Goal: Contribute content: Contribute content

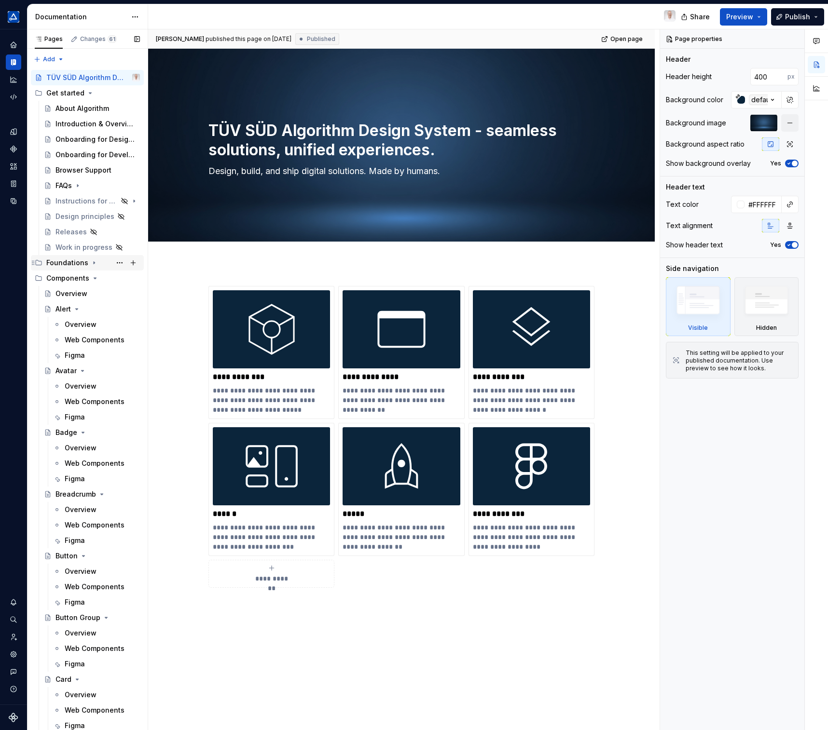
click at [93, 265] on icon "Page tree" at bounding box center [94, 263] width 8 height 8
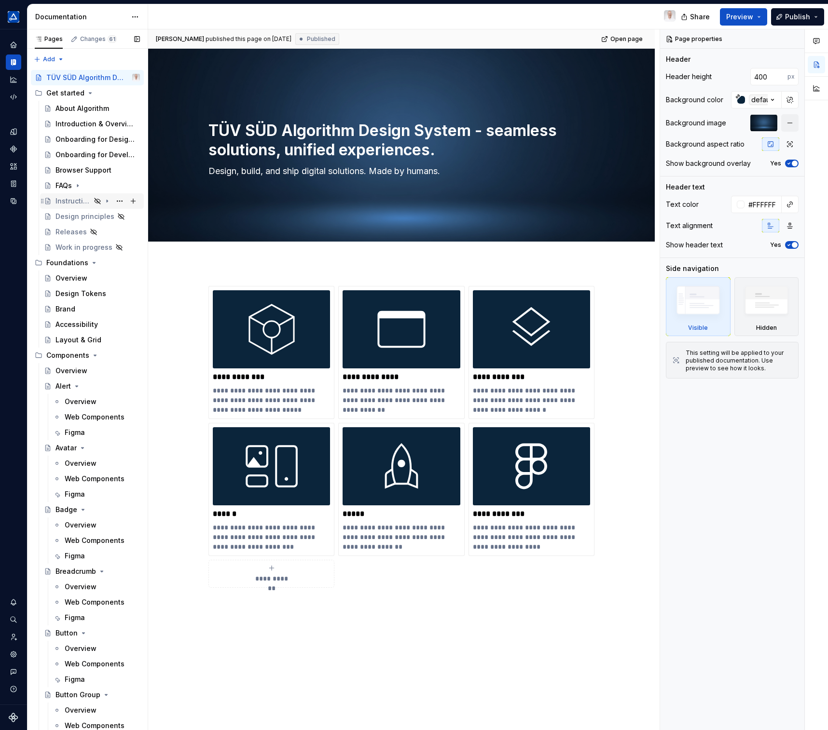
click at [74, 201] on div "Instructions for use" at bounding box center [72, 201] width 35 height 10
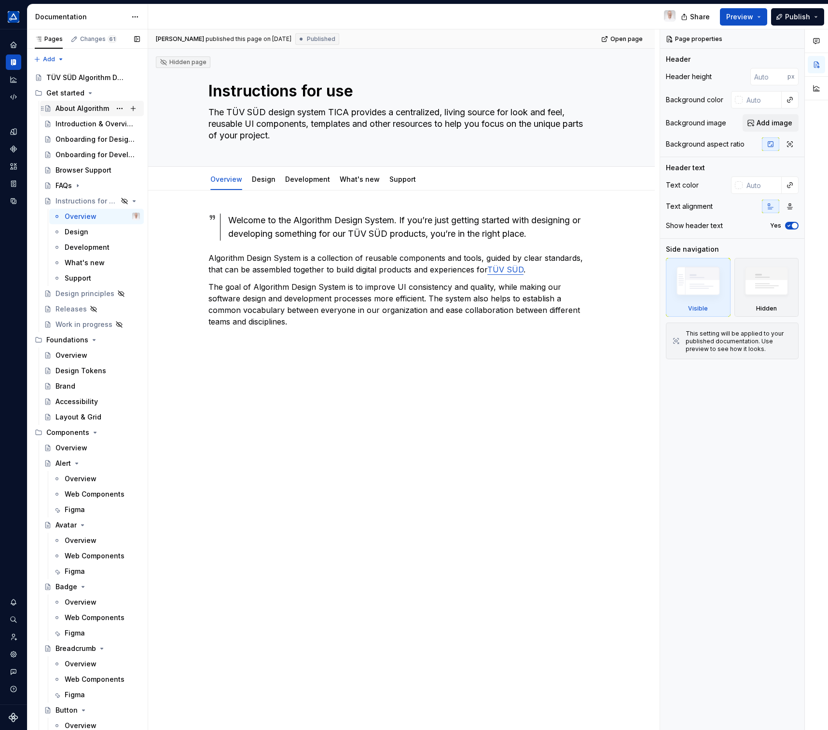
click at [88, 112] on div "About Algorithm" at bounding box center [82, 109] width 54 height 10
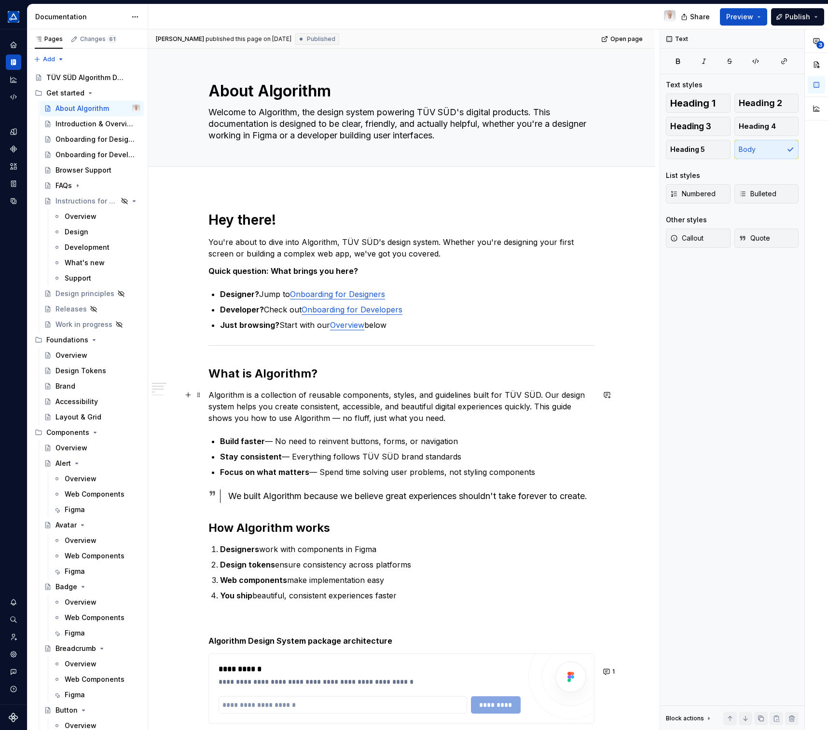
type textarea "*"
drag, startPoint x: 504, startPoint y: 397, endPoint x: 534, endPoint y: 395, distance: 29.9
click at [534, 395] on p "Algorithm is a collection of reusable components, styles, and guidelines built …" at bounding box center [401, 406] width 386 height 35
click at [720, 379] on button "button" at bounding box center [724, 378] width 14 height 14
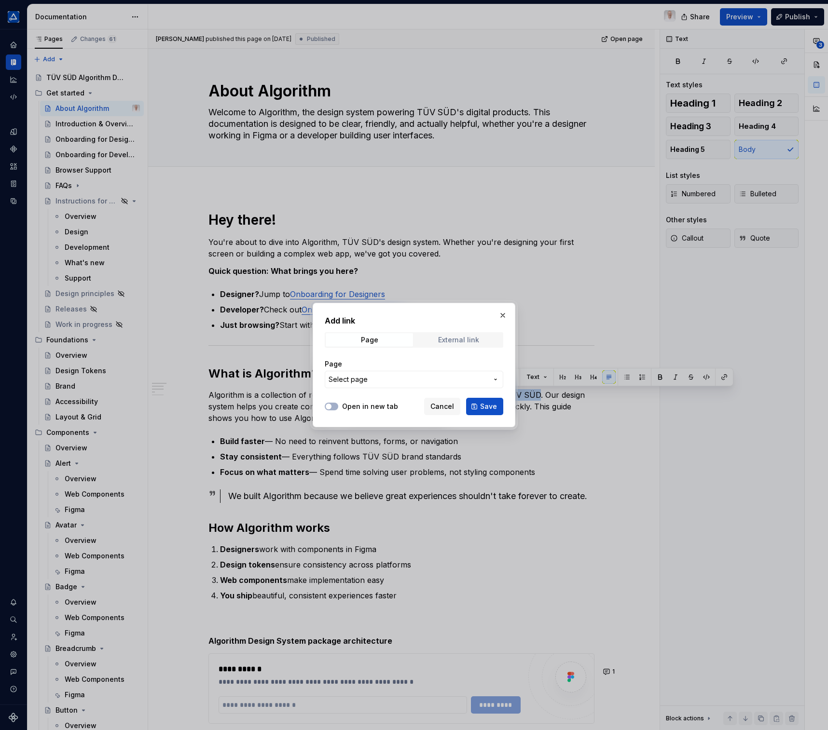
click at [452, 343] on div "External link" at bounding box center [458, 340] width 41 height 8
drag, startPoint x: 365, startPoint y: 407, endPoint x: 363, endPoint y: 399, distance: 8.4
click at [365, 407] on label "Open in new tab" at bounding box center [370, 407] width 56 height 10
click at [338, 407] on button "Open in new tab" at bounding box center [332, 407] width 14 height 8
click at [364, 385] on input "URL" at bounding box center [414, 379] width 179 height 17
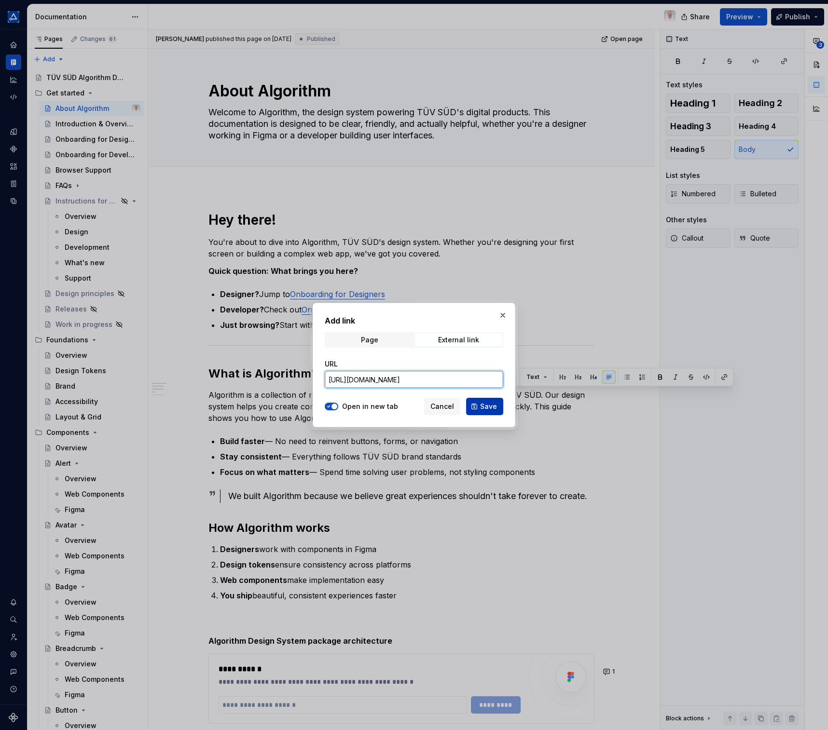
type input "https://tuvsud.com"
click at [485, 406] on span "Save" at bounding box center [488, 407] width 17 height 10
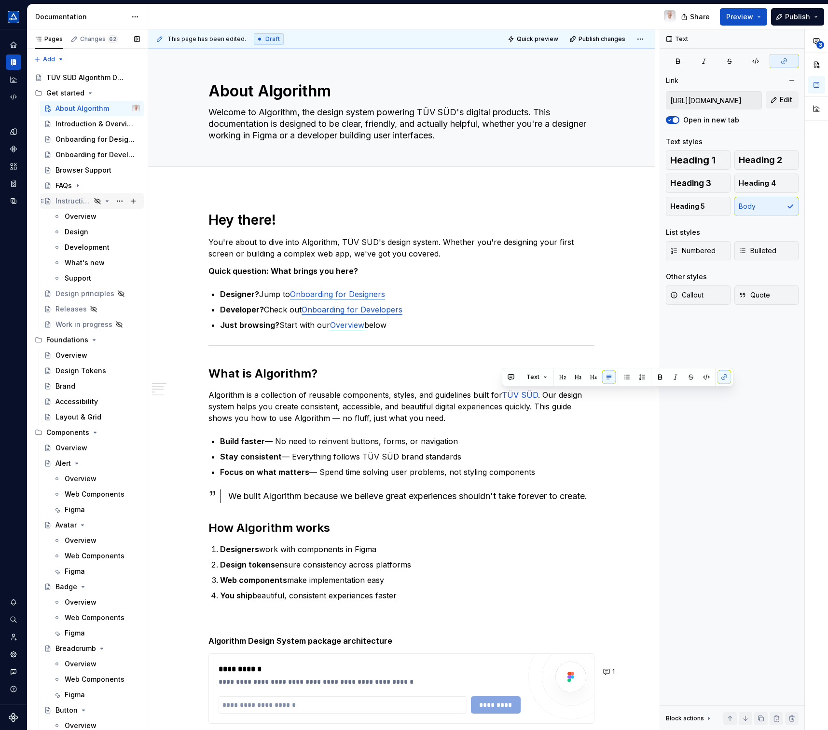
click at [73, 203] on div "Instructions for use" at bounding box center [72, 201] width 35 height 10
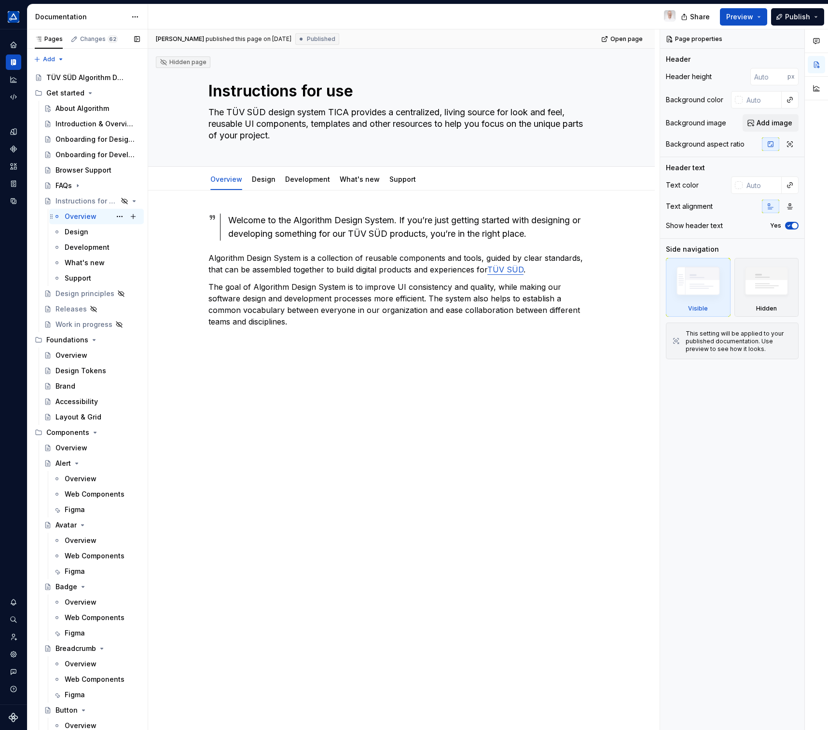
click at [77, 220] on div "Overview" at bounding box center [81, 217] width 32 height 10
click at [80, 231] on div "Design" at bounding box center [77, 232] width 24 height 10
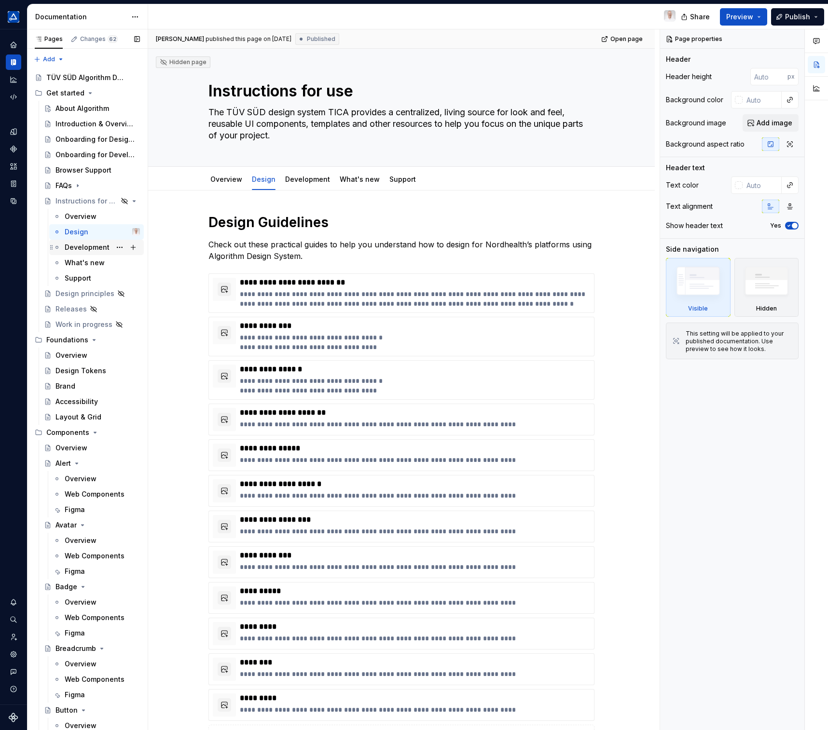
click at [85, 245] on div "Development" at bounding box center [87, 248] width 45 height 10
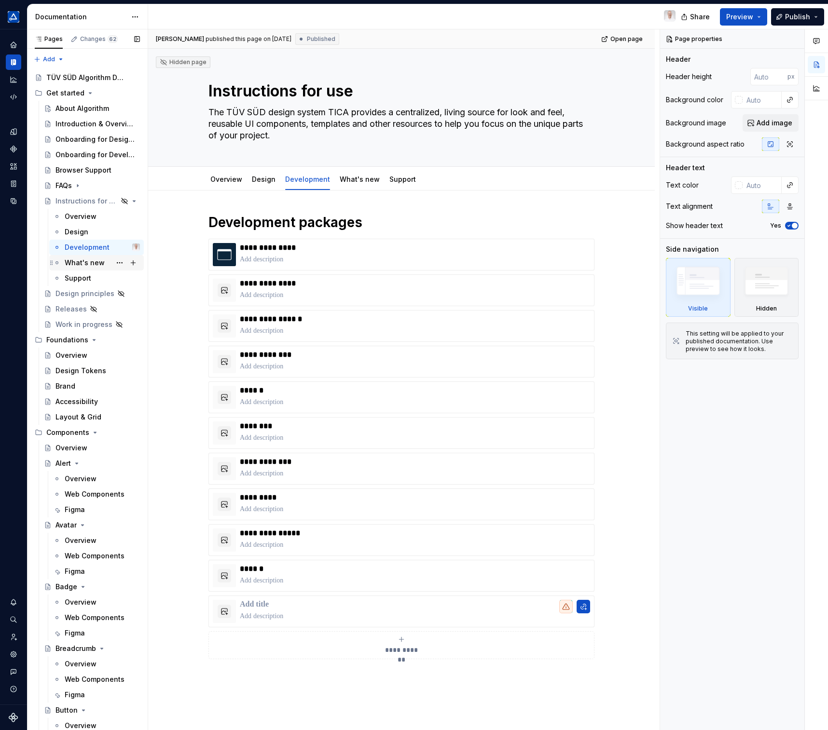
click at [83, 266] on div "What's new" at bounding box center [85, 263] width 40 height 10
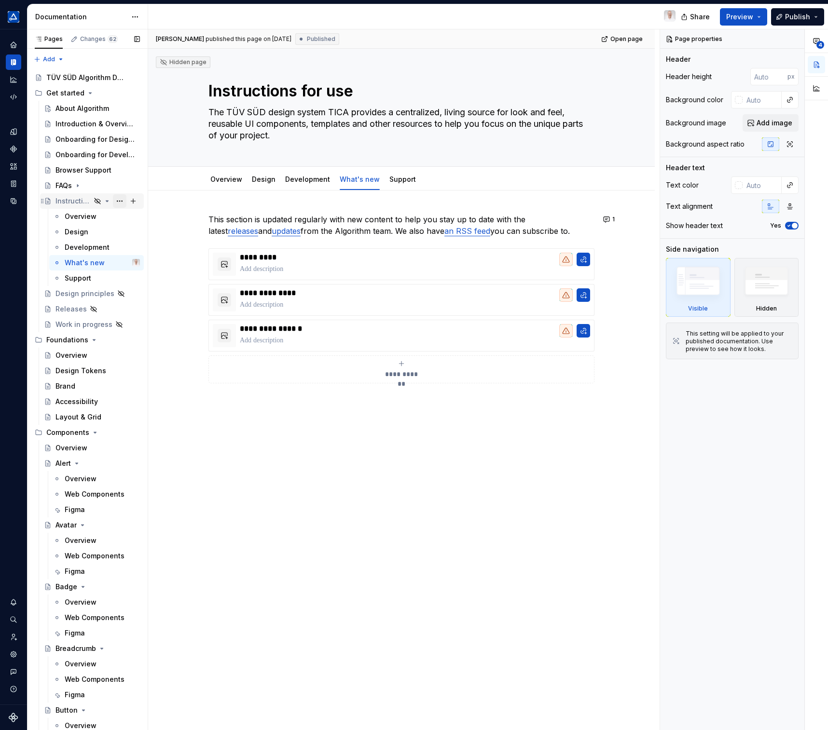
click at [114, 201] on button "Page tree" at bounding box center [120, 201] width 14 height 14
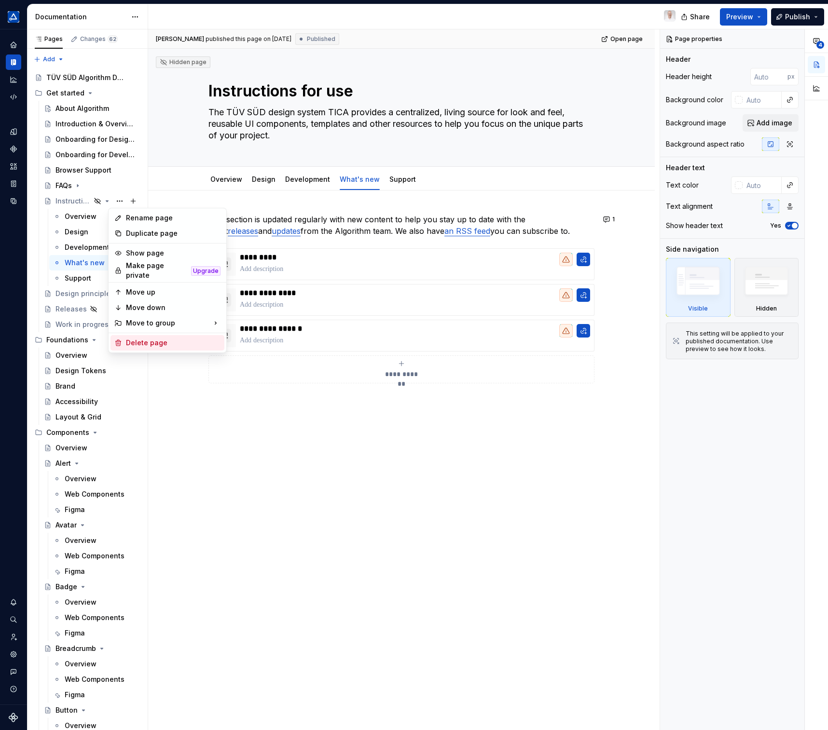
click at [156, 343] on div "Delete page" at bounding box center [173, 343] width 95 height 10
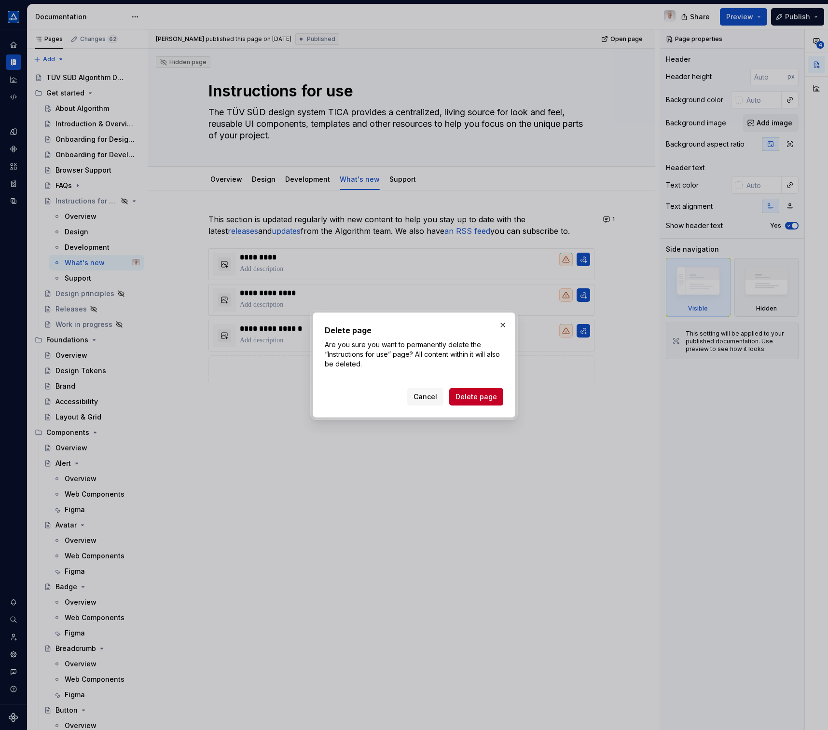
drag, startPoint x: 428, startPoint y: 396, endPoint x: 383, endPoint y: 392, distance: 46.0
click at [383, 392] on div "Cancel Delete page" at bounding box center [414, 395] width 179 height 21
click at [481, 395] on span "Delete page" at bounding box center [475, 397] width 41 height 10
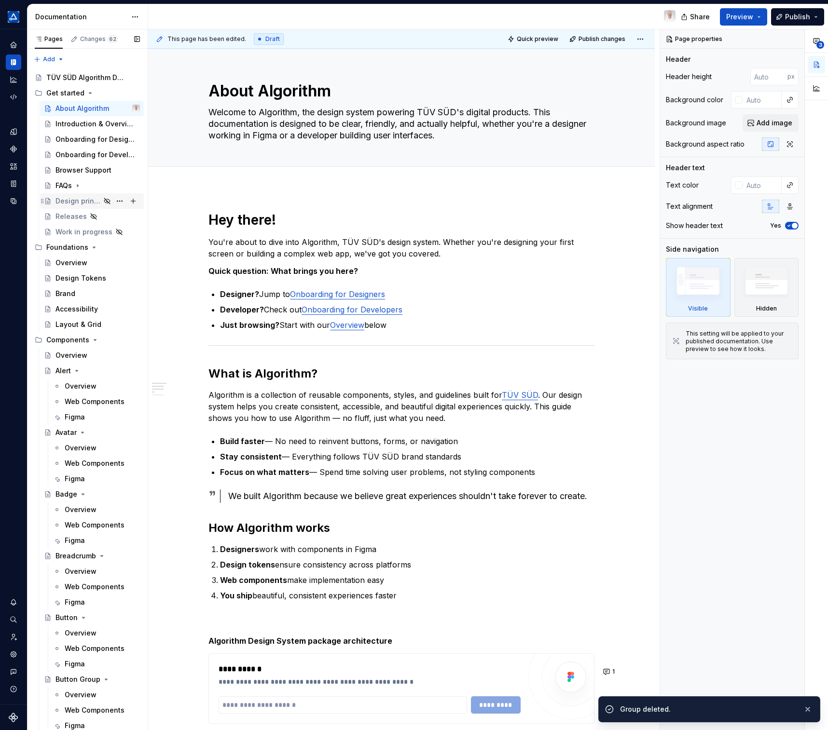
click at [90, 206] on div "Design principles" at bounding box center [97, 201] width 84 height 14
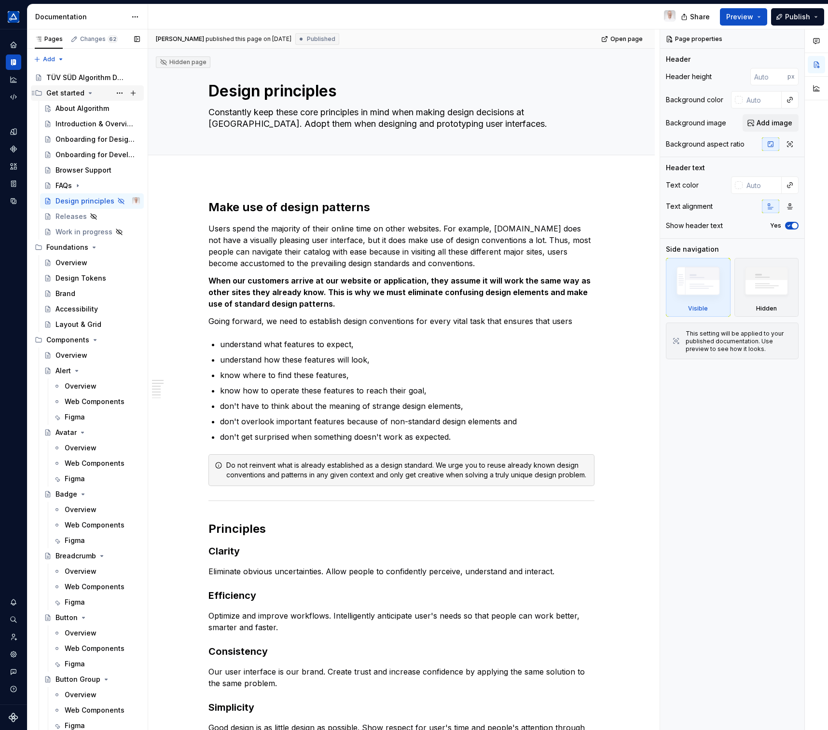
click at [87, 93] on icon "Page tree" at bounding box center [90, 93] width 8 height 8
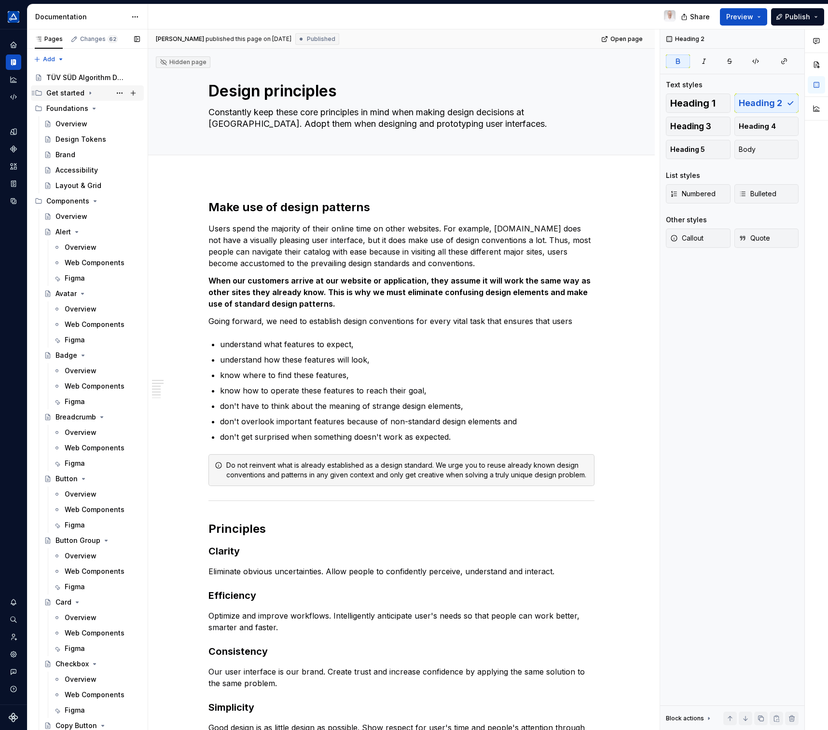
click at [87, 93] on icon "Page tree" at bounding box center [90, 93] width 8 height 8
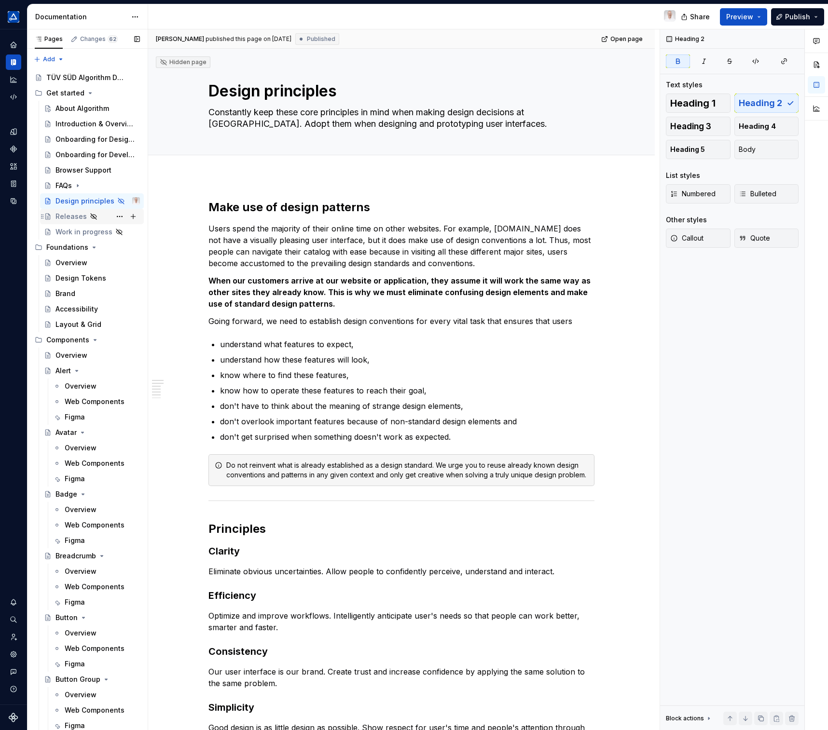
click at [69, 220] on div "Releases" at bounding box center [70, 217] width 31 height 10
click at [78, 219] on div "Releases" at bounding box center [70, 217] width 31 height 10
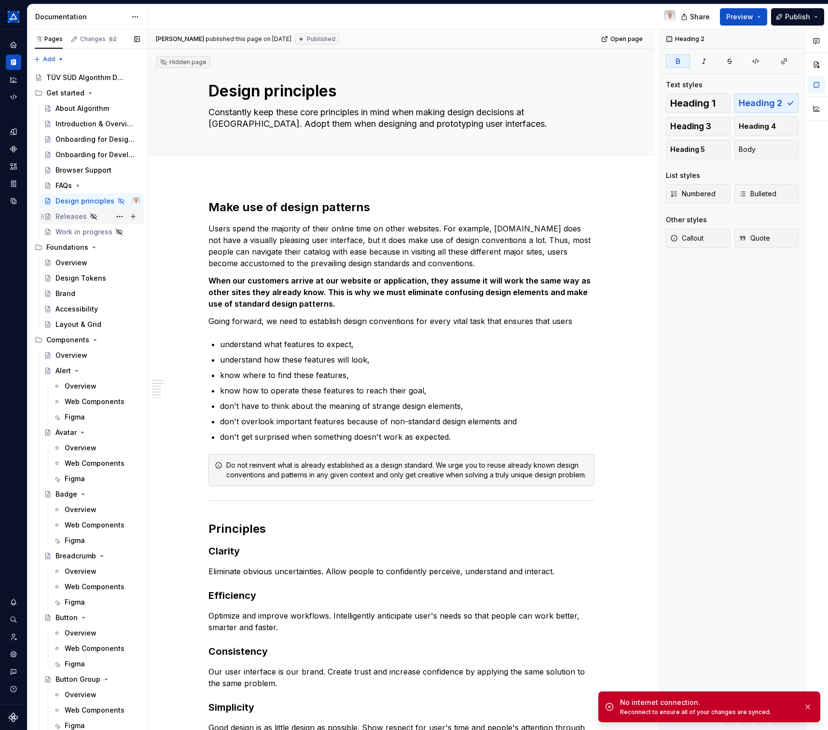
click at [75, 217] on div "Releases" at bounding box center [70, 217] width 31 height 10
type textarea "*"
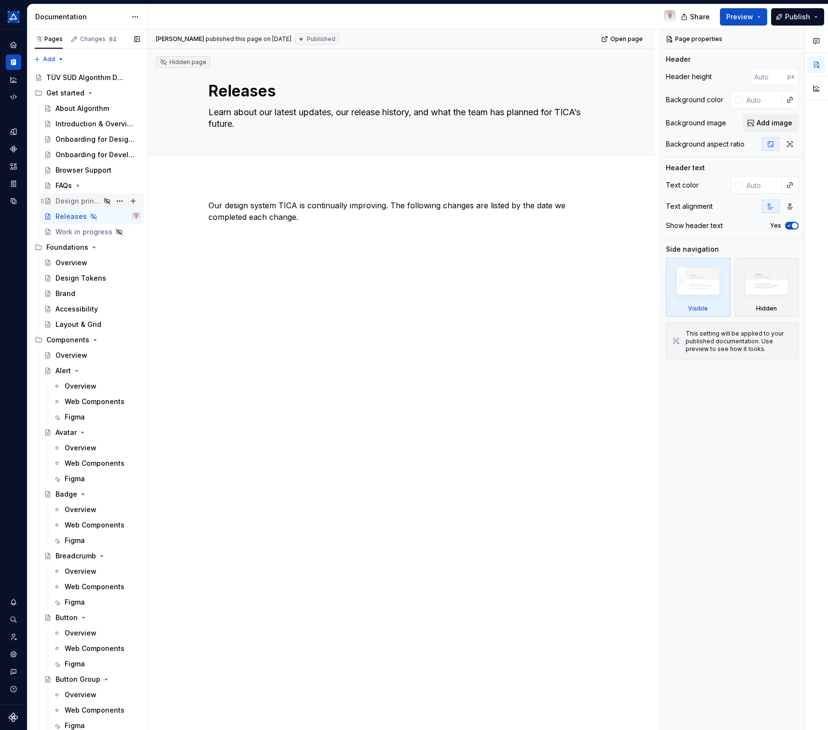
click at [80, 199] on div "Design principles" at bounding box center [77, 201] width 45 height 10
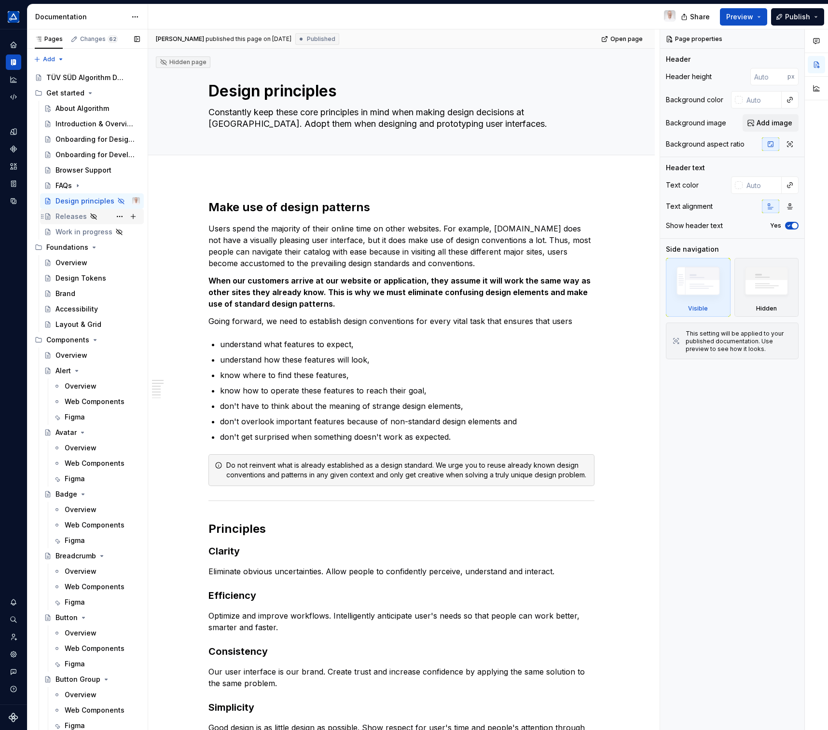
click at [74, 215] on div "Releases" at bounding box center [70, 217] width 31 height 10
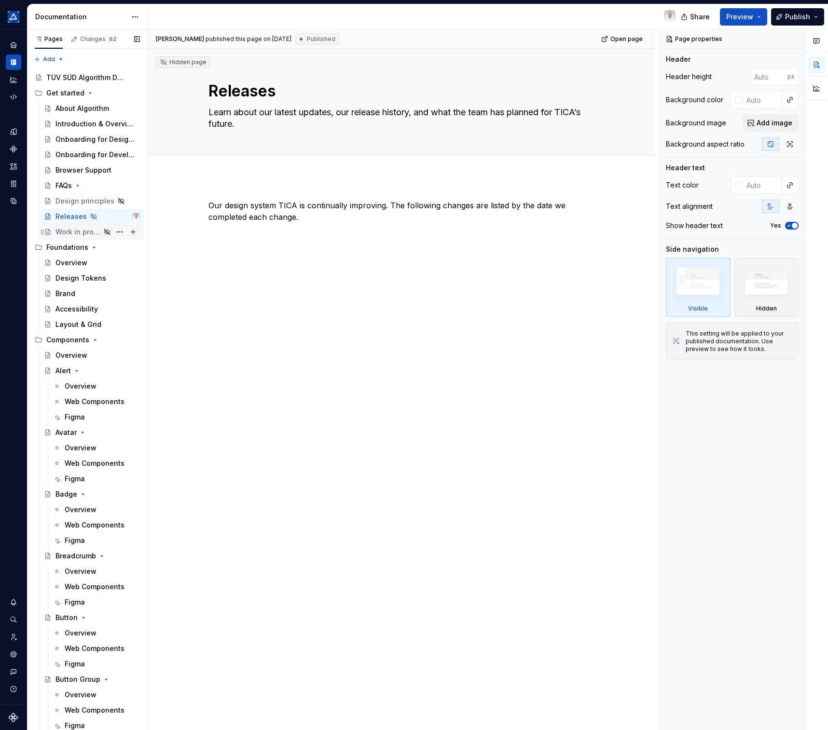
click at [72, 229] on div "Work in progress" at bounding box center [77, 232] width 45 height 10
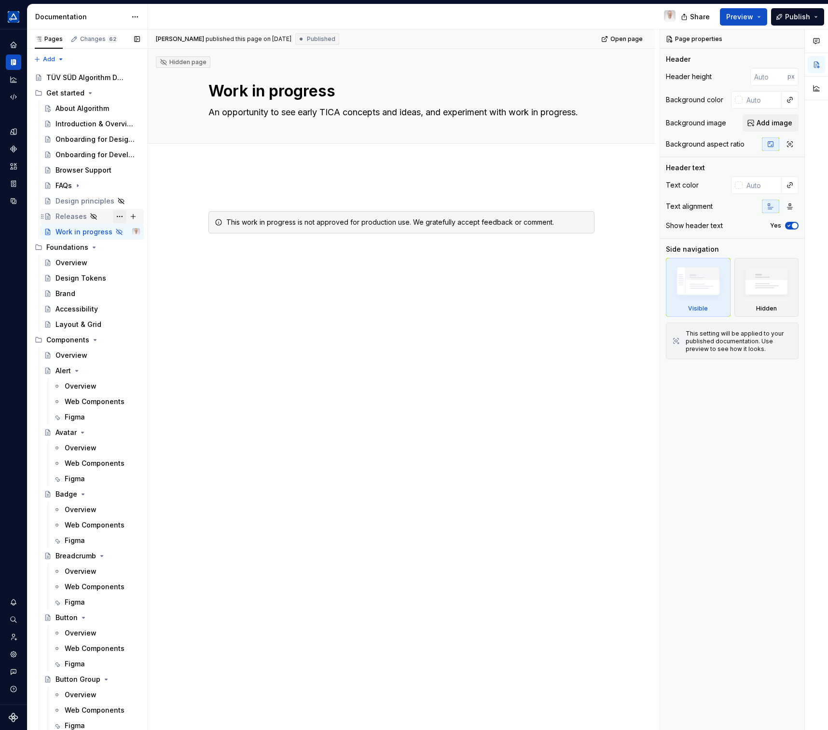
click at [117, 217] on button "Page tree" at bounding box center [120, 217] width 14 height 14
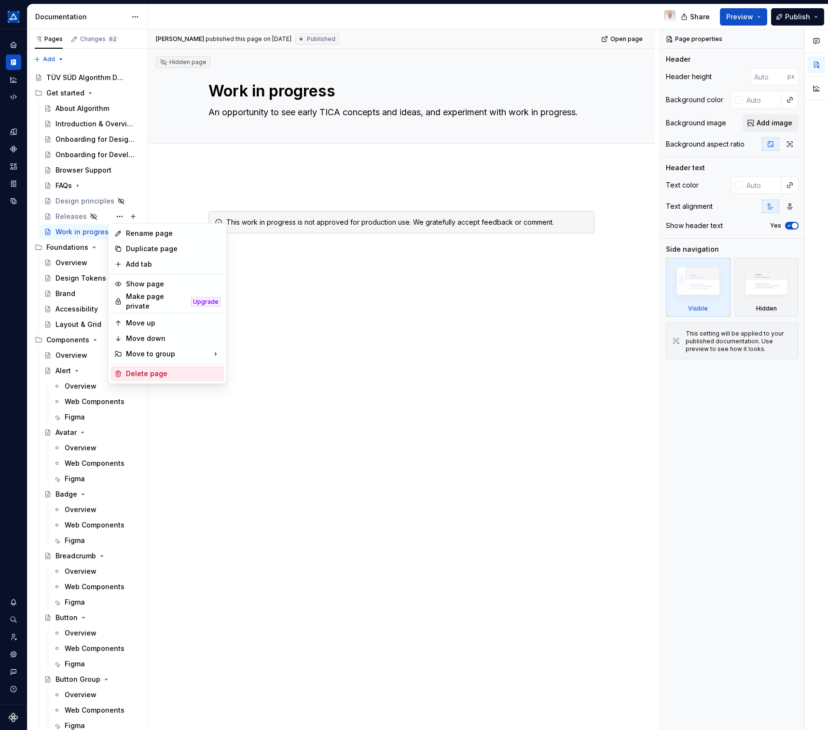
click at [147, 369] on div "Delete page" at bounding box center [173, 374] width 95 height 10
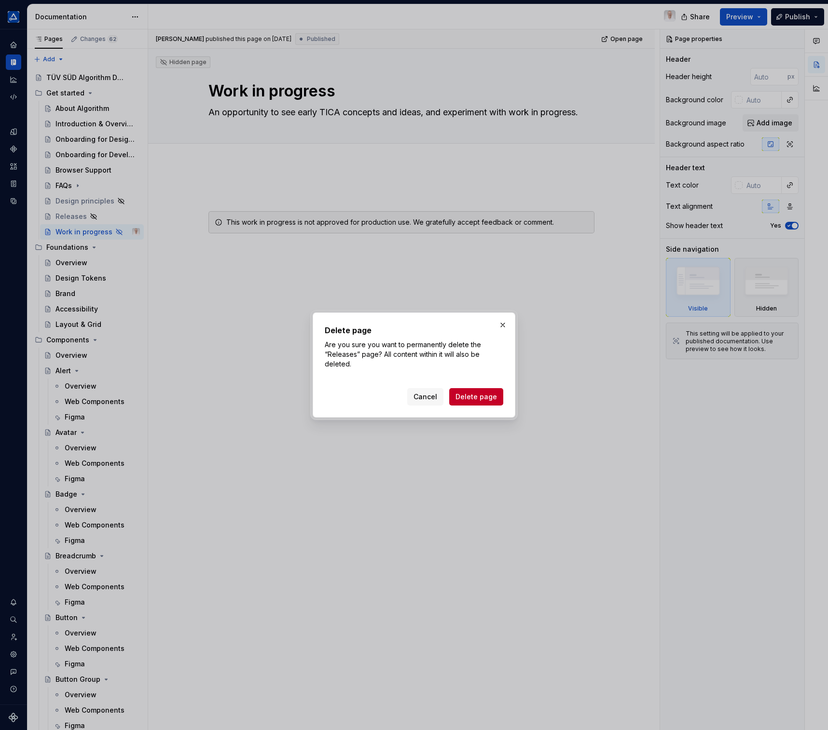
click at [466, 398] on span "Delete page" at bounding box center [475, 397] width 41 height 10
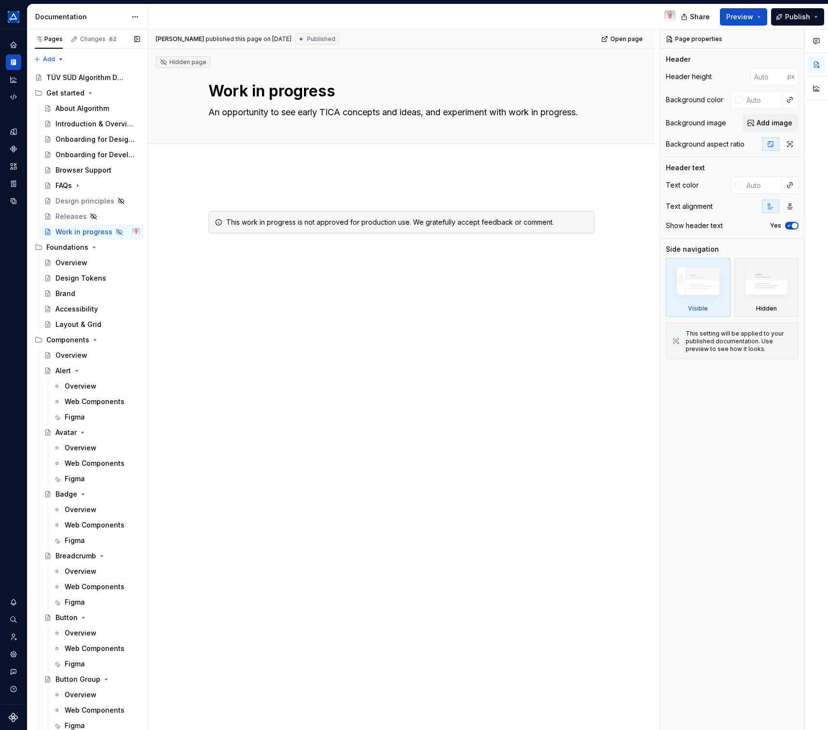
click at [0, 0] on button "Page tree" at bounding box center [0, 0] width 0 height 0
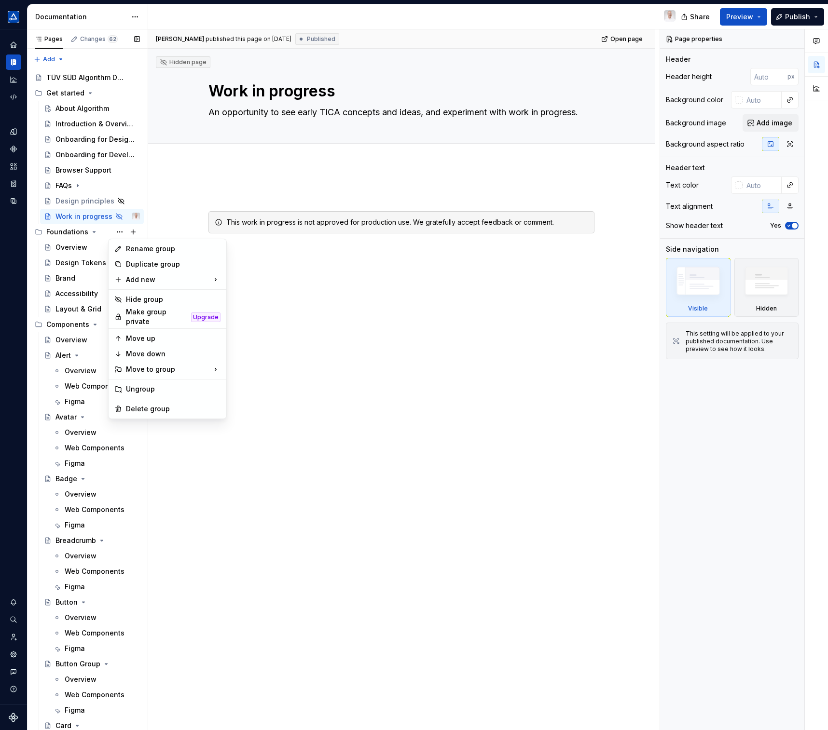
click at [82, 219] on div "Pages Changes 62 Add Accessibility guide for tree Page tree. Navigate the tree …" at bounding box center [87, 381] width 121 height 705
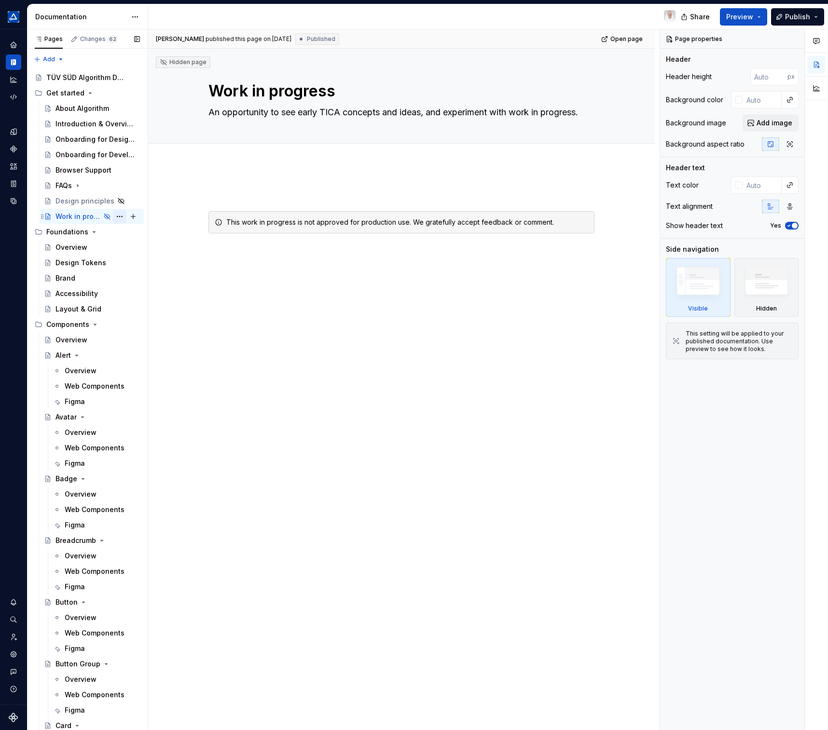
click at [116, 215] on button "Page tree" at bounding box center [120, 217] width 14 height 14
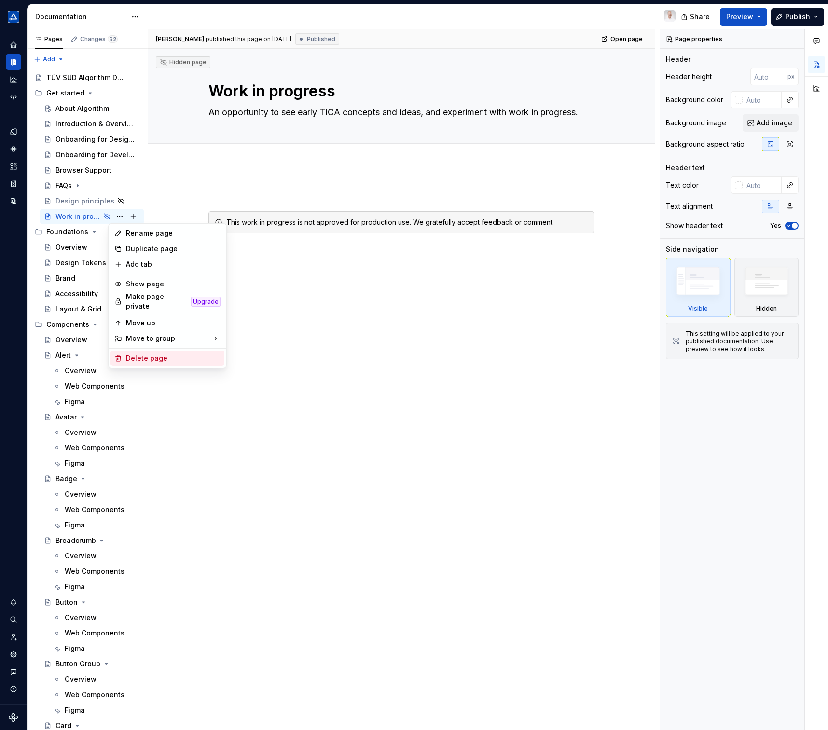
click at [152, 359] on div "Delete page" at bounding box center [173, 359] width 95 height 10
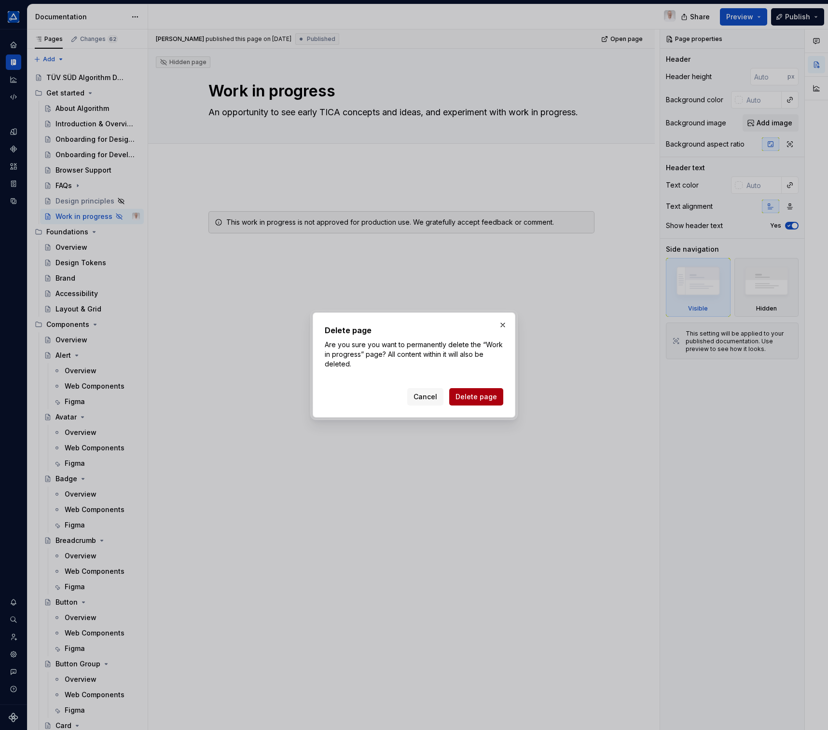
click at [465, 398] on span "Delete page" at bounding box center [475, 397] width 41 height 10
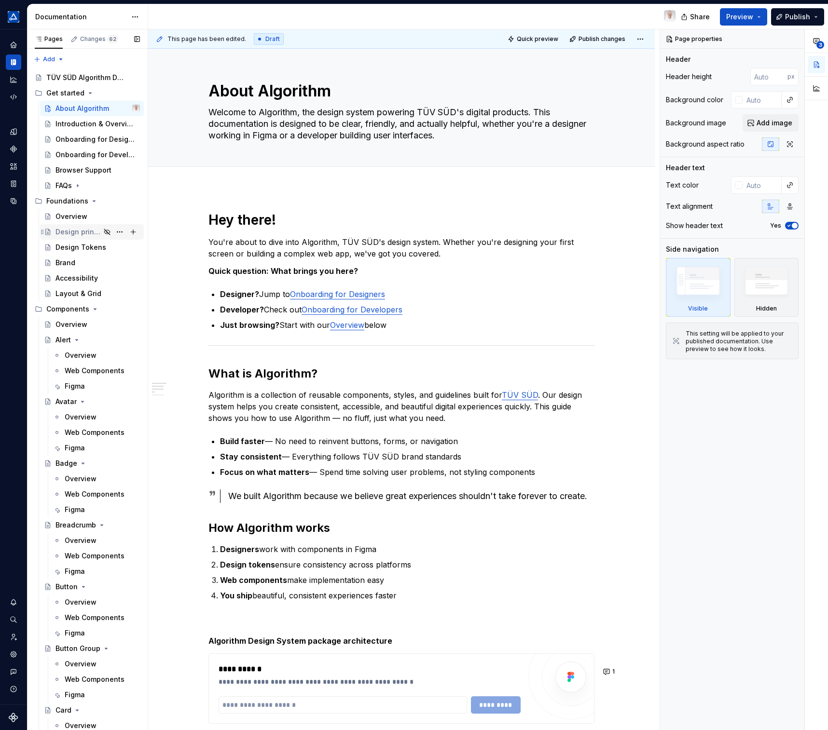
click at [85, 232] on div "Design principles" at bounding box center [77, 232] width 45 height 10
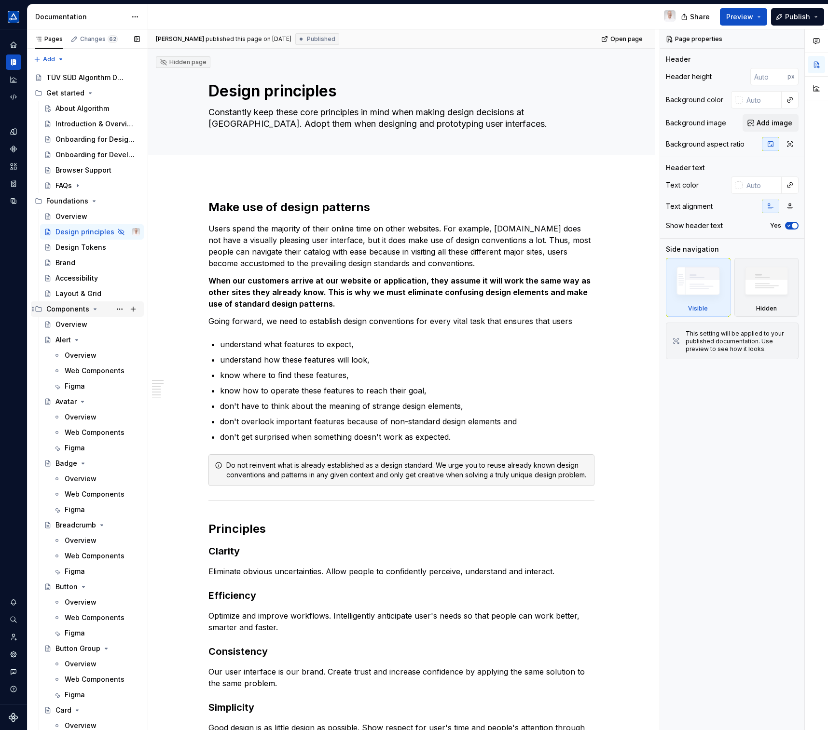
click at [94, 310] on icon "Page tree" at bounding box center [95, 309] width 2 height 1
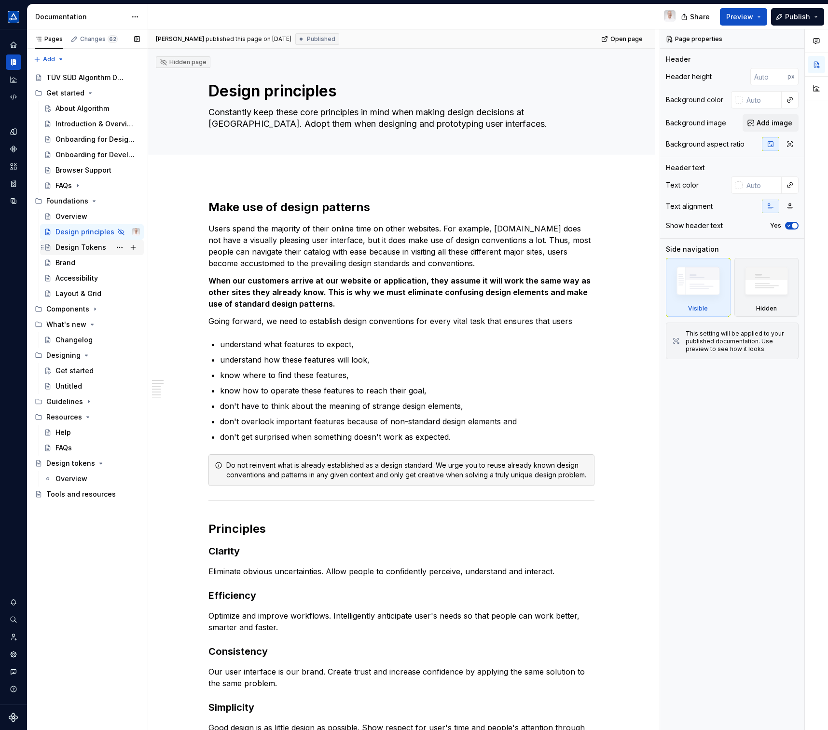
click at [79, 247] on div "Design Tokens" at bounding box center [80, 248] width 51 height 10
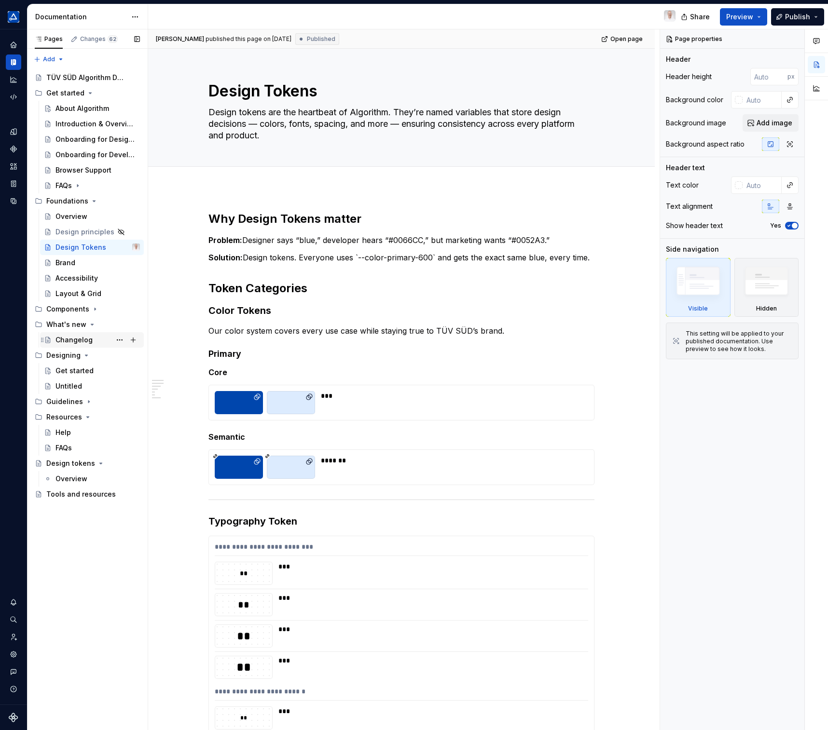
click at [68, 341] on div "Changelog" at bounding box center [73, 340] width 37 height 10
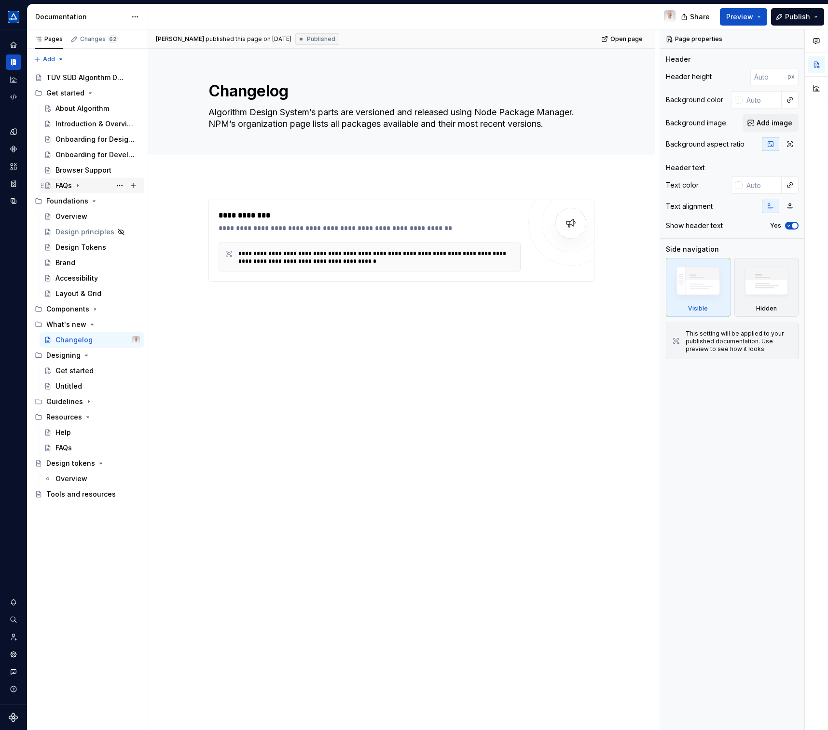
click at [70, 187] on div "FAQs" at bounding box center [63, 186] width 16 height 10
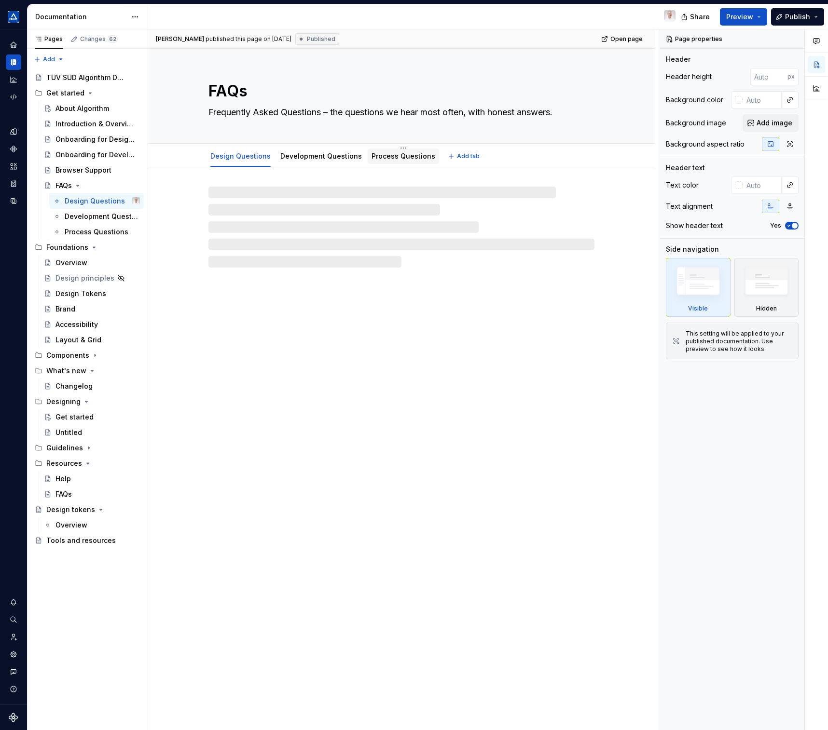
click at [402, 156] on link "Process Questions" at bounding box center [403, 156] width 64 height 8
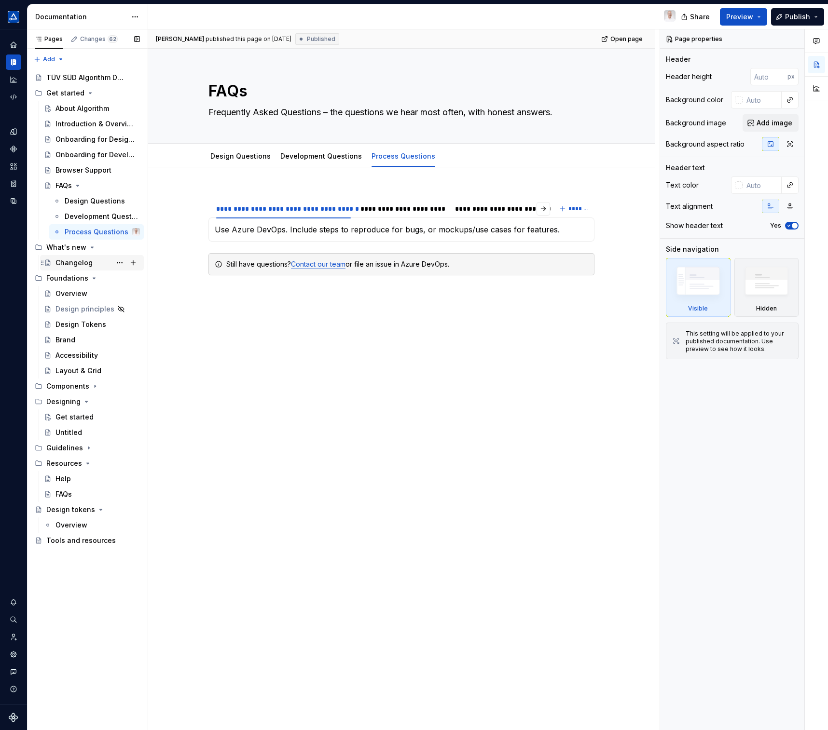
click at [70, 262] on div "Changelog" at bounding box center [73, 263] width 37 height 10
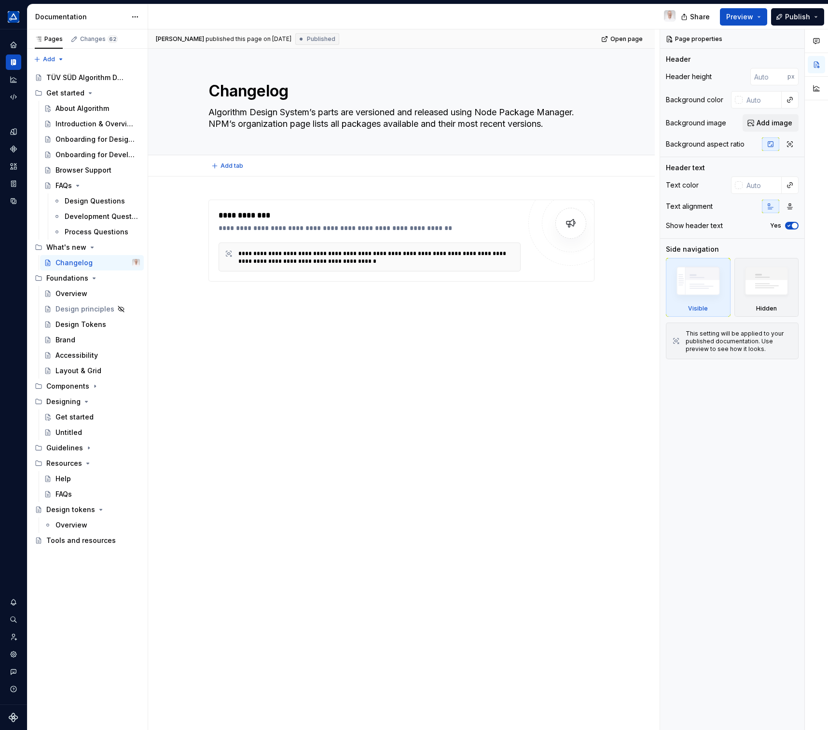
click at [227, 175] on div "Add tab" at bounding box center [401, 165] width 507 height 21
click at [225, 181] on div "**********" at bounding box center [403, 379] width 511 height 701
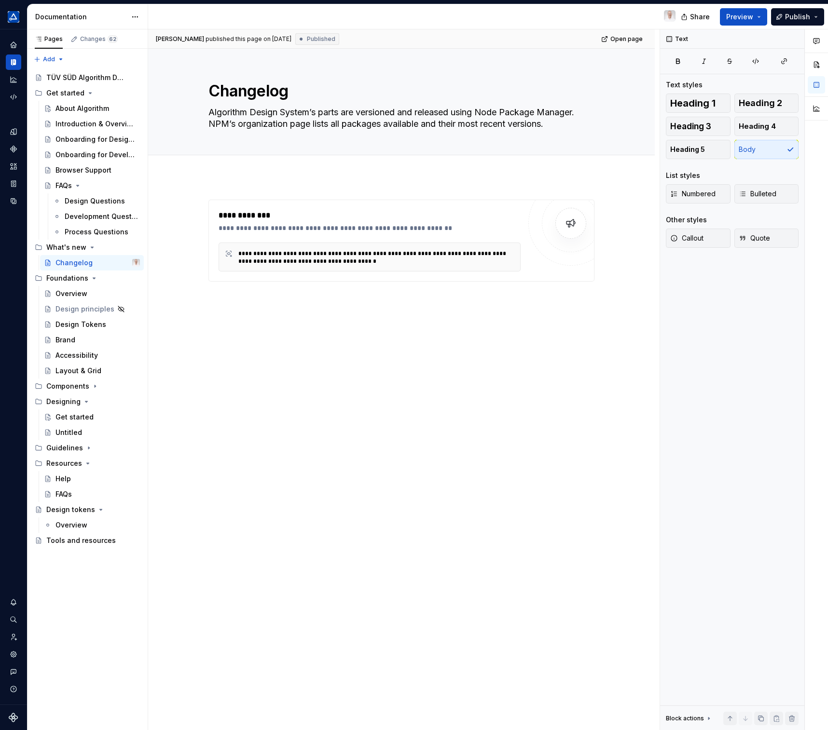
click at [226, 182] on div "**********" at bounding box center [401, 356] width 507 height 359
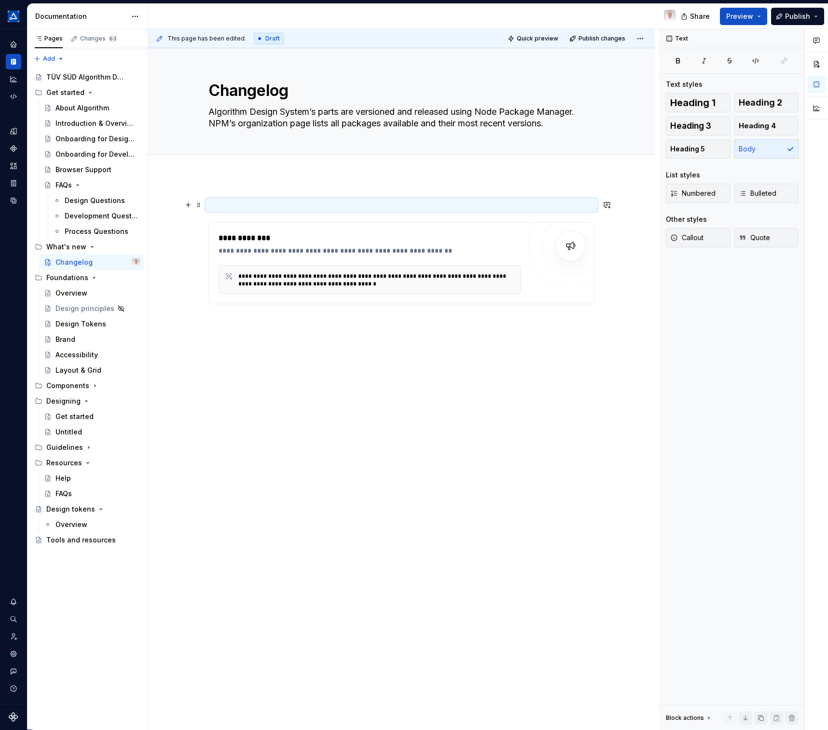
click at [239, 202] on p at bounding box center [401, 205] width 386 height 12
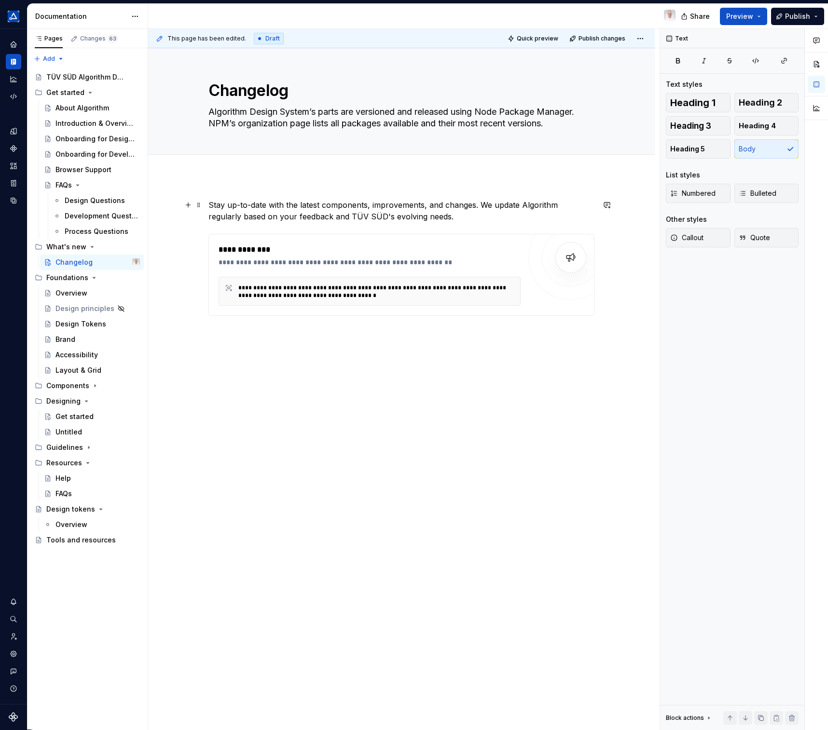
click at [212, 205] on p "Stay up-to-date with the latest components, improvements, and changes. We updat…" at bounding box center [401, 210] width 386 height 23
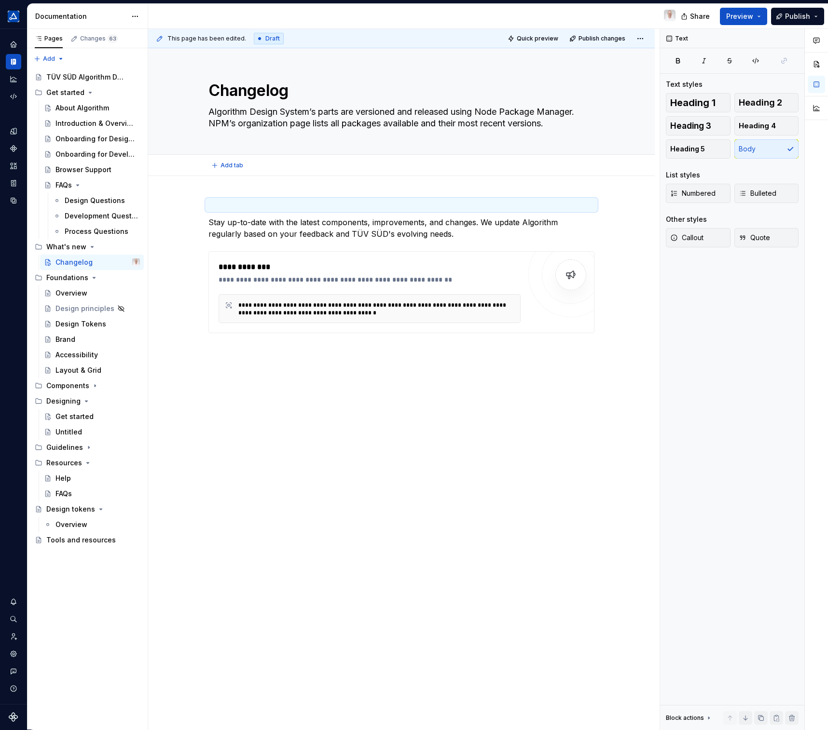
type textarea "*"
click at [225, 206] on p at bounding box center [401, 205] width 386 height 12
click at [264, 204] on p "What’s new in [GEOGRAPHIC_DATA]?" at bounding box center [401, 205] width 386 height 12
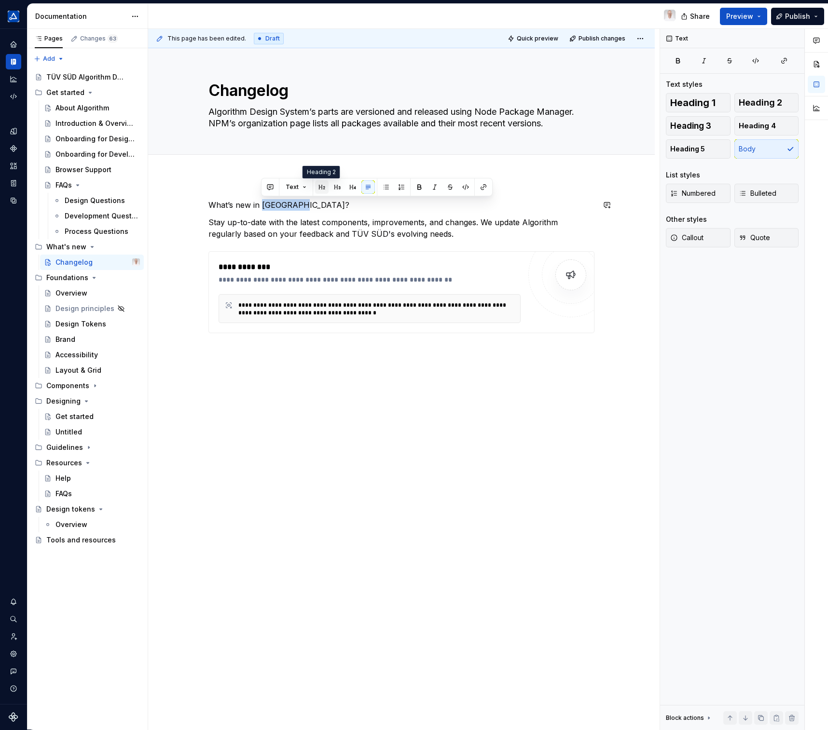
click at [323, 185] on button "button" at bounding box center [322, 187] width 14 height 14
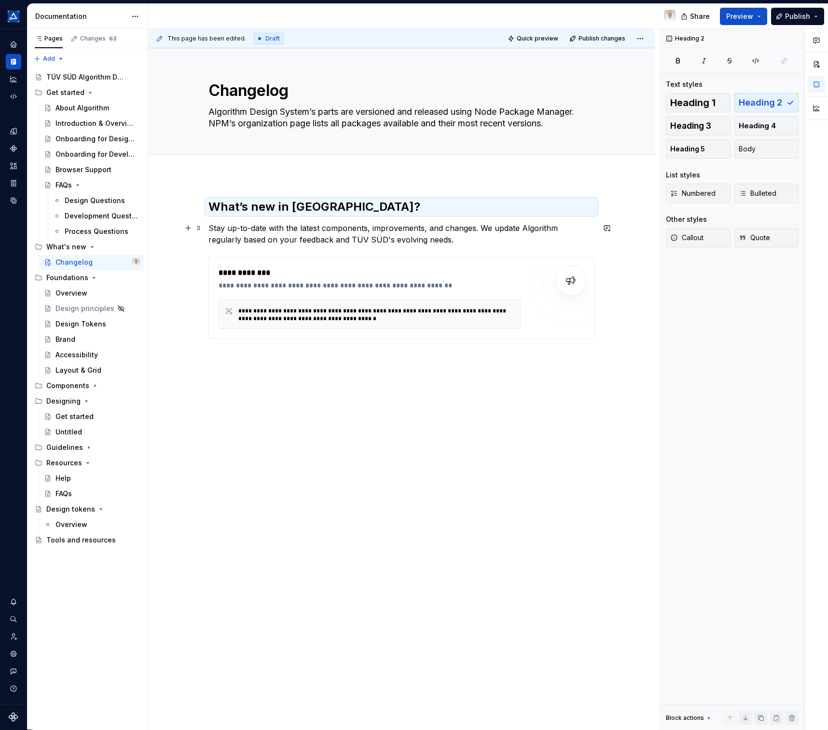
click at [251, 239] on p "Stay up-to-date with the latest components, improvements, and changes. We updat…" at bounding box center [401, 233] width 386 height 23
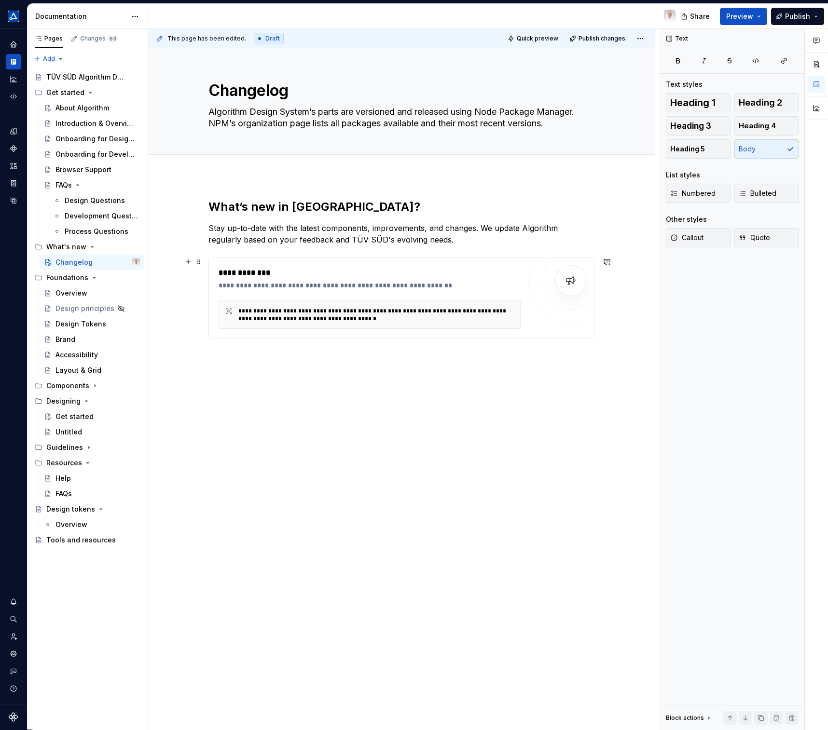
click at [287, 259] on div "**********" at bounding box center [401, 298] width 386 height 82
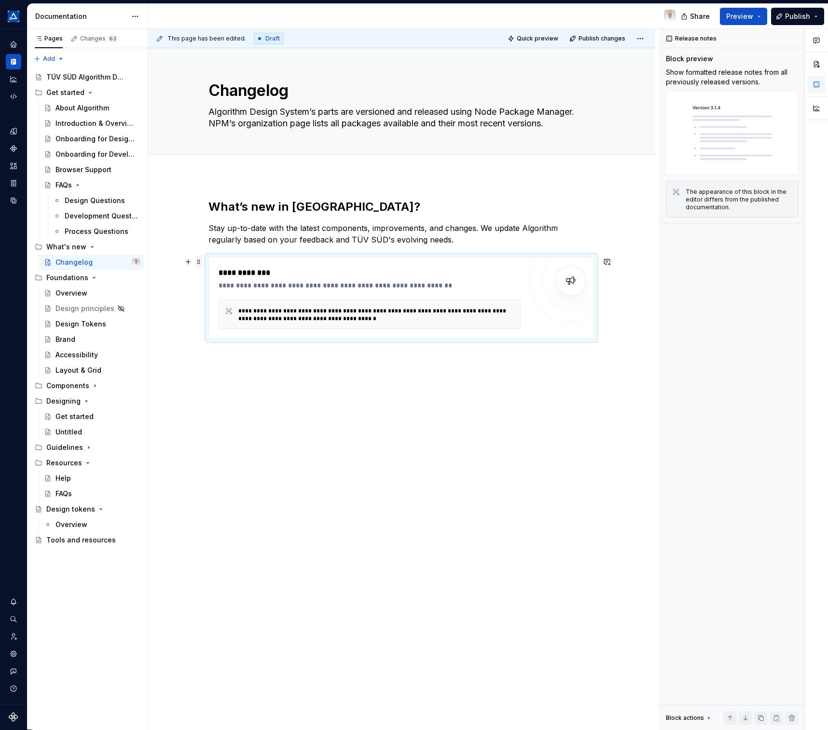
click at [196, 265] on span at bounding box center [199, 262] width 8 height 14
click at [225, 355] on div "Delete" at bounding box center [238, 349] width 82 height 15
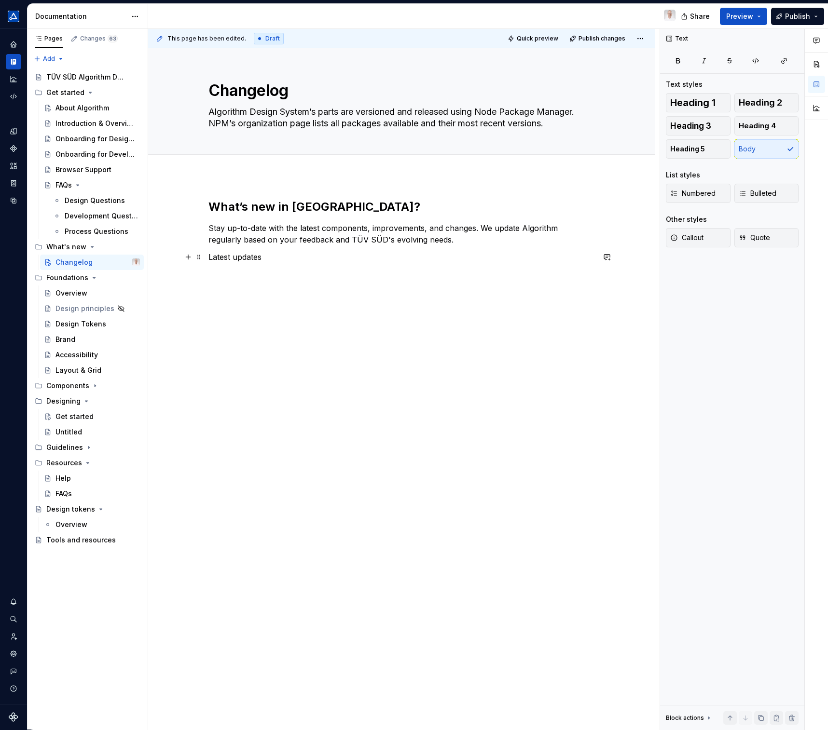
click at [257, 255] on p "Latest updates" at bounding box center [401, 257] width 386 height 12
click at [306, 243] on button "button" at bounding box center [309, 240] width 14 height 14
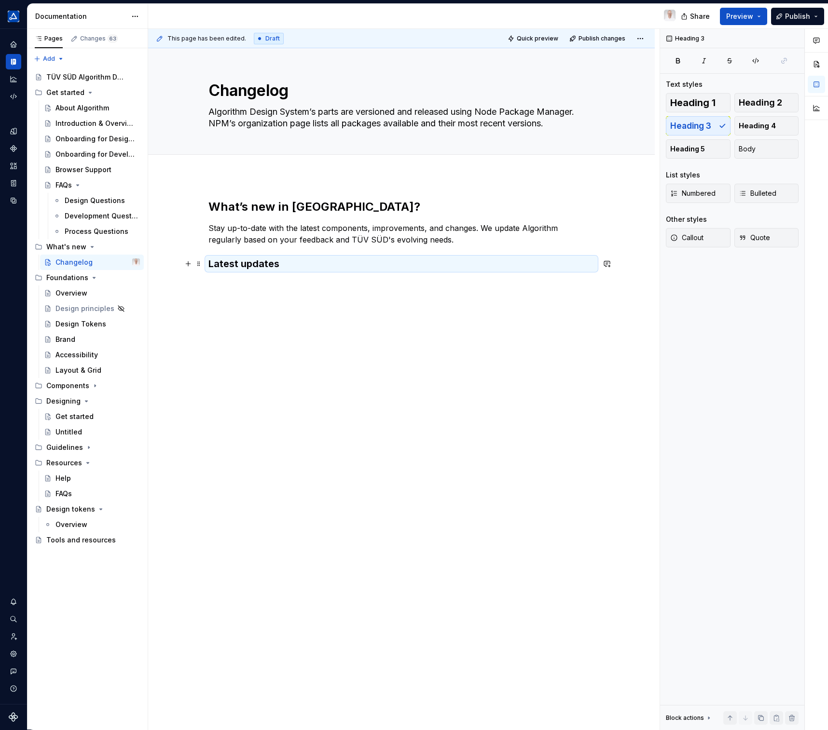
click at [294, 263] on h3 "Latest updates" at bounding box center [401, 264] width 386 height 14
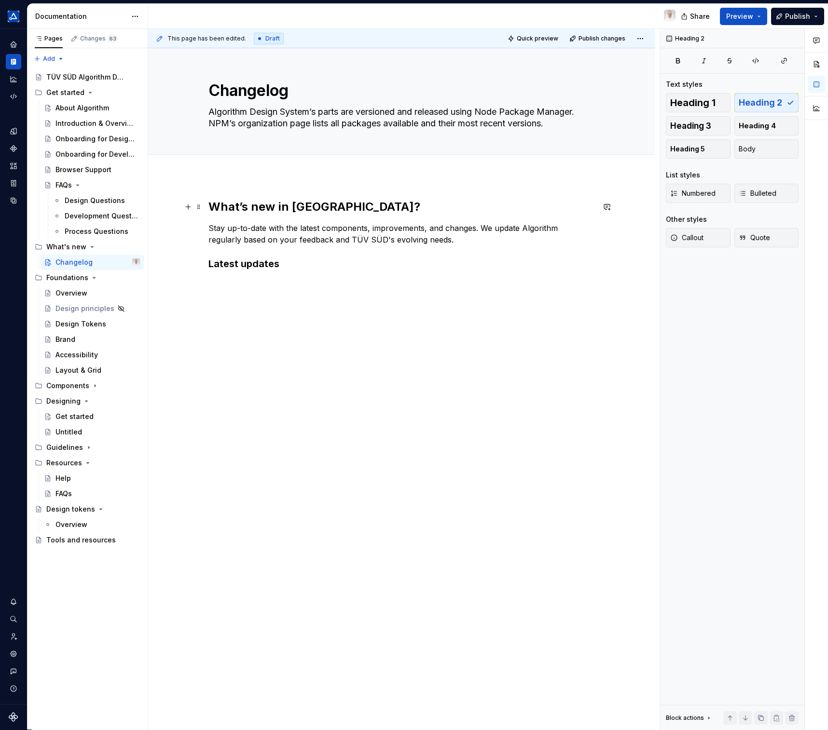
click at [265, 207] on h2 "What’s new in [GEOGRAPHIC_DATA]?" at bounding box center [401, 206] width 386 height 15
click at [289, 267] on h3 "Latest updates" at bounding box center [401, 264] width 386 height 14
click at [233, 318] on img "Suggestions" at bounding box center [224, 322] width 18 height 18
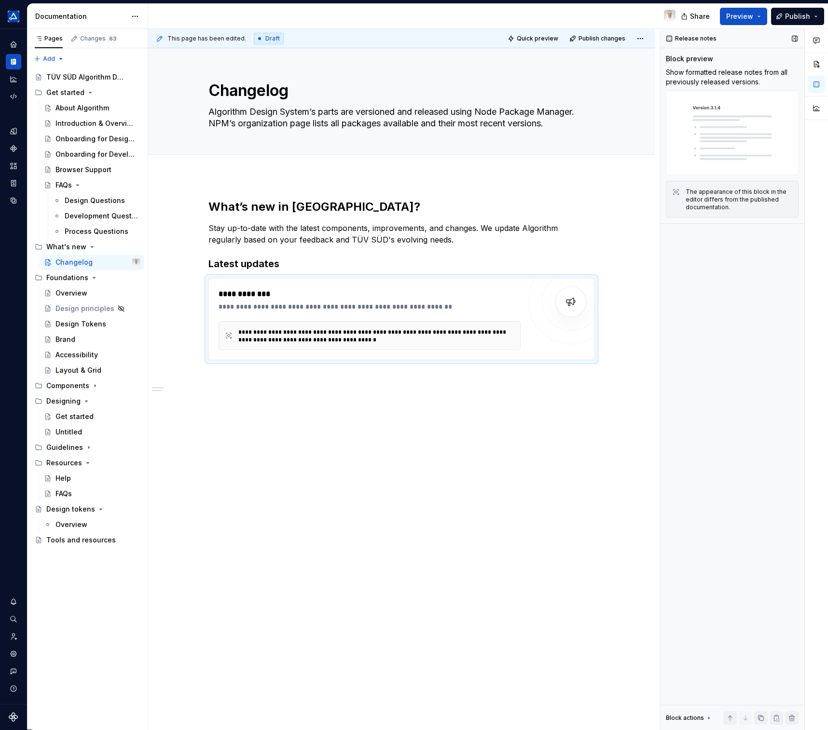
click at [749, 202] on div "The appearance of this block in the editor differs from the published documenta…" at bounding box center [739, 199] width 107 height 23
click at [711, 293] on div "Release notes Block preview Show formatted release notes from all previously re…" at bounding box center [732, 379] width 144 height 701
click at [575, 304] on img at bounding box center [570, 301] width 19 height 19
click at [215, 278] on div "**********" at bounding box center [401, 319] width 386 height 82
click at [257, 308] on div "**********" at bounding box center [370, 307] width 302 height 10
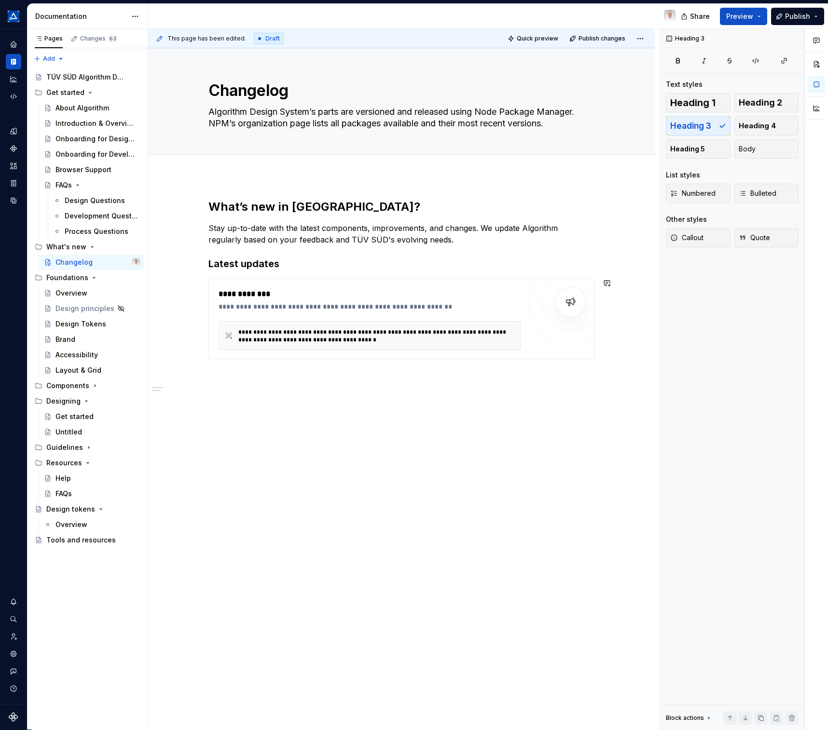
click at [260, 388] on div "**********" at bounding box center [401, 383] width 507 height 415
click at [279, 169] on div "Add tab" at bounding box center [401, 166] width 386 height 14
click at [244, 186] on div "**********" at bounding box center [401, 395] width 507 height 438
click at [87, 264] on div "Changelog" at bounding box center [73, 263] width 37 height 10
click at [118, 261] on button "Page tree" at bounding box center [120, 263] width 14 height 14
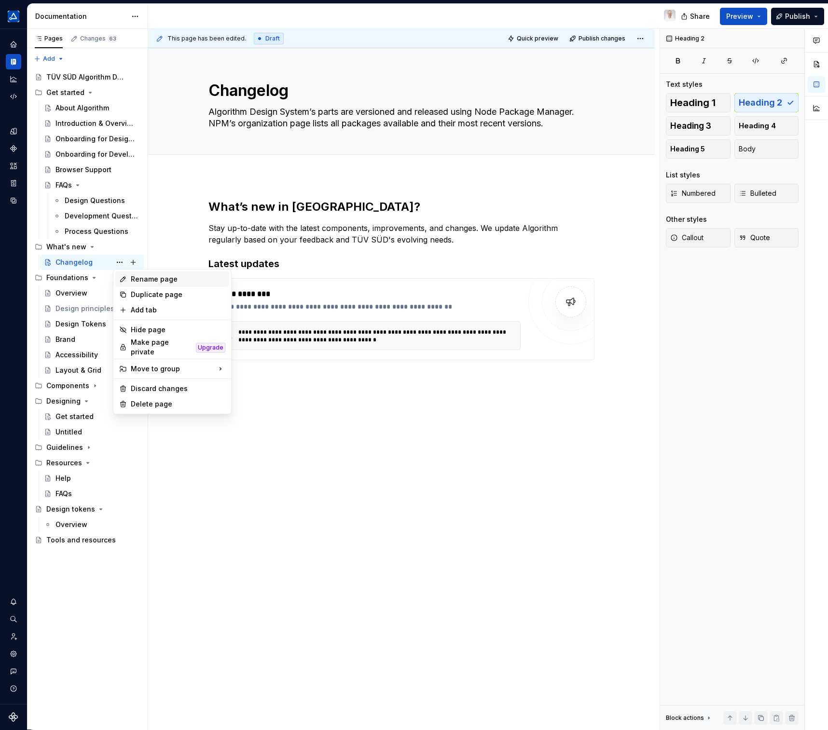
click at [138, 286] on div "Rename page" at bounding box center [172, 279] width 114 height 15
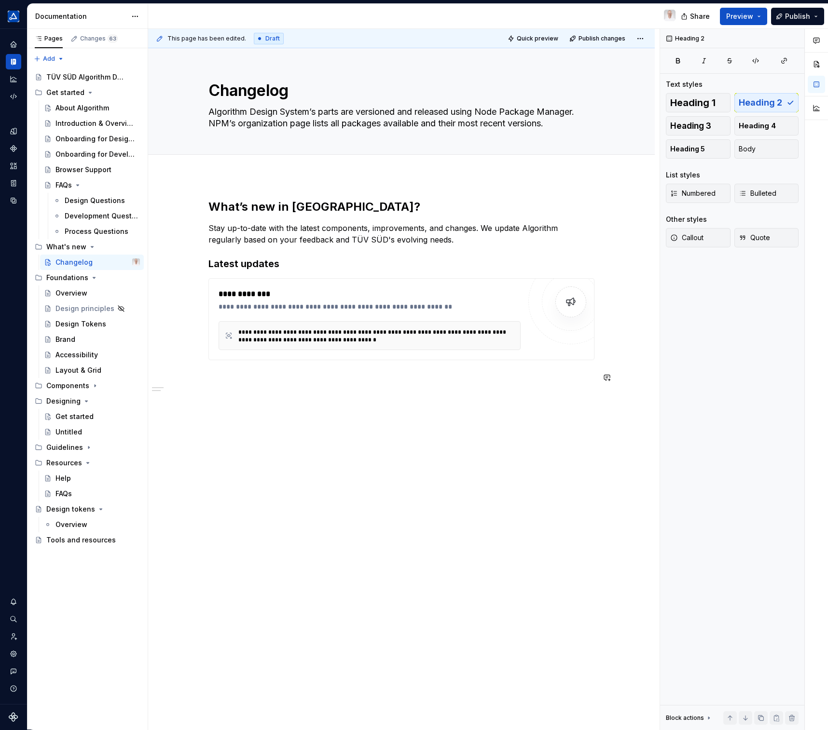
click at [344, 392] on div "**********" at bounding box center [401, 297] width 386 height 196
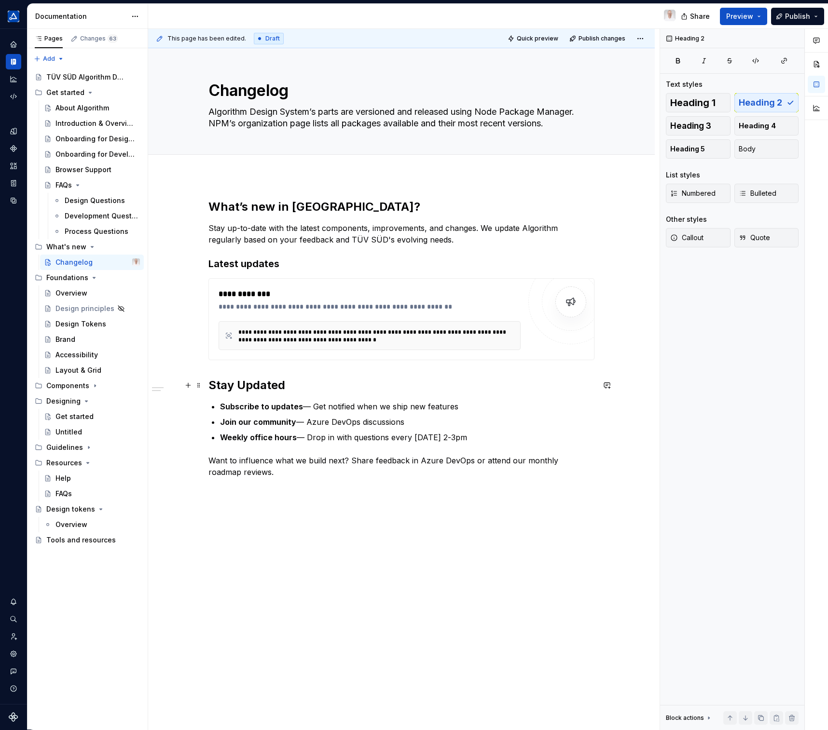
click at [256, 383] on h2 "Stay Updated" at bounding box center [401, 385] width 386 height 15
click at [330, 364] on button "button" at bounding box center [329, 365] width 14 height 14
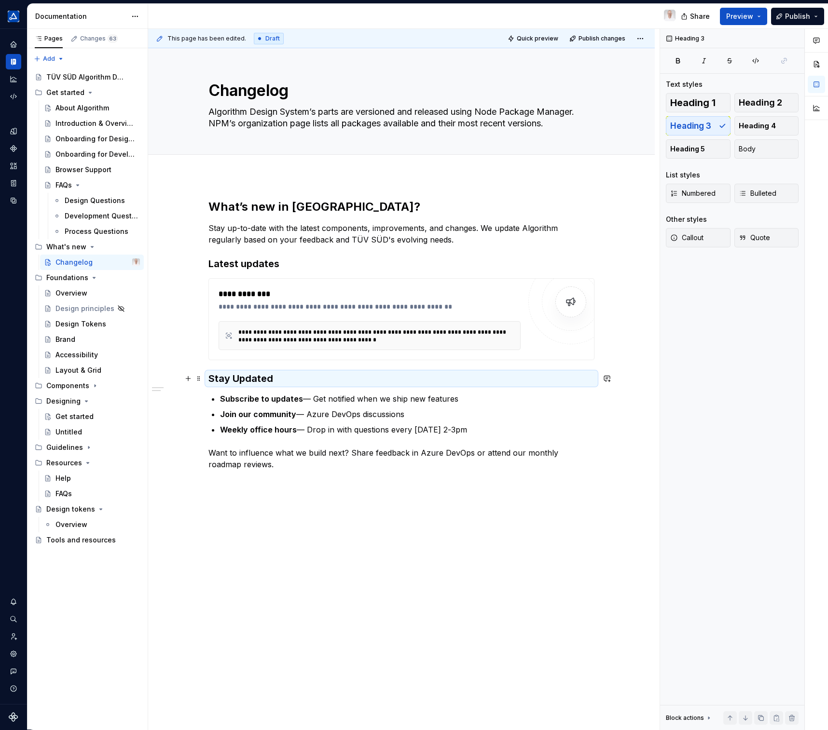
click at [279, 385] on h3 "Stay Updated" at bounding box center [401, 379] width 386 height 14
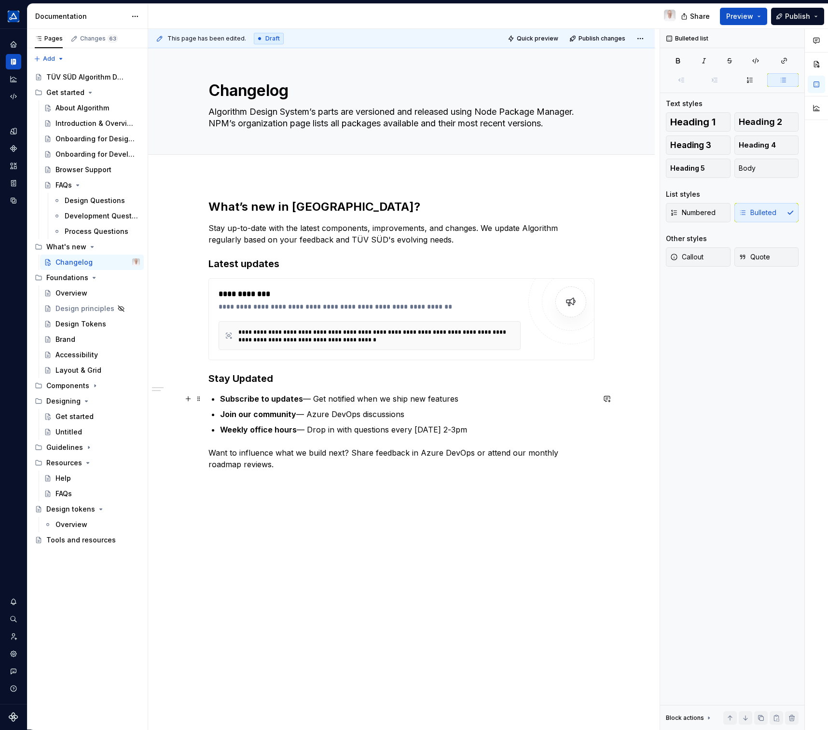
click at [426, 401] on p "Subscribe to updates — Get notified when we ship new features" at bounding box center [407, 399] width 374 height 12
click at [467, 398] on p "Subscribe to updates — Get notified when we ship new features" at bounding box center [407, 399] width 374 height 12
click at [352, 411] on p "Join our community — Azure DevOps discussions" at bounding box center [407, 415] width 374 height 12
click at [410, 413] on p "Join our community — Azure DevOps discussions" at bounding box center [407, 415] width 374 height 12
drag, startPoint x: 465, startPoint y: 430, endPoint x: 250, endPoint y: 436, distance: 215.3
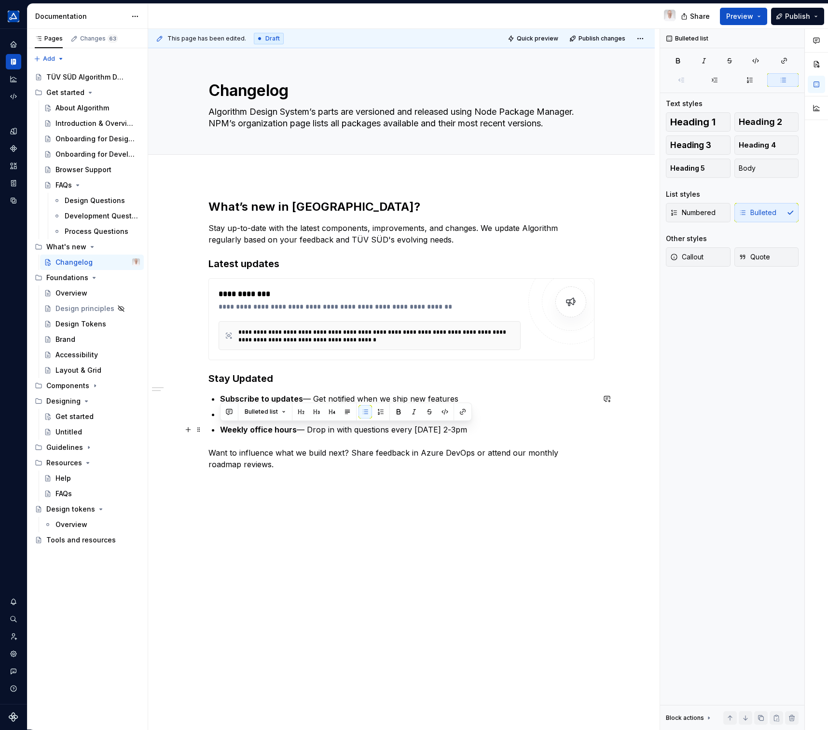
click at [220, 434] on div "**********" at bounding box center [401, 334] width 386 height 271
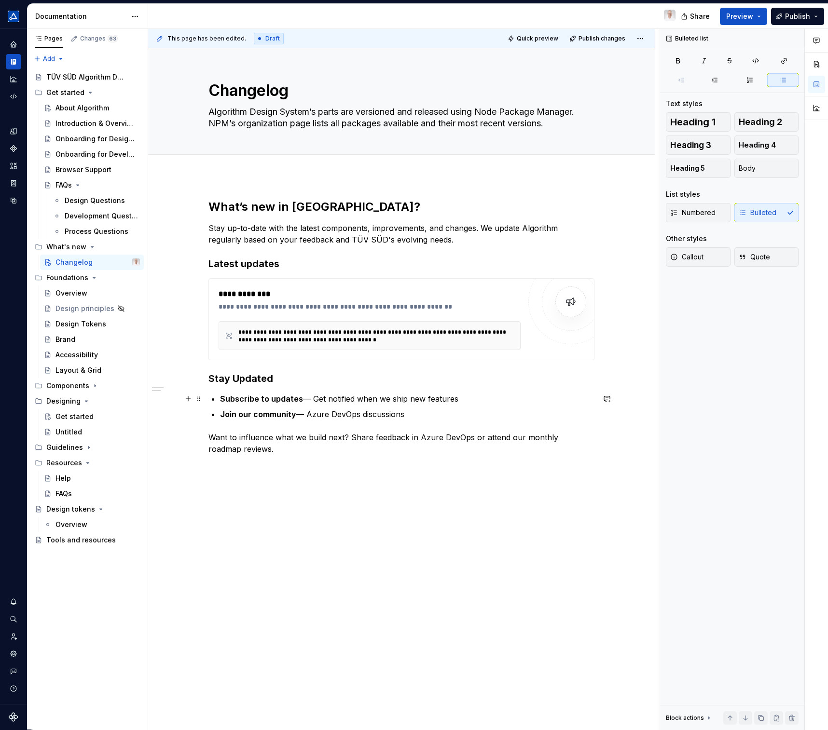
click at [450, 399] on p "Subscribe to updates — Get notified when we ship new features" at bounding box center [407, 399] width 374 height 12
click at [292, 412] on strong "Join our community" at bounding box center [258, 415] width 76 height 10
click at [255, 412] on strong "Join our community" at bounding box center [258, 415] width 76 height 10
drag, startPoint x: 310, startPoint y: 413, endPoint x: 322, endPoint y: 415, distance: 12.1
click at [322, 415] on p "Join our community — Azure DevOps discussions" at bounding box center [407, 415] width 374 height 12
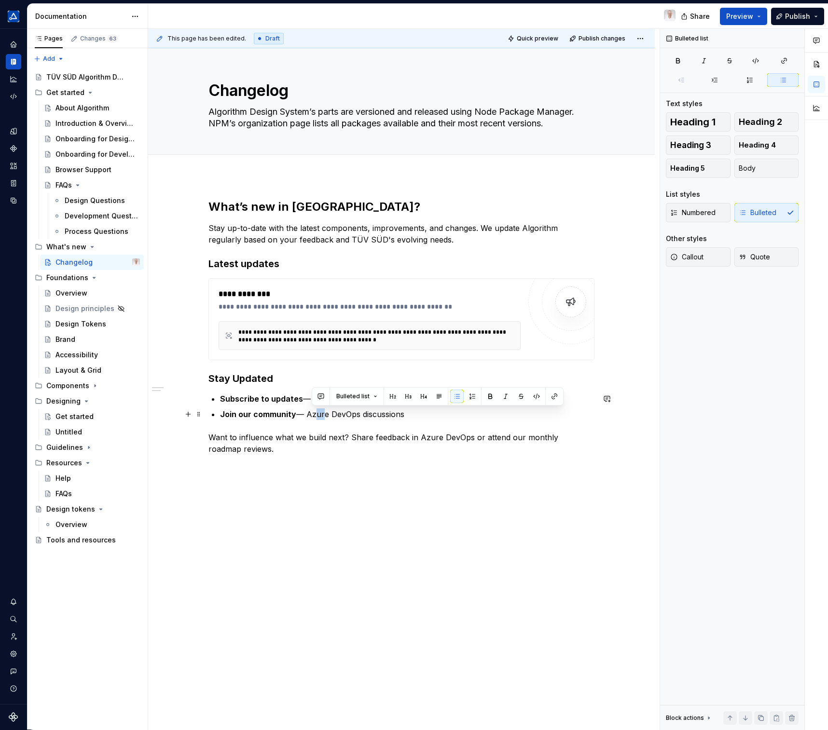
click at [322, 415] on p "Join our community — Azure DevOps discussions" at bounding box center [407, 415] width 374 height 12
drag, startPoint x: 308, startPoint y: 415, endPoint x: 409, endPoint y: 415, distance: 100.8
click at [409, 415] on p "Join our community — Azure DevOps discussions" at bounding box center [407, 415] width 374 height 12
click at [436, 425] on div "**********" at bounding box center [401, 327] width 386 height 256
click at [318, 397] on p "Subscribe to updates — Get notified when we ship new features" at bounding box center [407, 399] width 374 height 12
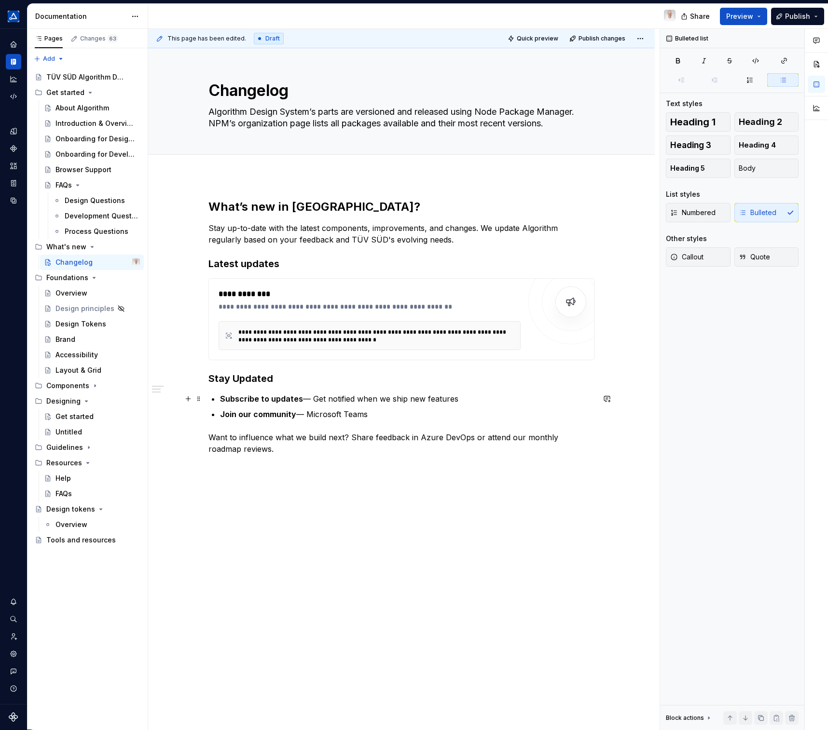
click at [313, 398] on p "Subscribe to updates — Get notified when we ship new features" at bounding box center [407, 399] width 374 height 12
click at [466, 397] on p "Subscribe to updates — Get notified when we ship new features" at bounding box center [407, 399] width 374 height 12
click at [225, 471] on div "**********" at bounding box center [403, 379] width 511 height 701
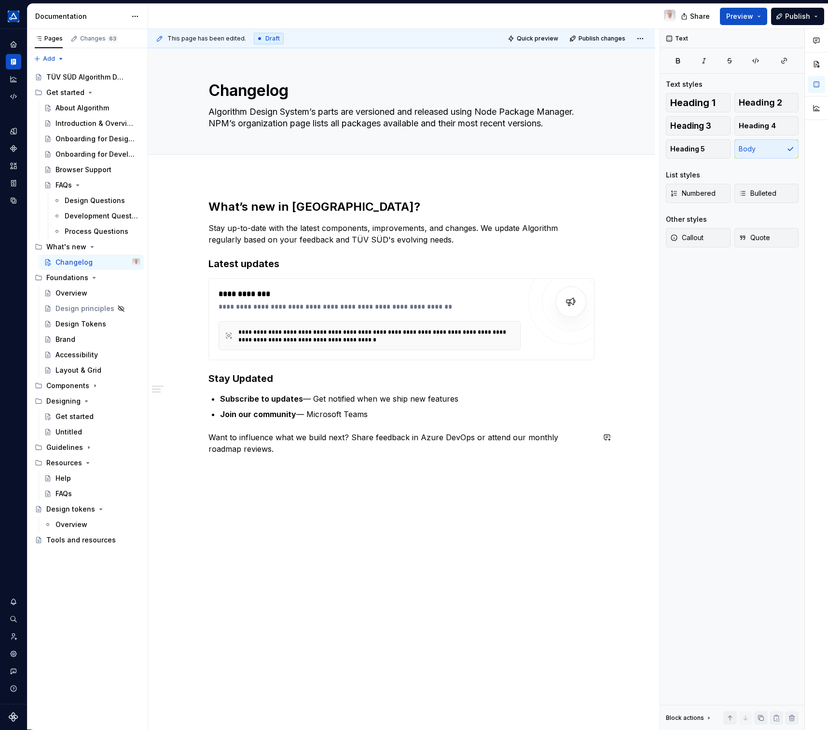
click at [199, 481] on div "**********" at bounding box center [401, 430] width 507 height 509
click at [256, 508] on div "Link to a page or external URL" at bounding box center [281, 510] width 86 height 8
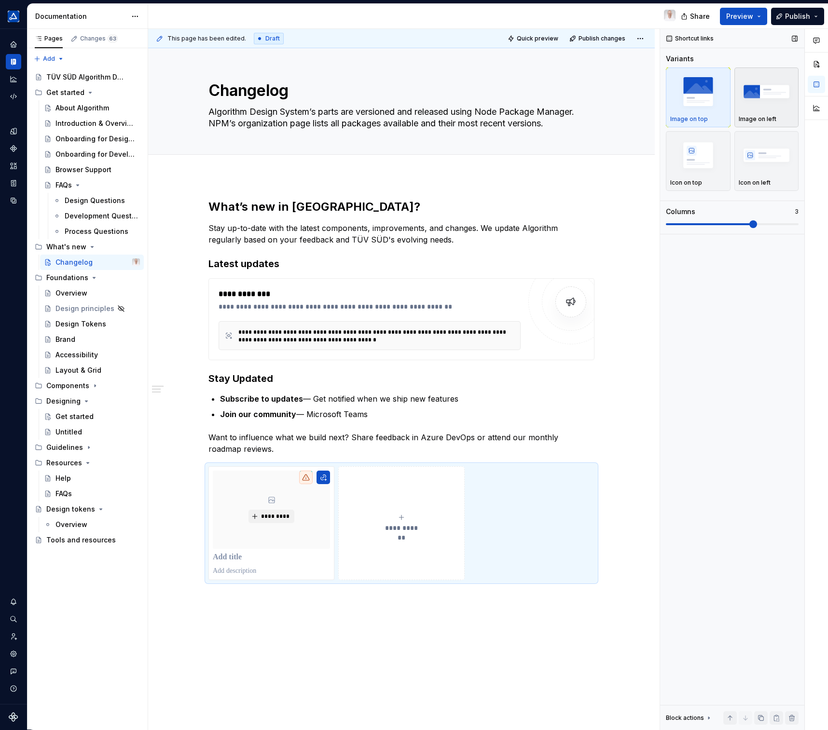
click at [764, 98] on img "button" at bounding box center [767, 91] width 56 height 35
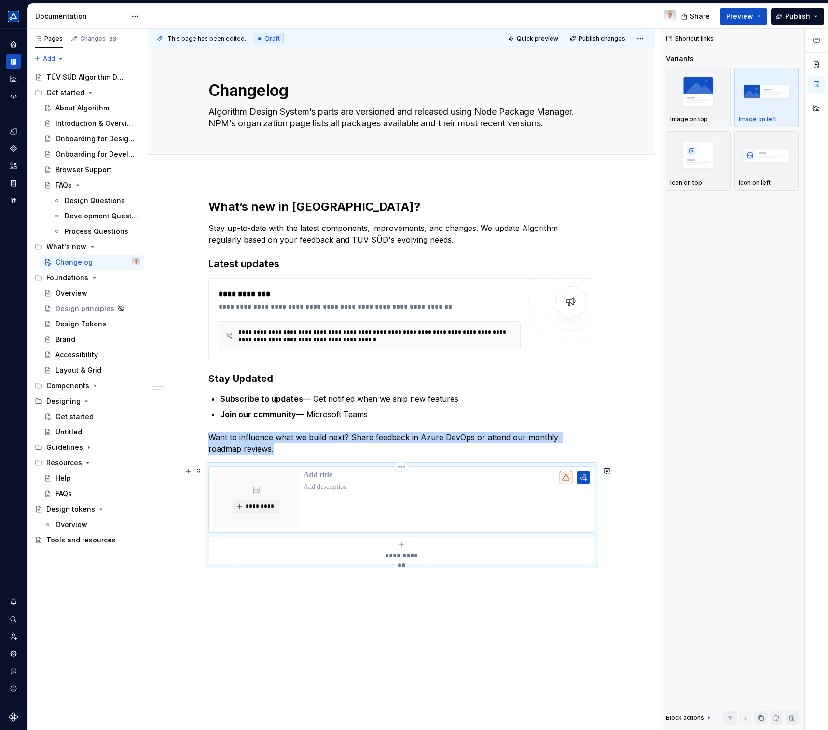
click at [317, 477] on p at bounding box center [446, 476] width 287 height 10
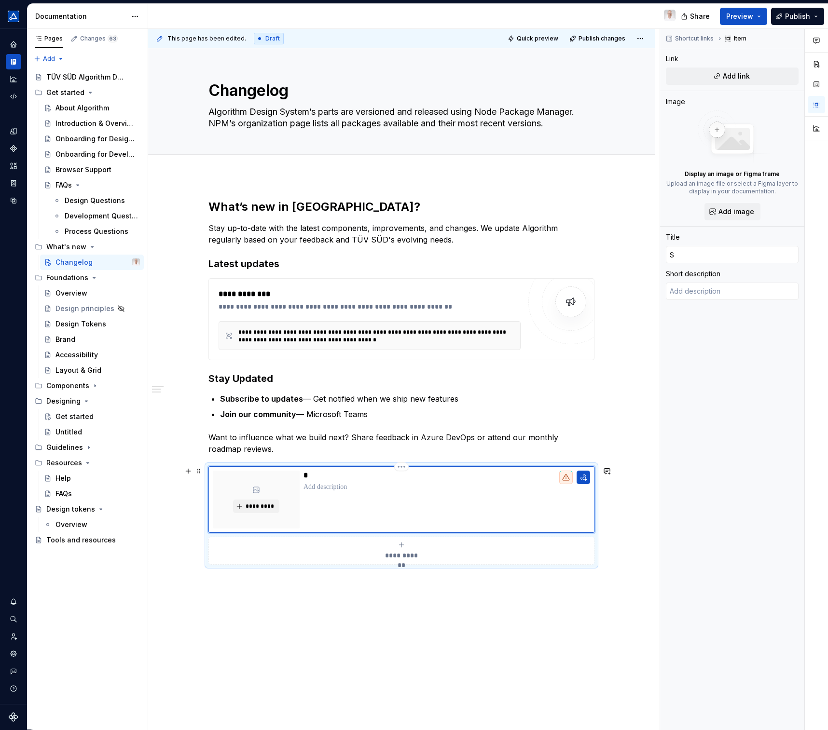
type textarea "*"
type input "S"
type textarea "*"
type input "Su"
type textarea "*"
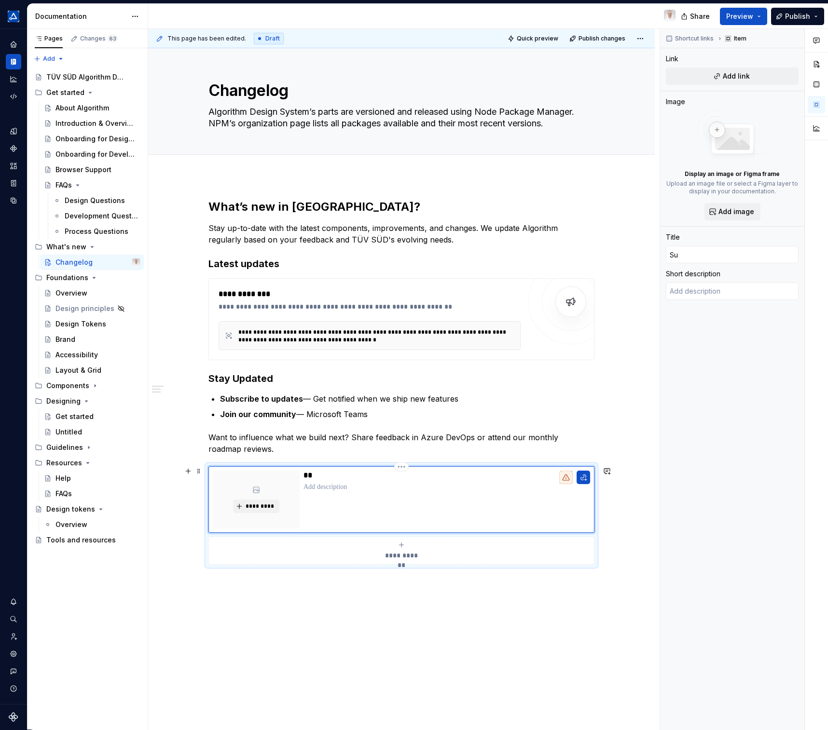
type input "Sub"
type textarea "*"
type input "Subs"
type textarea "*"
type input "Subsc"
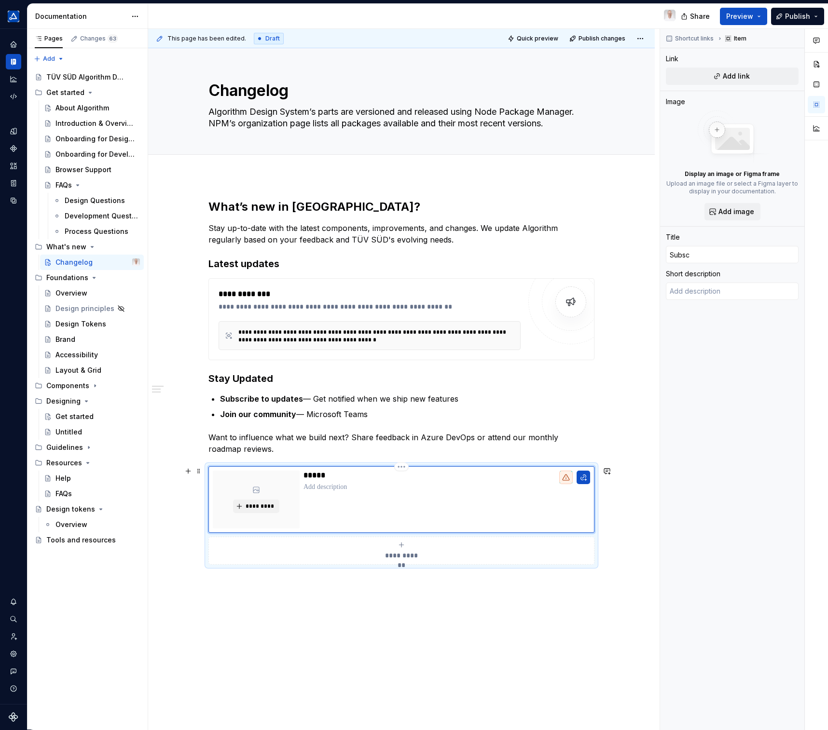
type textarea "*"
type input "Subscr"
type textarea "*"
type input "Subscri"
type textarea "*"
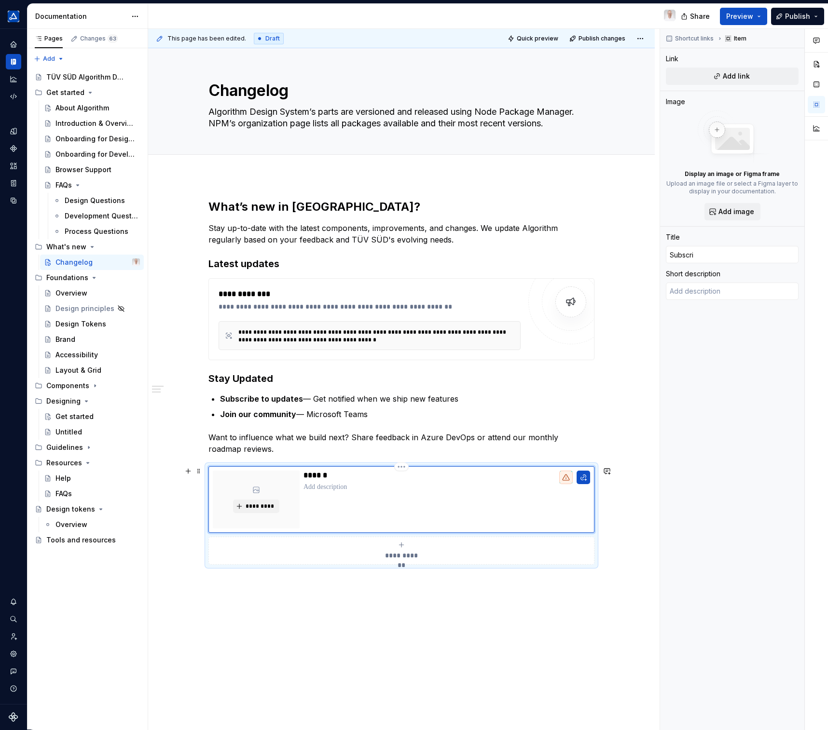
type input "Subscrib"
type textarea "*"
type input "Subscribe"
type textarea "*"
type input "Subscribe"
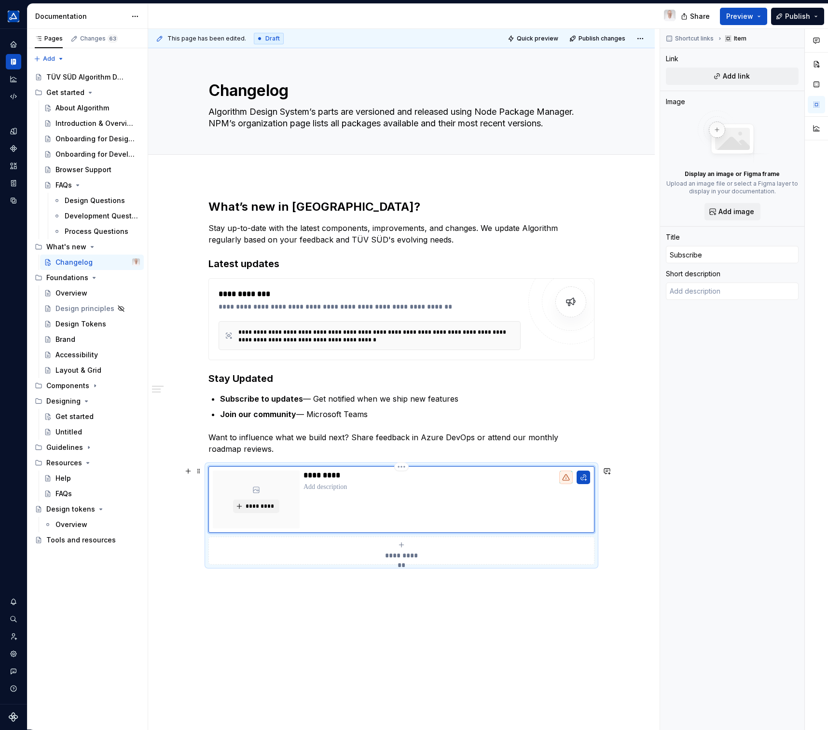
type textarea "*"
type input "Subscribe t"
type textarea "*"
type input "Subscribe to"
type textarea "*"
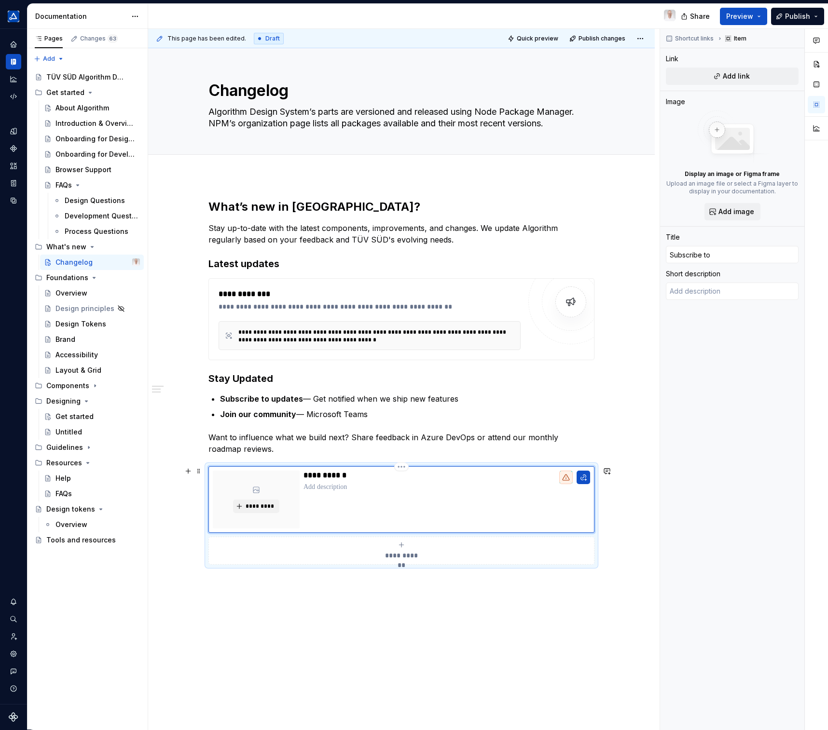
type input "Subscribe to"
type textarea "*"
type input "Subscribe to u"
type textarea "*"
type input "Subscribe to up"
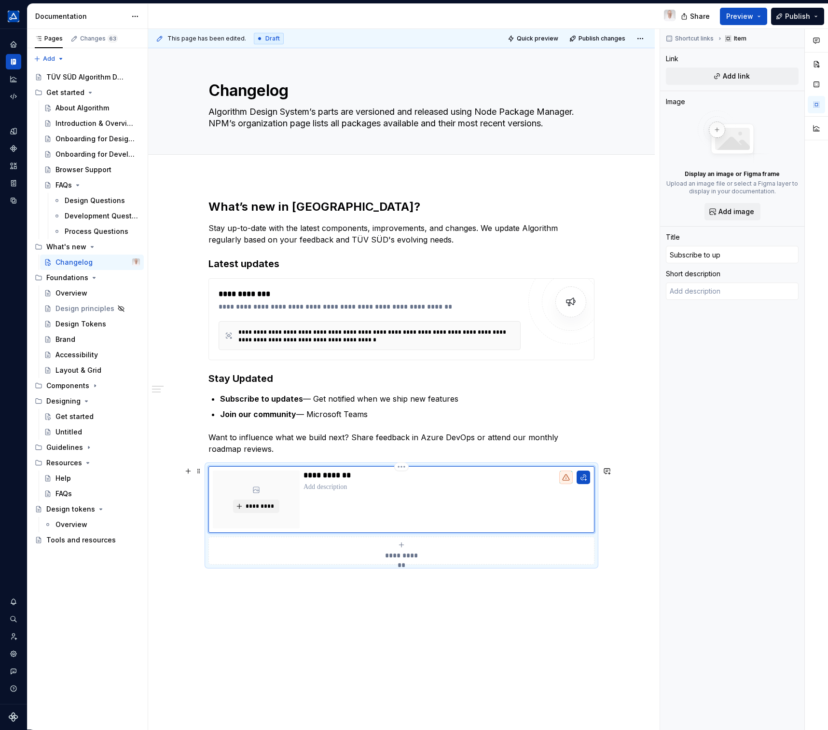
type textarea "*"
type input "Subscribe to upd"
type textarea "*"
type input "Subscribe to updt"
type textarea "*"
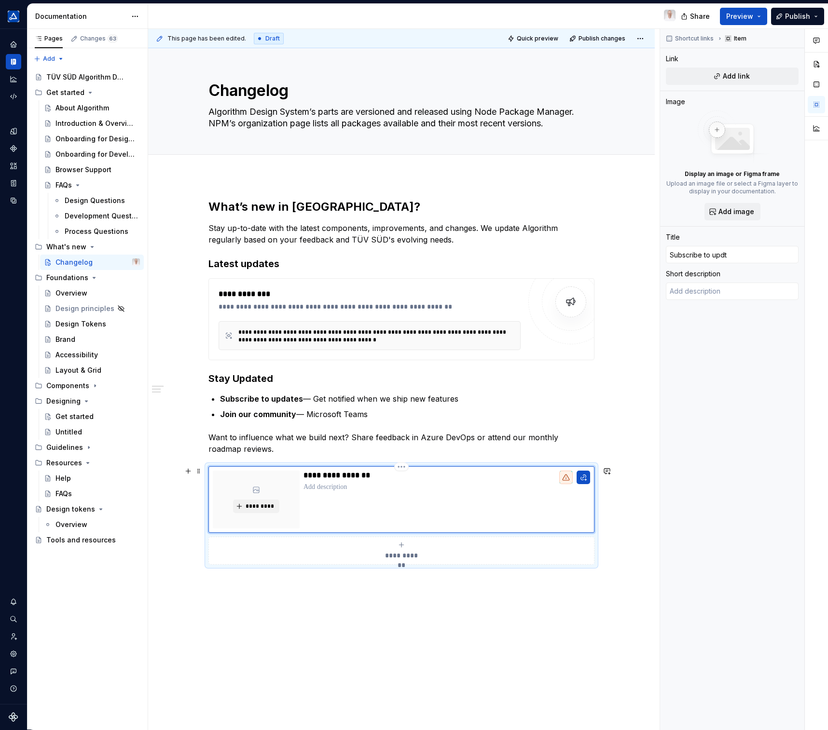
type input "Subscribe to upd"
type textarea "*"
type input "Subscribe to upda"
type textarea "*"
type input "Subscribe to updat"
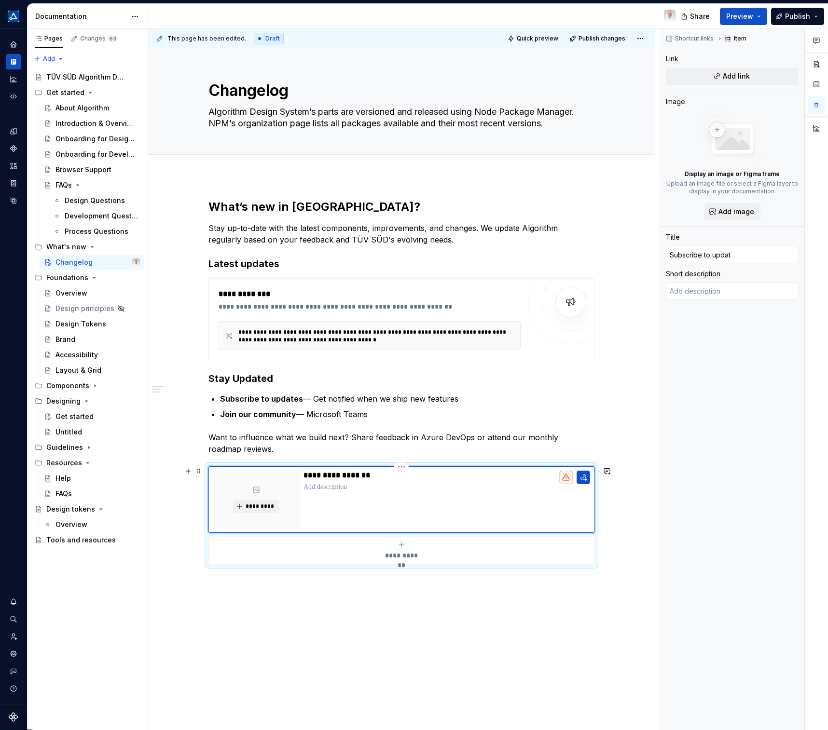
type textarea "*"
type input "Subscribe to update"
type textarea "*"
type input "Subscribe to updates"
type textarea "*"
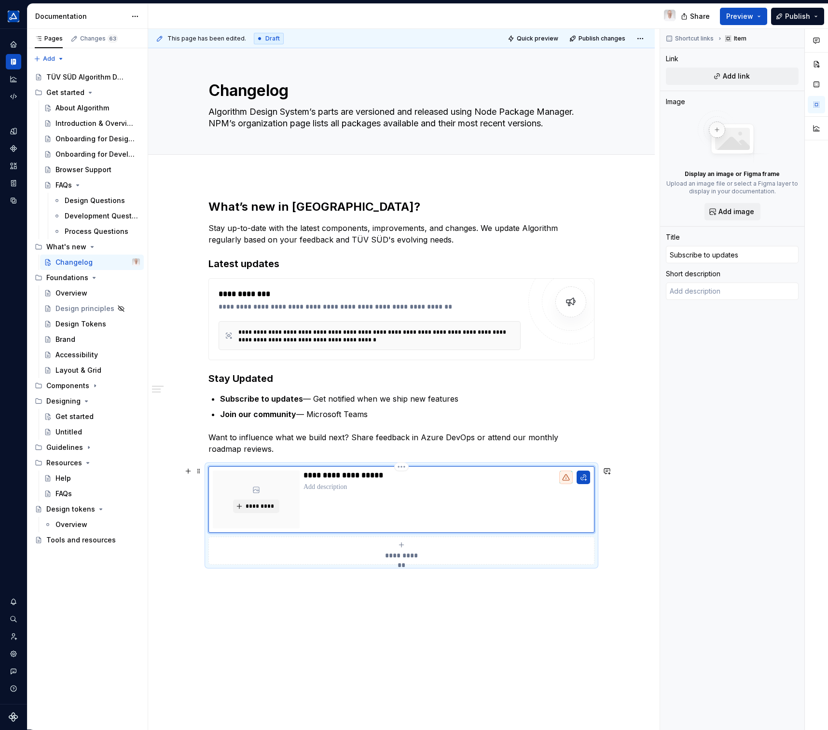
type textarea "G"
type textarea "*"
type textarea "Ge"
type textarea "*"
type textarea "Get"
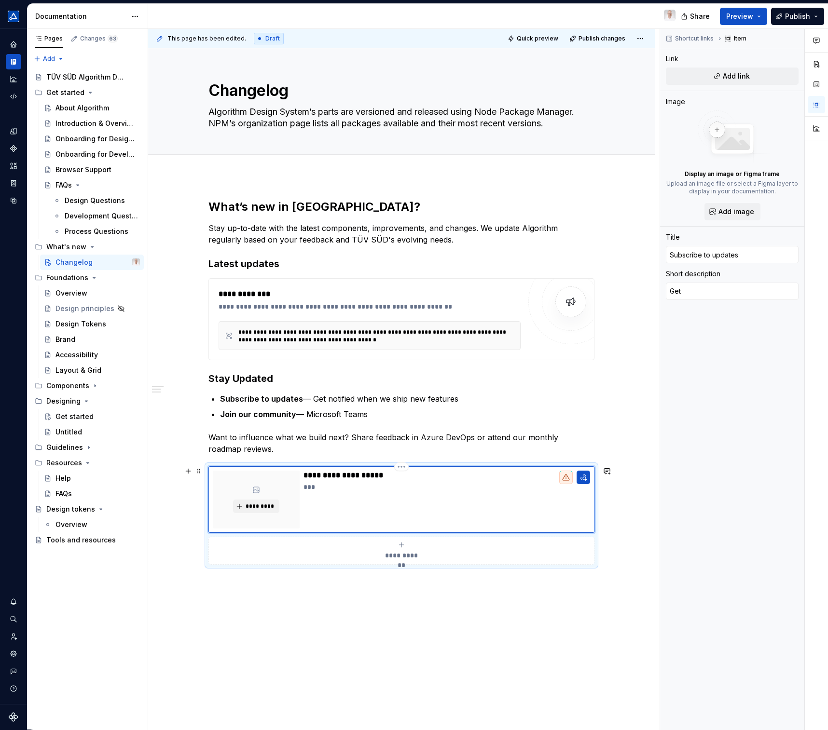
type textarea "*"
type textarea "Get"
type textarea "*"
type textarea "Get n"
type textarea "*"
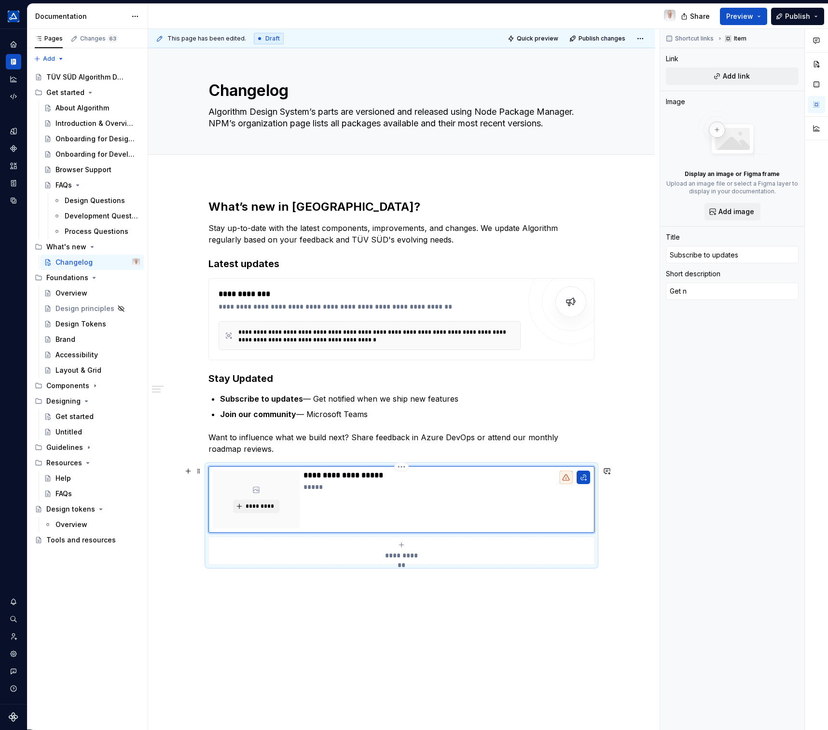
type textarea "Get no"
type textarea "*"
type textarea "Get not"
type textarea "*"
type textarea "Get noti"
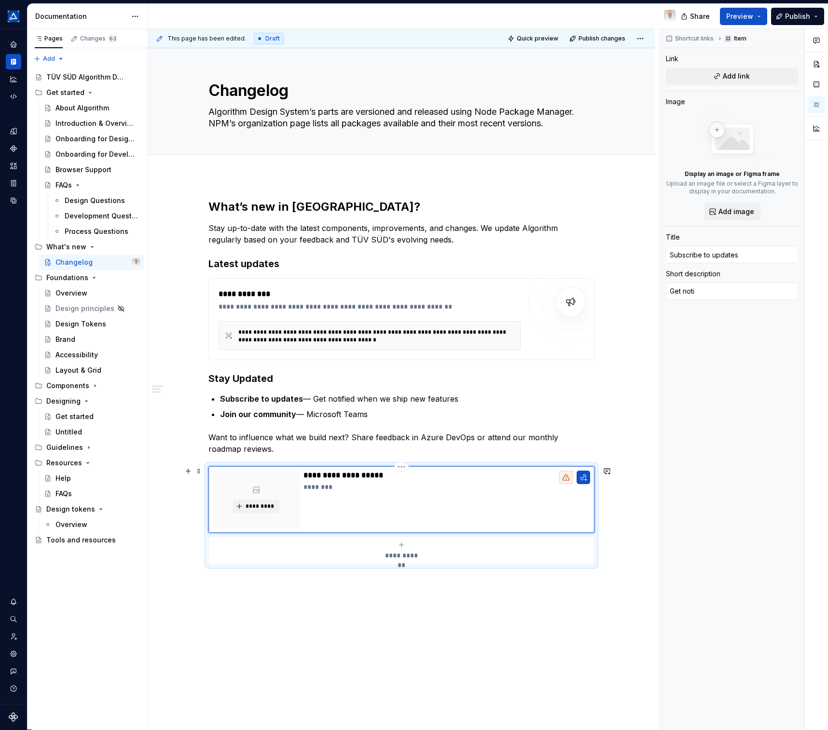
type textarea "*"
type textarea "Get notif"
type textarea "*"
type textarea "Get notifi"
type textarea "*"
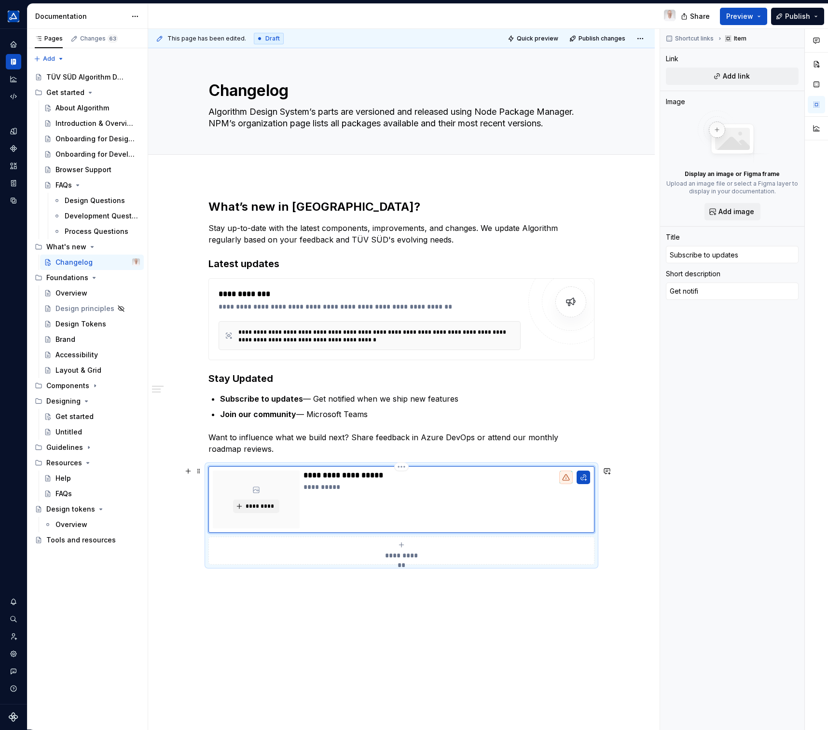
type textarea "Get notifie"
type textarea "*"
type textarea "Get notified"
type textarea "*"
type textarea "Get notified"
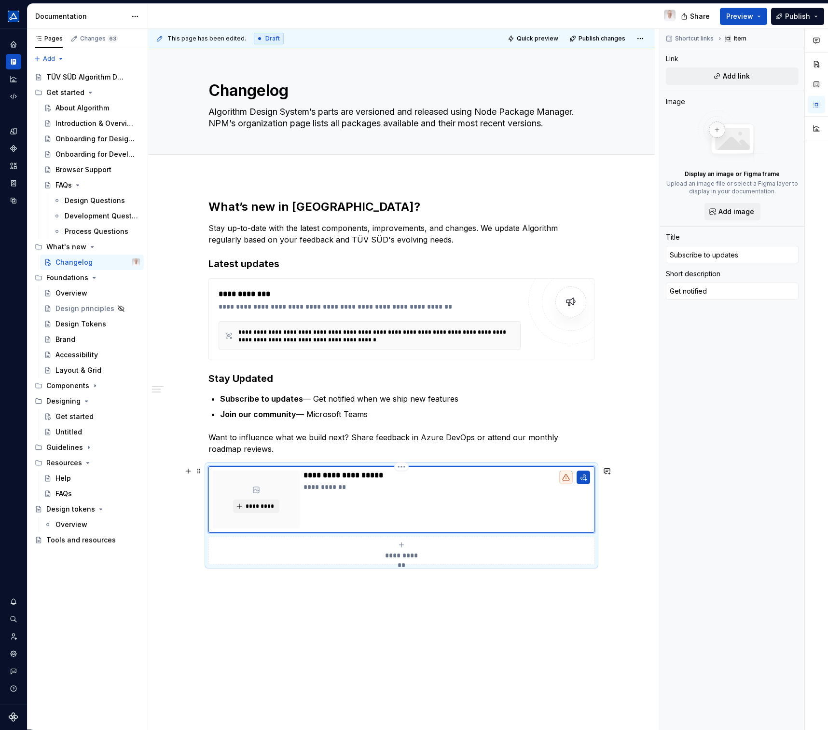
type textarea "*"
type textarea "Get notified w"
type textarea "*"
type textarea "Get notified wh"
type textarea "*"
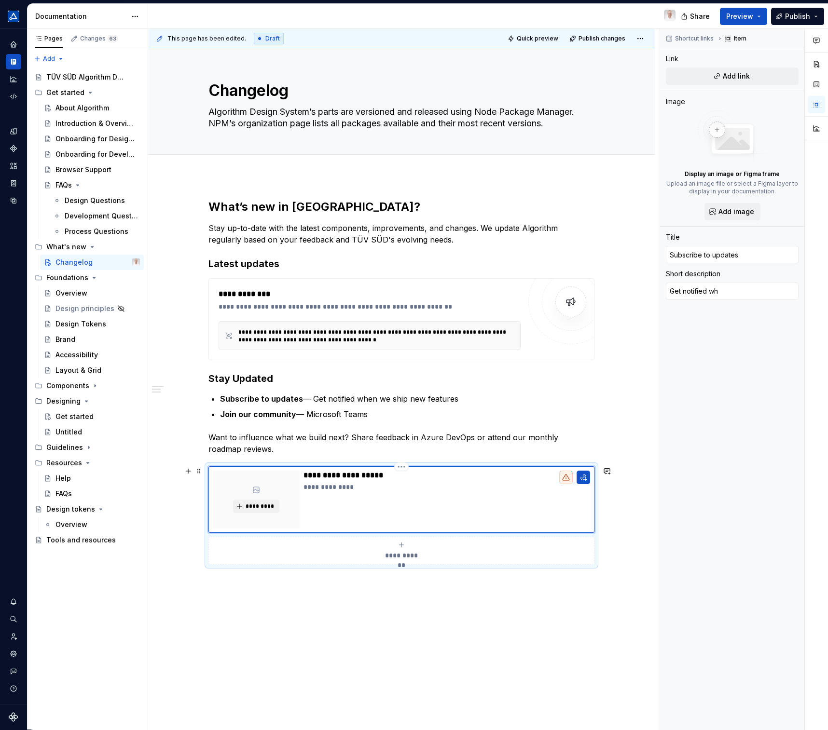
type textarea "Get notified whe"
type textarea "*"
type textarea "Get notified when"
type textarea "*"
type textarea "Get notified when"
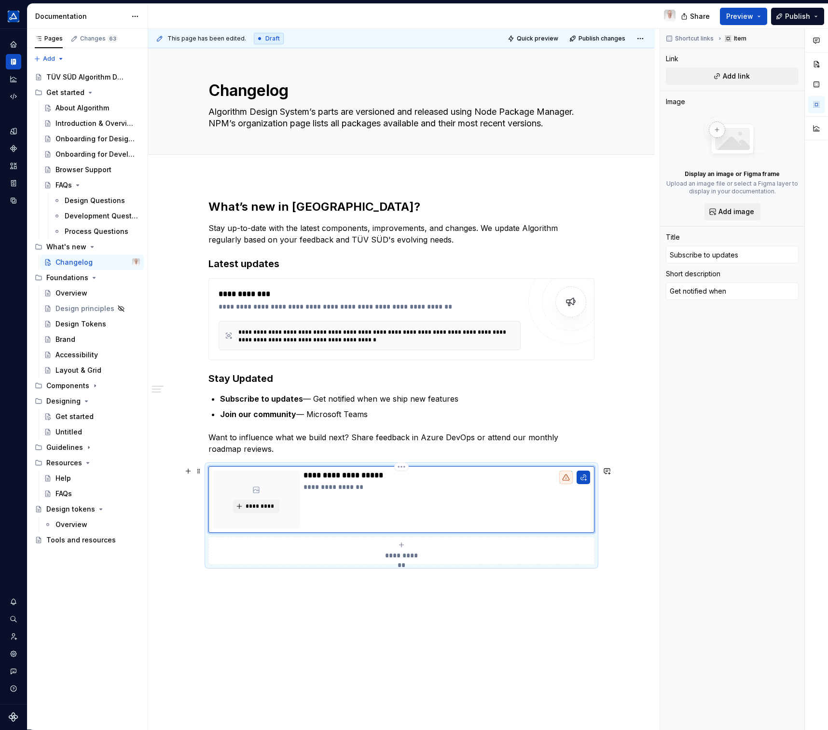
type textarea "*"
type textarea "Get notified when w"
type textarea "*"
type textarea "Get notified when we"
type textarea "*"
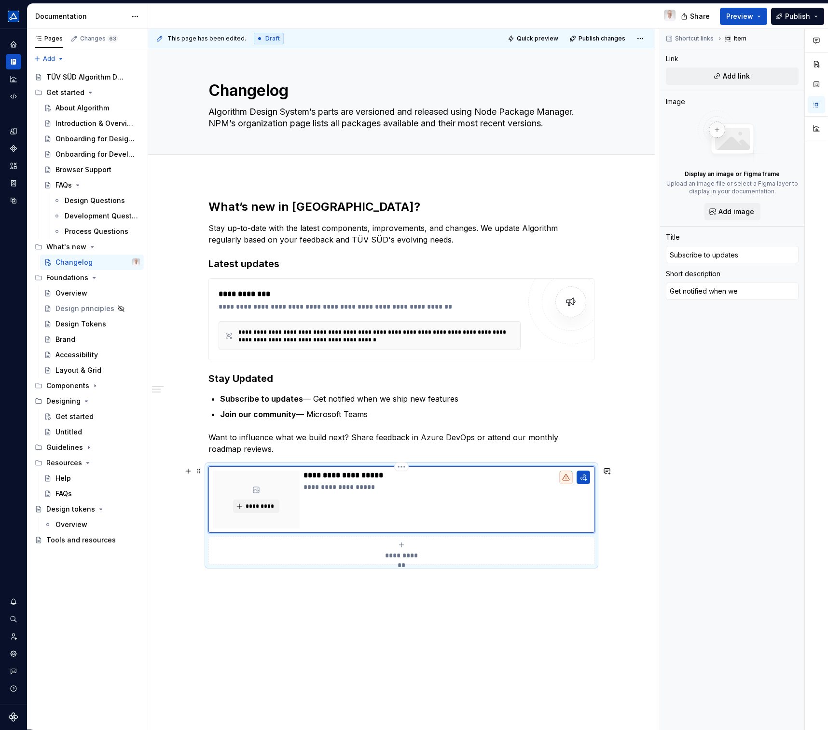
type textarea "Get notified when we"
type textarea "*"
type textarea "Get notified when we s"
type textarea "*"
type textarea "Get notified when we sh"
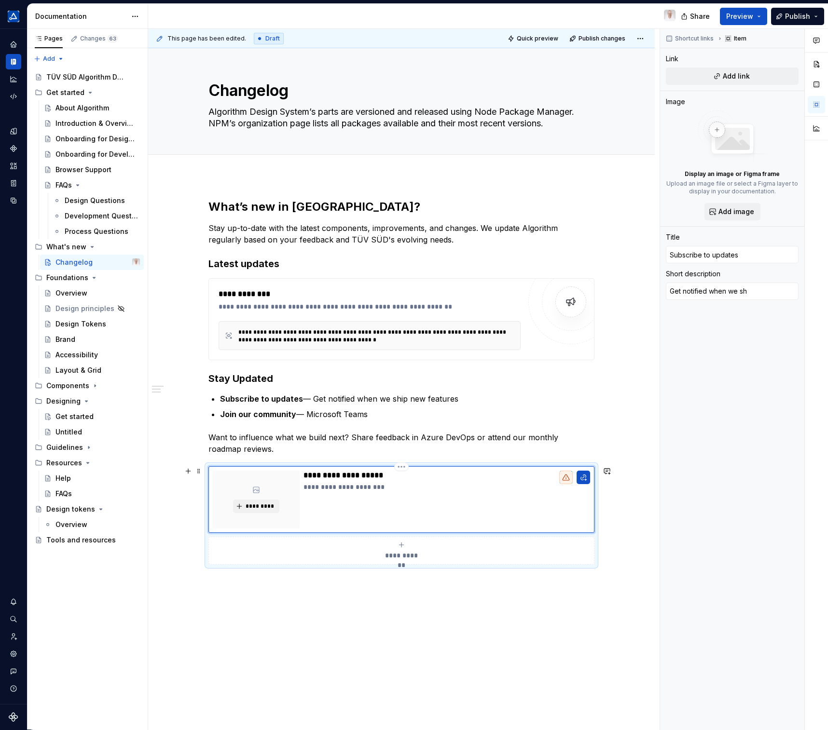
type textarea "*"
type textarea "Get notified when we shi"
type textarea "*"
type textarea "Get notified when we ship"
type textarea "*"
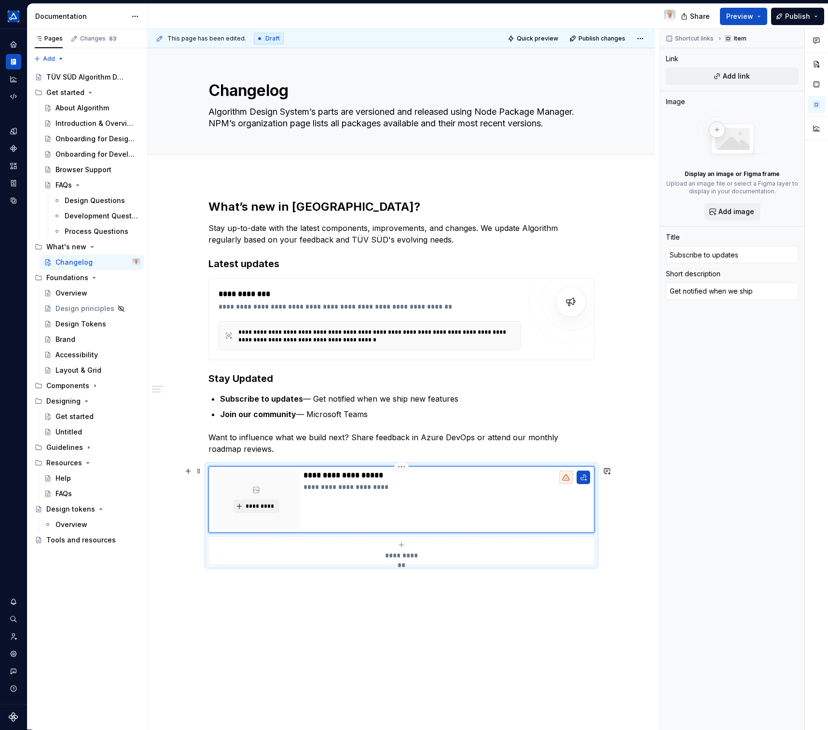
type textarea "Get notified when we ship"
type textarea "*"
type textarea "Get notified when we ship n"
type textarea "*"
type textarea "Get notified when we ship ne"
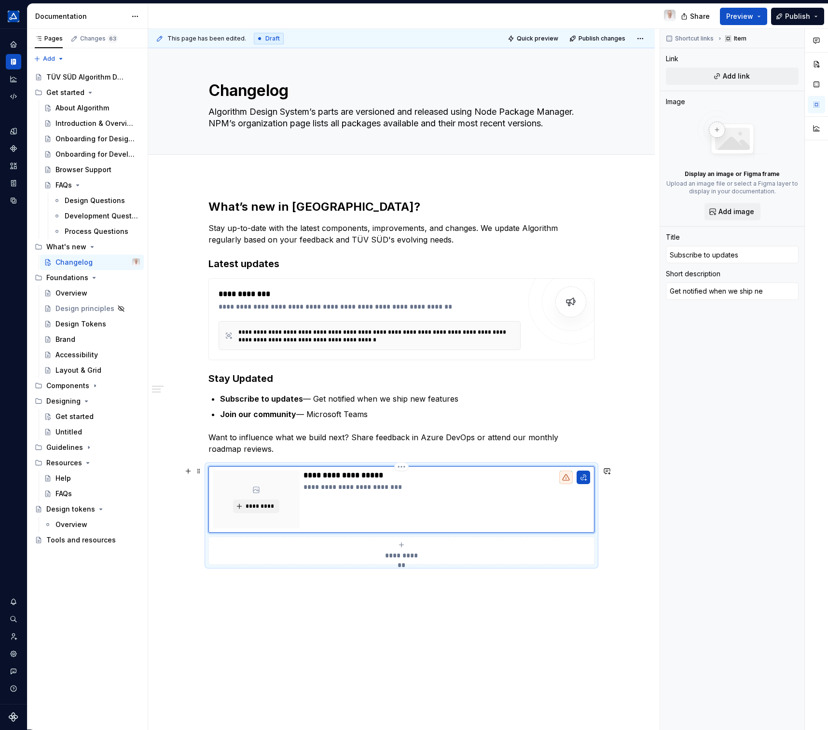
type textarea "*"
type textarea "Get notified when we ship new"
type textarea "*"
type textarea "Get notified when we ship new"
type textarea "*"
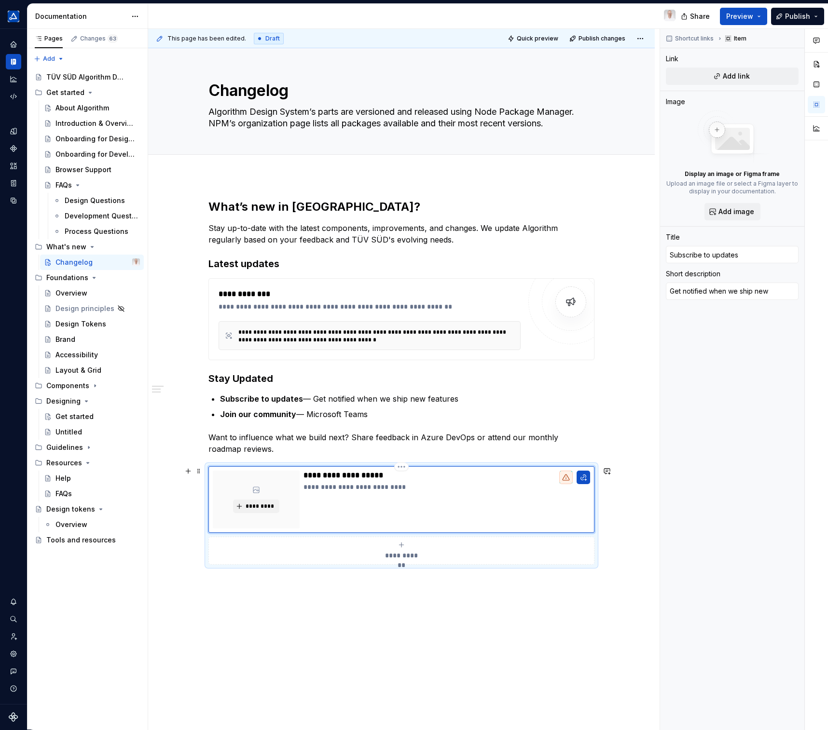
type textarea "Get notified when we ship new f"
type textarea "*"
type textarea "Get notified when we ship new fe"
type textarea "*"
type textarea "Get notified when we ship new fea"
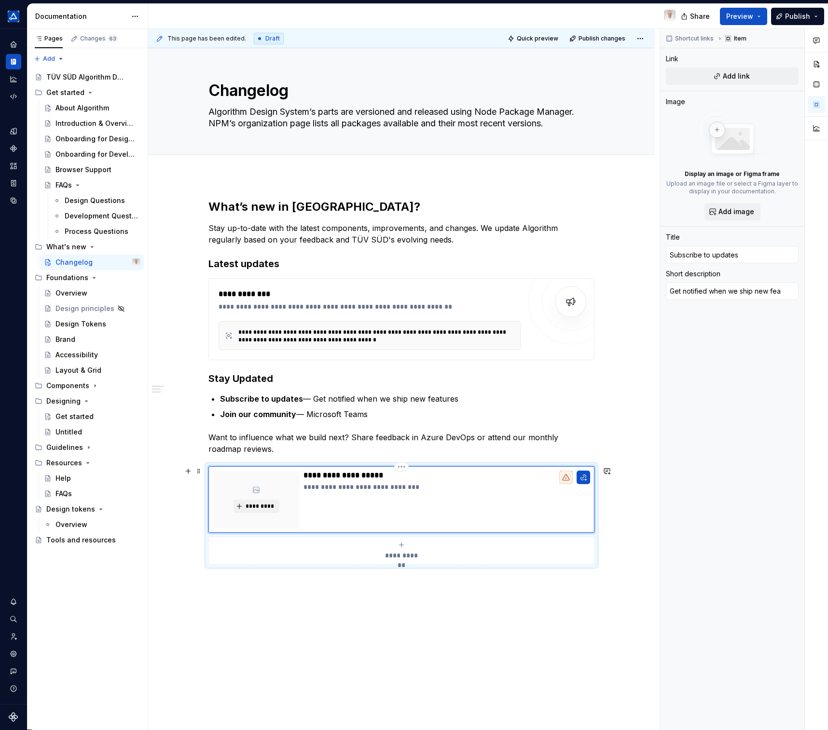
type textarea "*"
type textarea "Get notified when we ship new feau"
type textarea "*"
type textarea "Get notified when we ship new feaut"
type textarea "*"
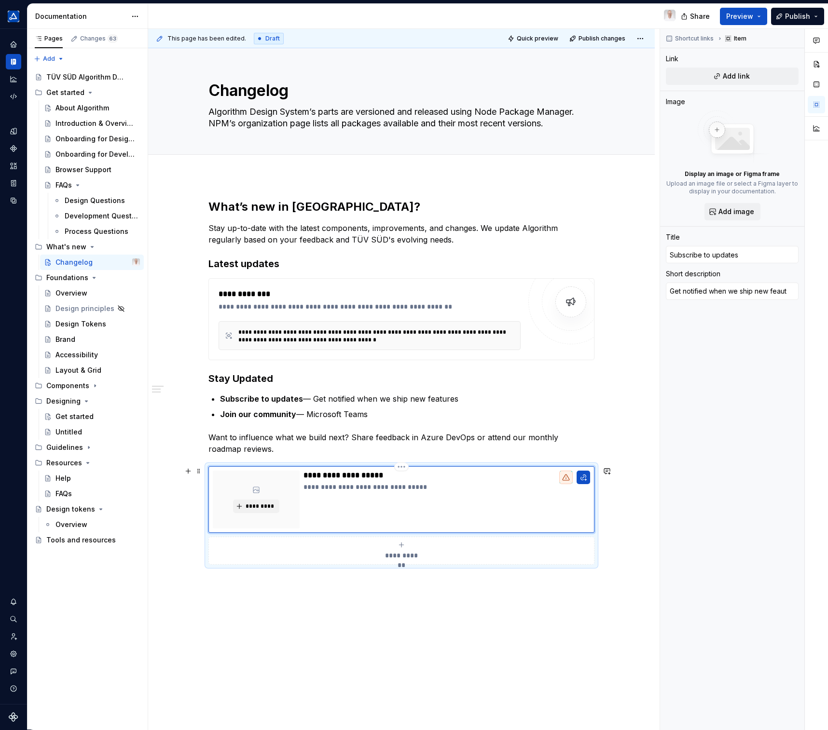
type textarea "Get notified when we ship new feautr"
type textarea "*"
type textarea "Get notified when we ship new feautre"
type textarea "*"
type textarea "Get notified when we ship new feautr"
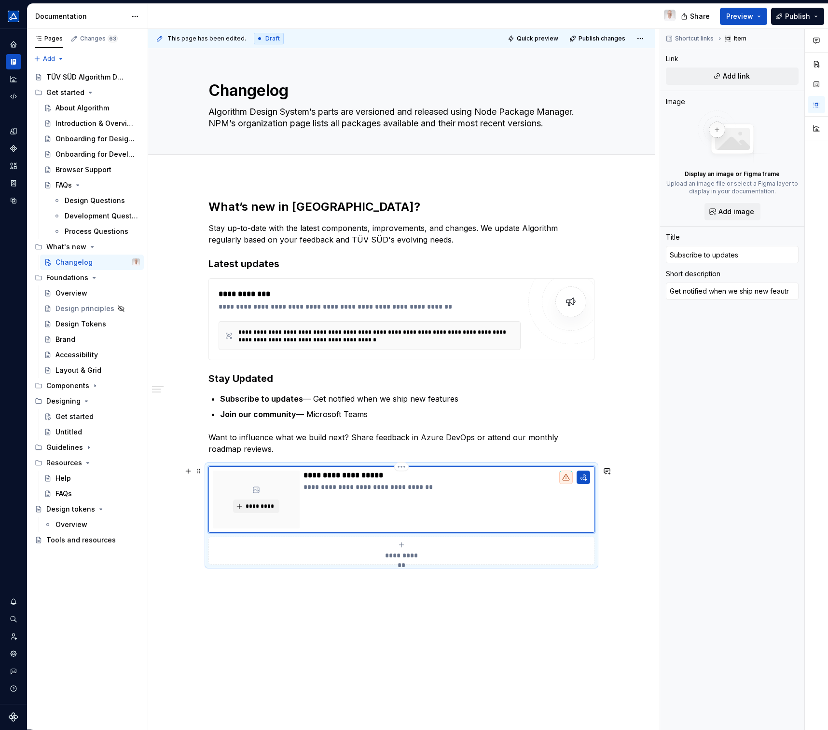
type textarea "*"
type textarea "Get notified when we ship new feaut"
type textarea "*"
type textarea "Get notified when we ship new feau"
type textarea "*"
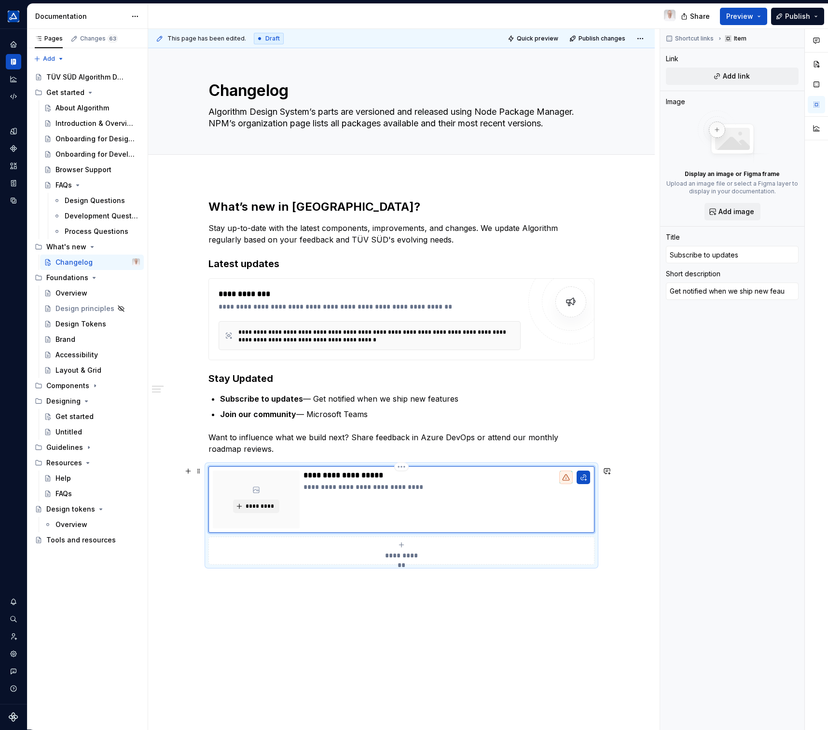
type textarea "Get notified when we ship new fea"
type textarea "*"
type textarea "Get notified when we ship new feat"
type textarea "*"
type textarea "Get notified when we ship new featu"
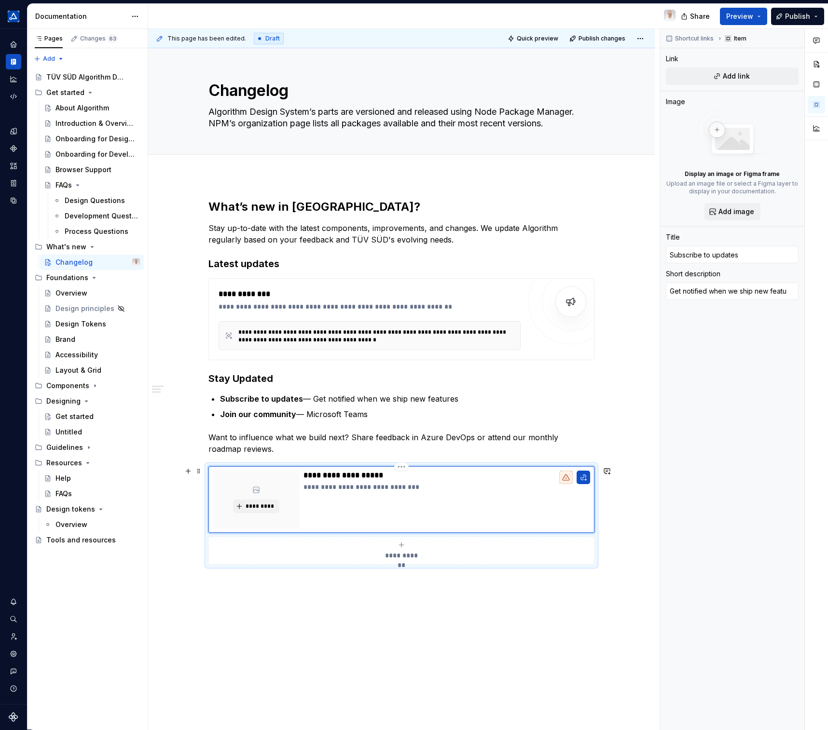
type textarea "*"
type textarea "Get notified when we ship new featur"
type textarea "*"
type textarea "Get notified when we ship new feature"
type textarea "*"
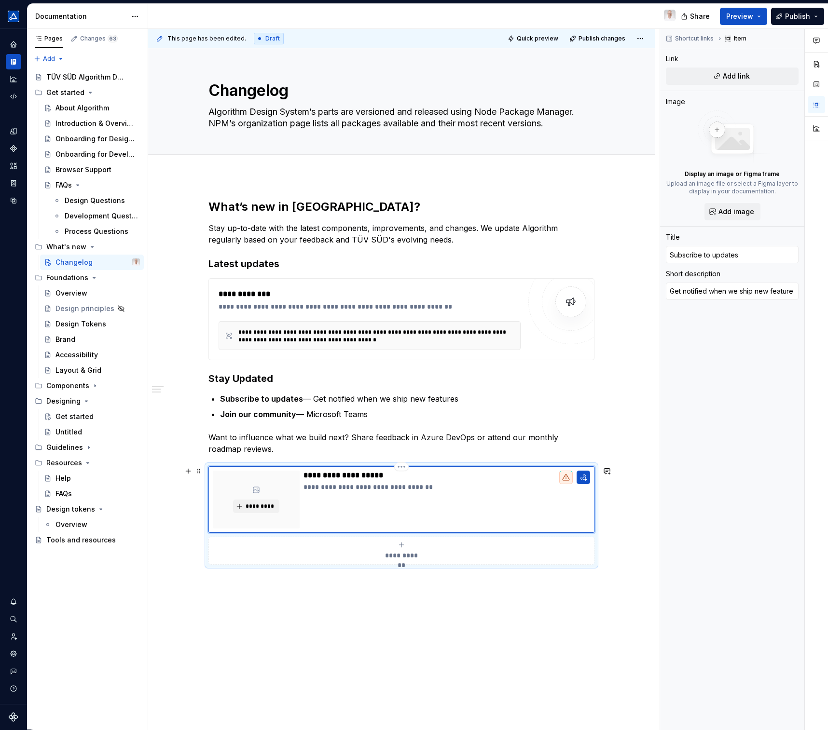
type textarea "Get notified when we ship new features"
click at [398, 553] on span "**********" at bounding box center [402, 556] width 42 height 10
type textarea "*"
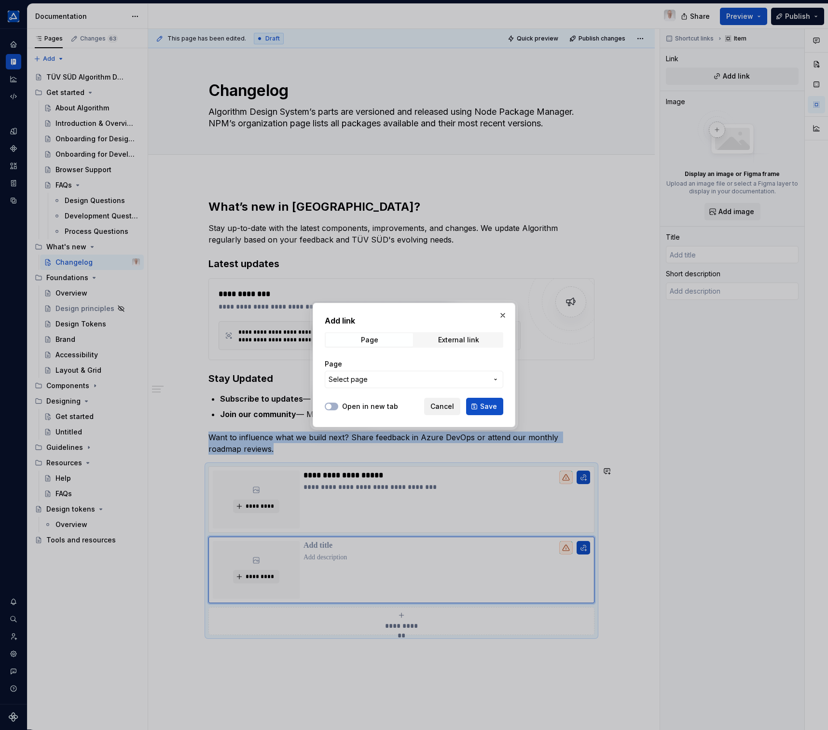
click at [456, 410] on button "Cancel" at bounding box center [442, 406] width 36 height 17
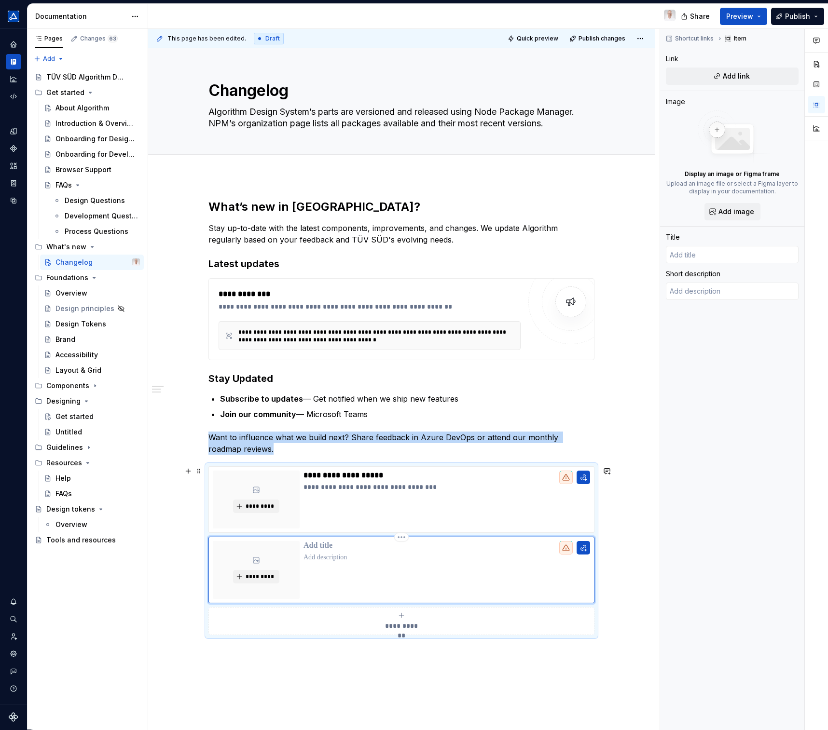
click at [326, 548] on p at bounding box center [446, 546] width 287 height 10
type textarea "*"
type input "J"
type textarea "*"
type input "Jo"
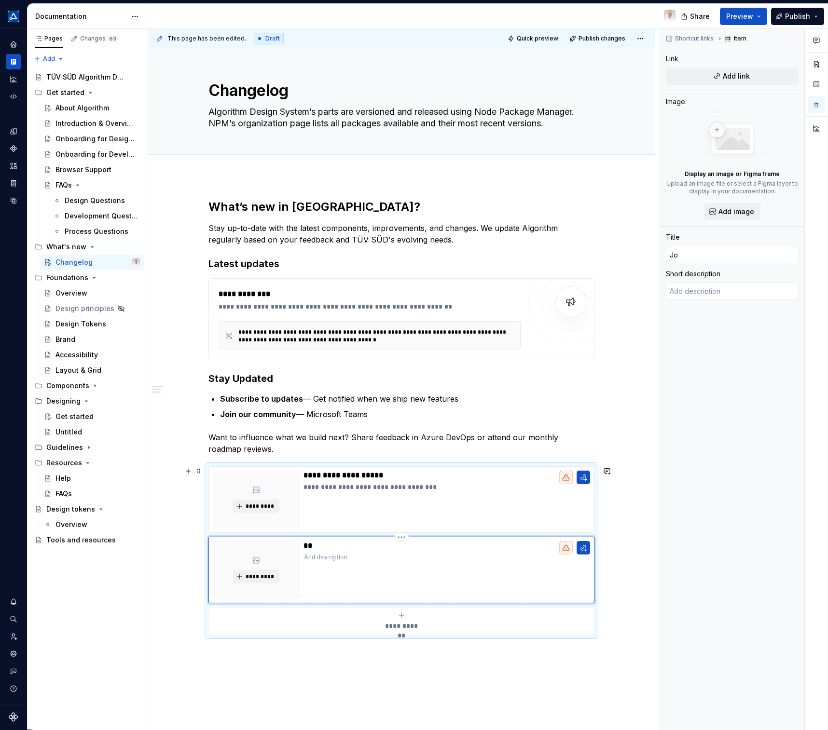
type textarea "*"
type input "Joi"
type textarea "*"
type input "Join"
type textarea "*"
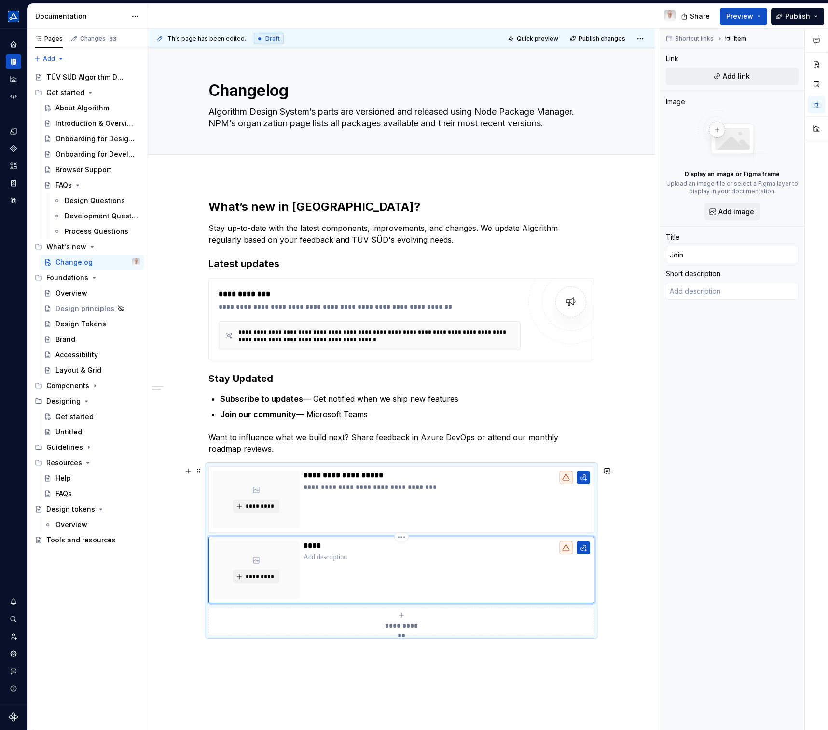
type input "Join"
type textarea "*"
type input "Join u"
type textarea "*"
type input "Join"
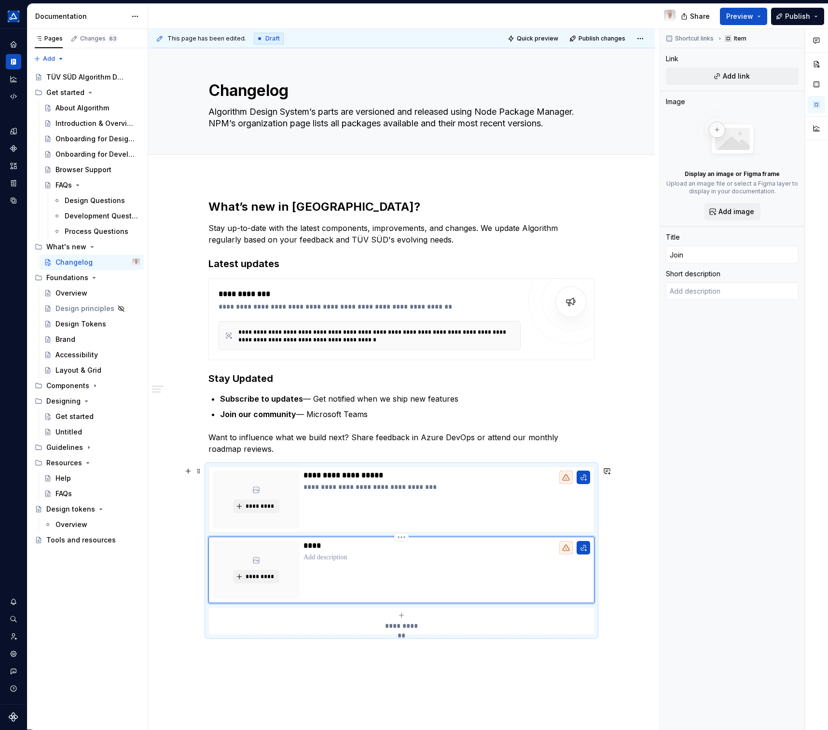
type textarea "*"
type input "Join o"
type textarea "*"
type input "Join ou"
type textarea "*"
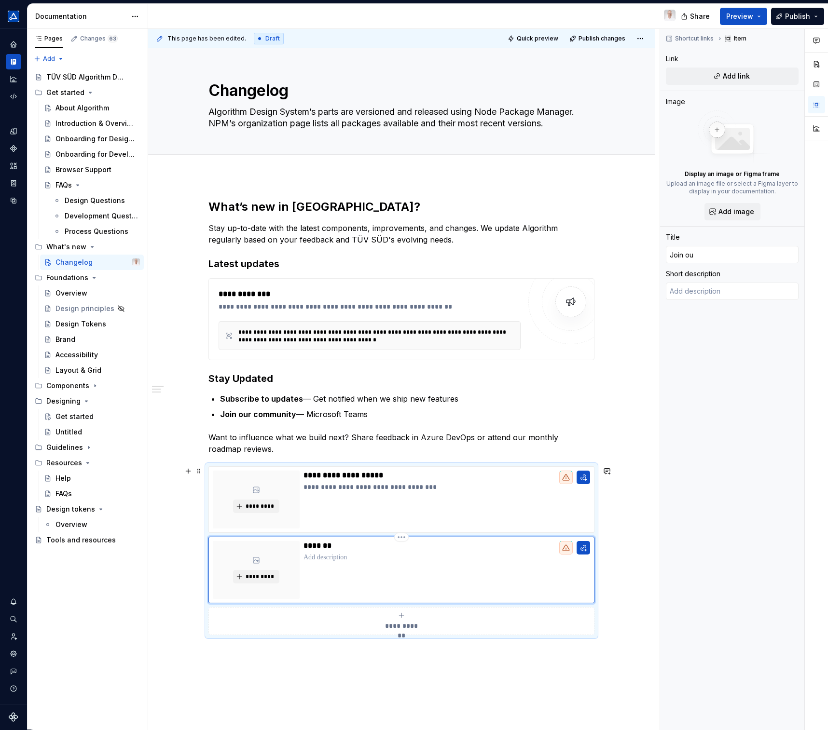
type input "Join our"
type textarea "*"
type input "Join our"
type textarea "*"
type input "Join our o"
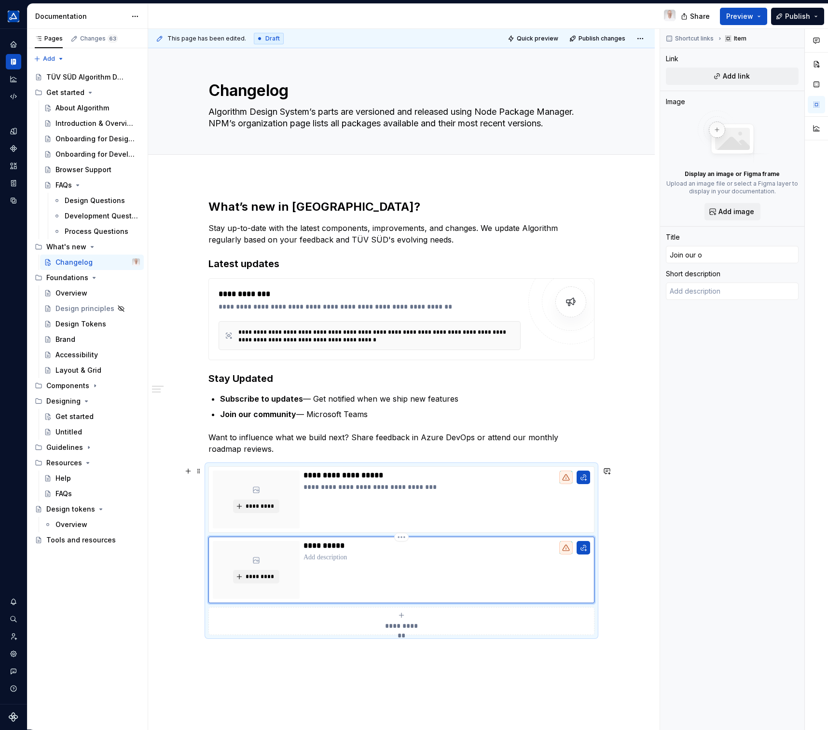
type textarea "*"
type input "Join our om"
type textarea "*"
type input "Join our omm"
type textarea "*"
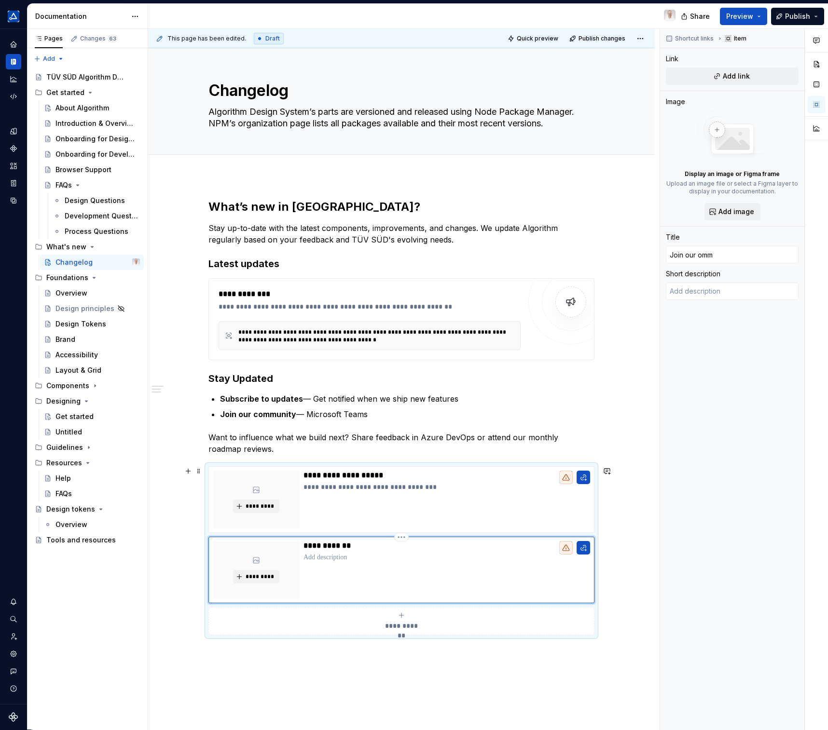
type input "Join our om"
type textarea "*"
type input "Join our o"
type textarea "*"
type input "Join our"
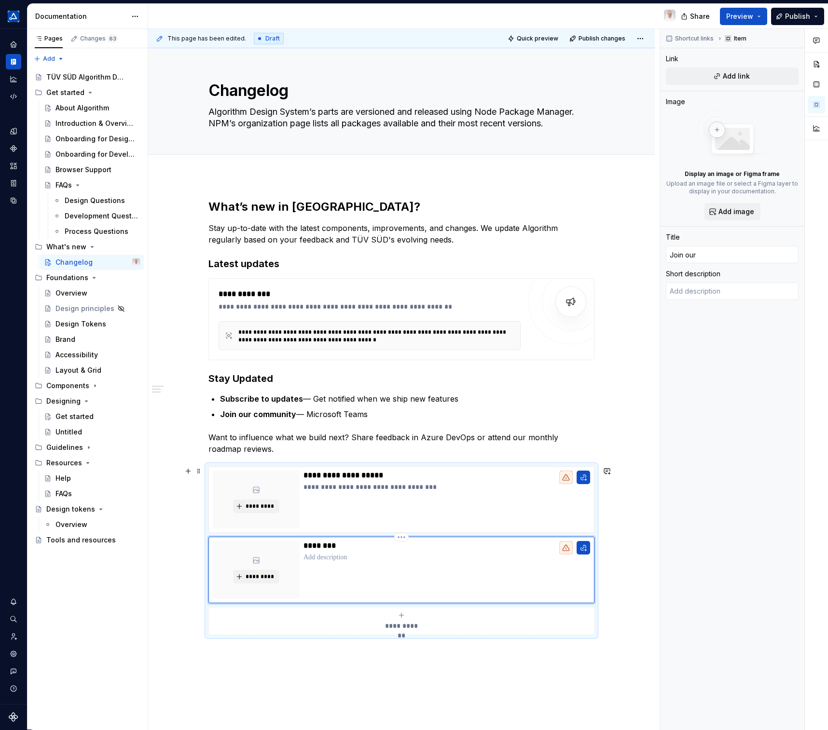
type textarea "*"
type input "Join our c"
type textarea "*"
type input "Join our co"
type textarea "*"
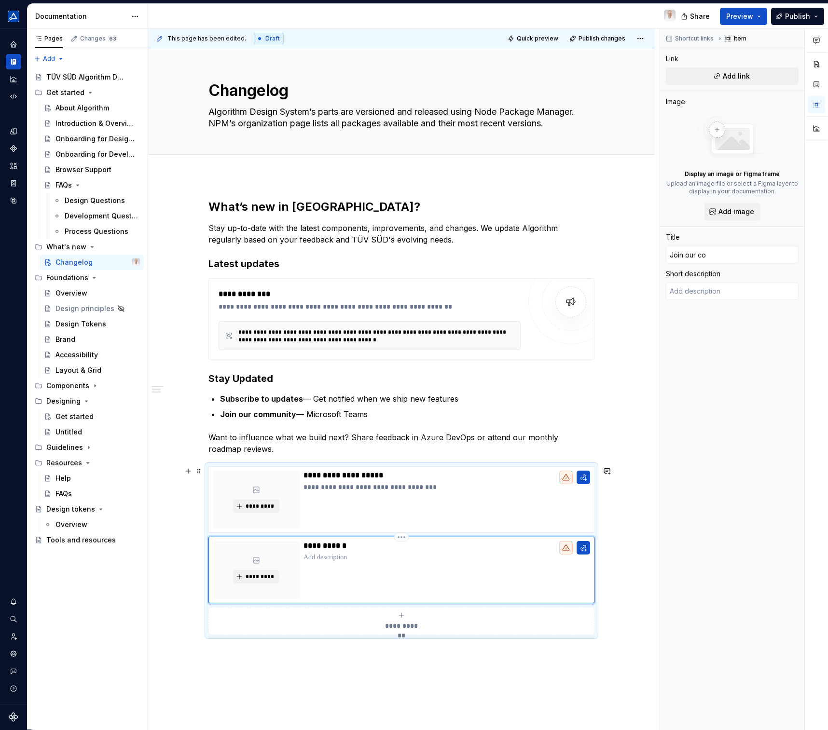
type input "Join our com"
type textarea "*"
type input "Join our comm"
type textarea "*"
type input "Join our commu"
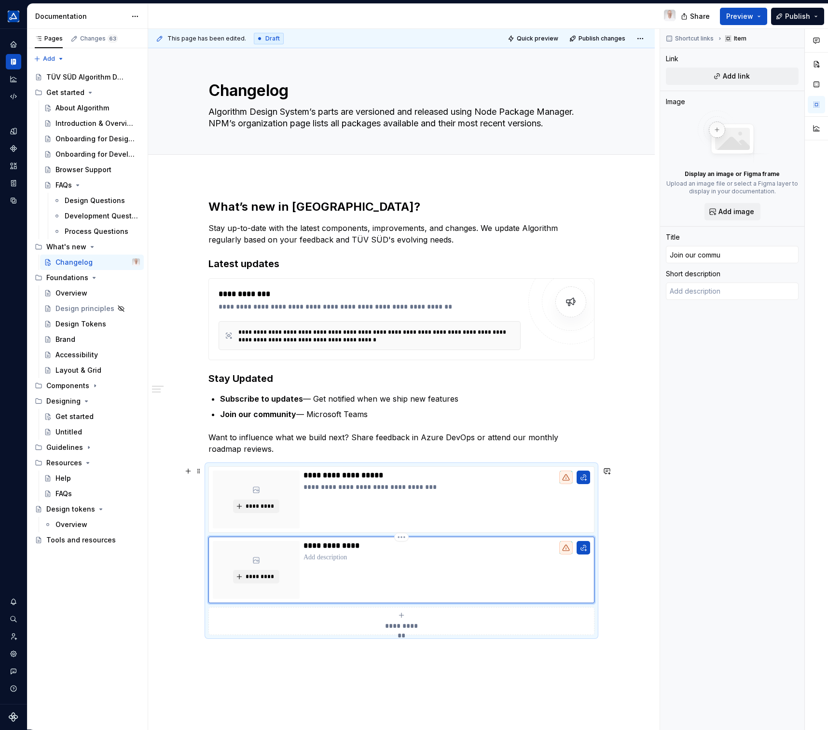
type textarea "*"
type input "Join our commun"
type textarea "*"
type input "Join our communi"
type textarea "*"
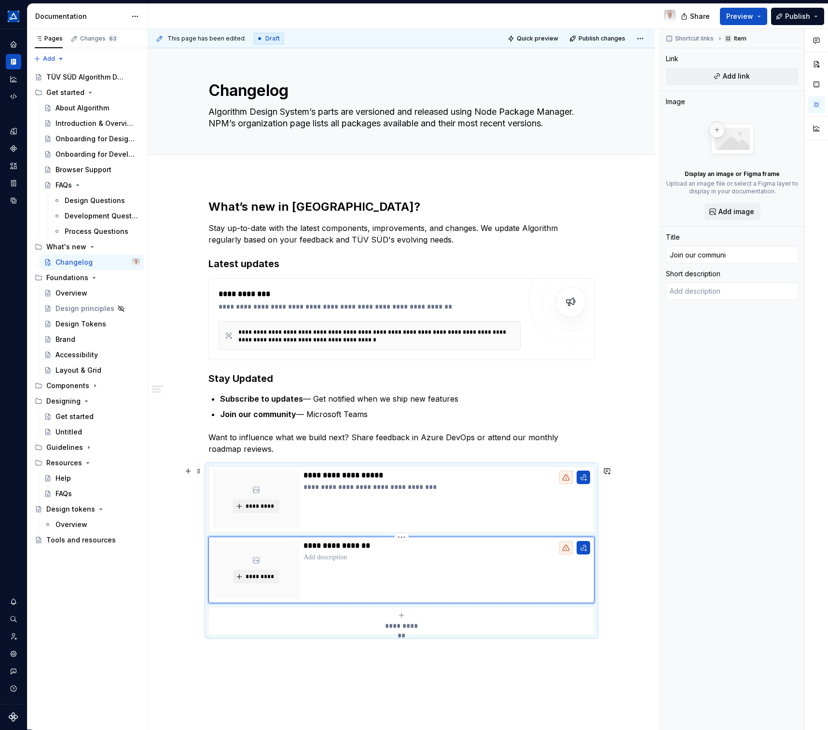
type input "Join our communit"
type textarea "*"
type input "Join our community"
click at [399, 620] on div "**********" at bounding box center [401, 621] width 377 height 19
type textarea "*"
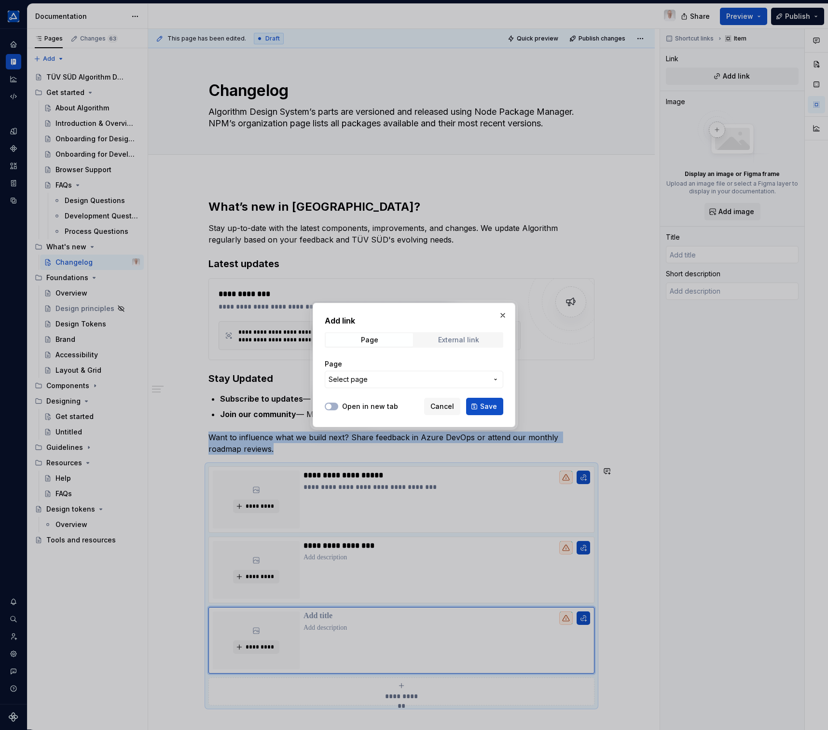
click at [463, 337] on div "External link" at bounding box center [458, 340] width 41 height 8
click at [353, 408] on label "Open in new tab" at bounding box center [370, 407] width 56 height 10
click at [338, 408] on button "Open in new tab" at bounding box center [332, 407] width 14 height 8
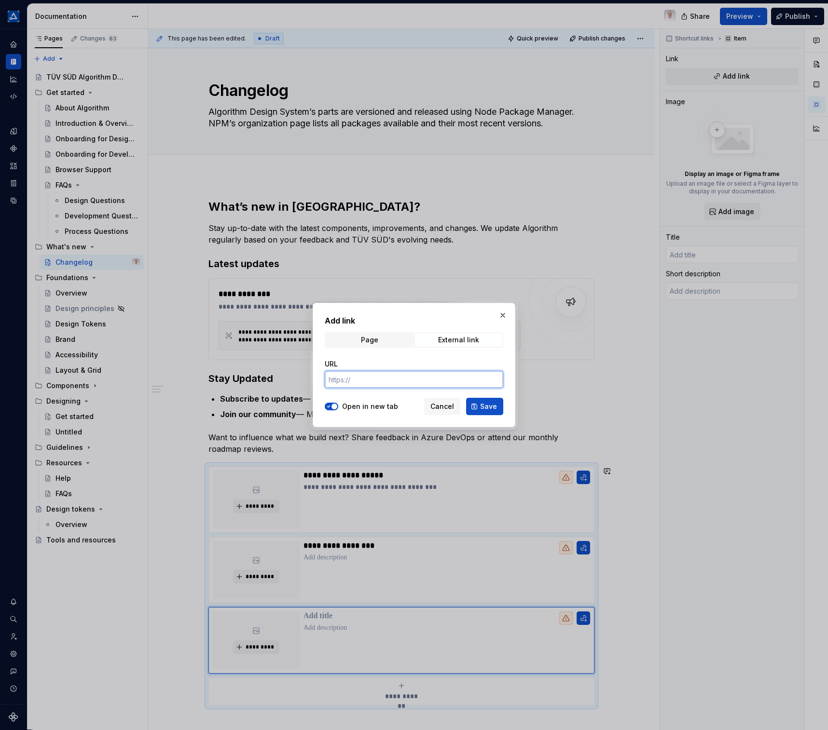
click at [353, 377] on input "URL" at bounding box center [414, 379] width 179 height 17
click at [449, 407] on span "Cancel" at bounding box center [442, 407] width 24 height 10
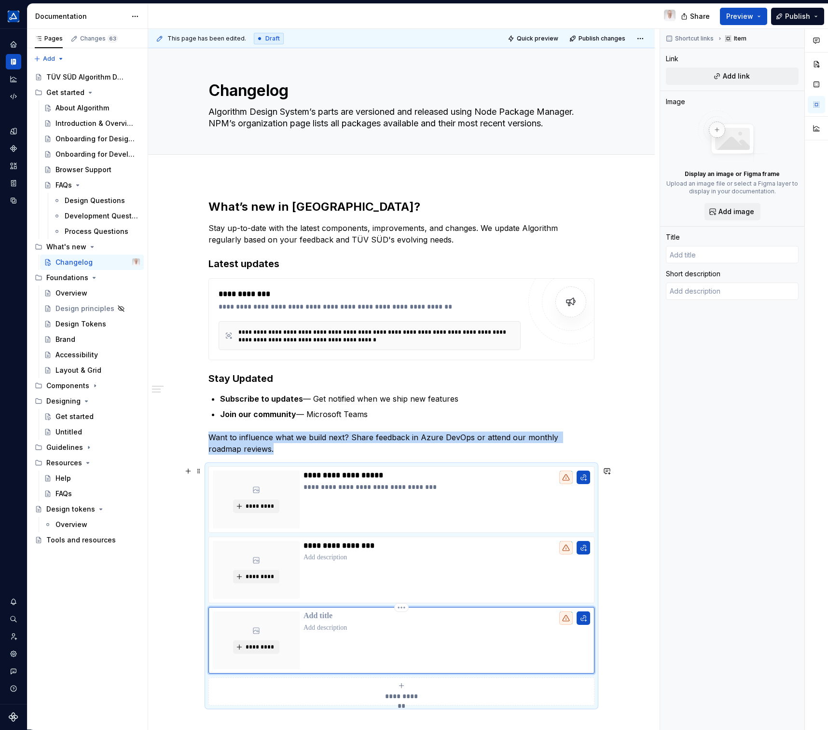
click at [323, 614] on p at bounding box center [446, 617] width 287 height 10
type textarea "*"
type input "A"
click at [646, 531] on div "**********" at bounding box center [401, 556] width 507 height 760
click at [230, 377] on h3 "Stay Updated" at bounding box center [401, 379] width 386 height 14
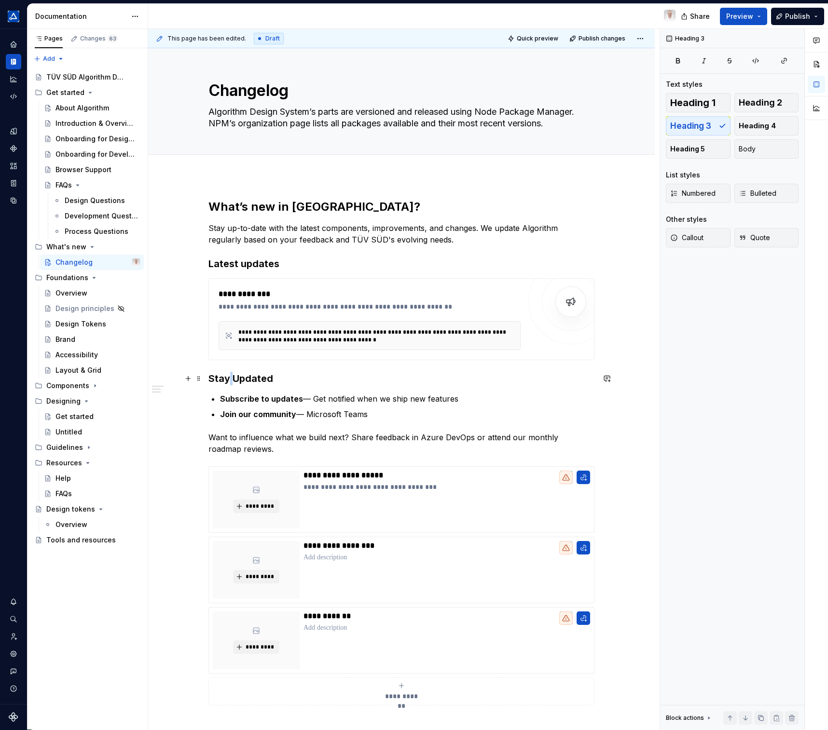
click at [230, 377] on h3 "Stay Updated" at bounding box center [401, 379] width 386 height 14
click at [308, 359] on button "button" at bounding box center [307, 360] width 14 height 14
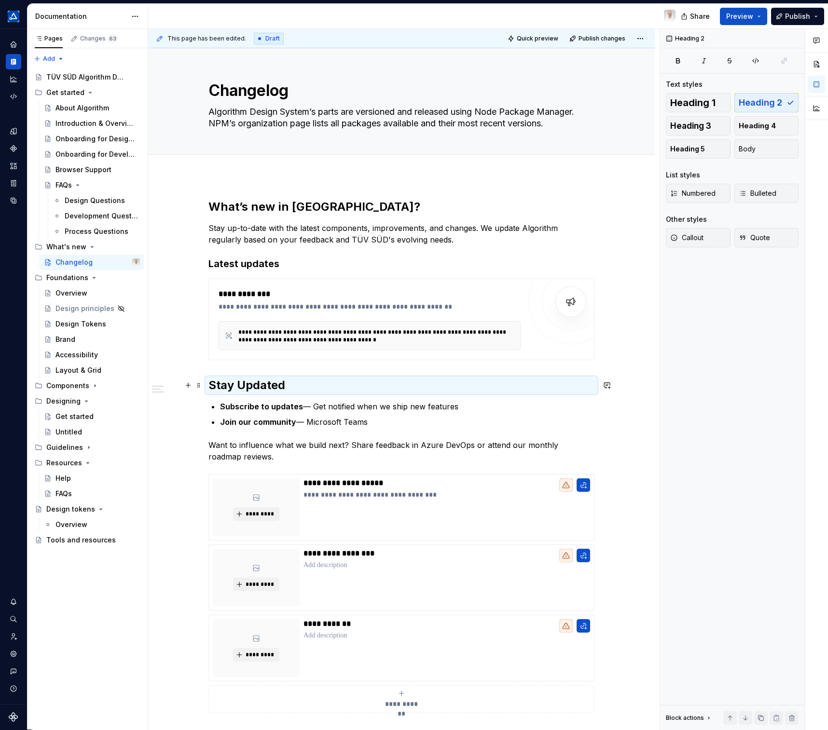
click at [287, 384] on h2 "Stay Updated" at bounding box center [401, 385] width 386 height 15
click at [82, 264] on div "Changelog" at bounding box center [73, 263] width 37 height 10
click at [77, 294] on div "Overview" at bounding box center [71, 294] width 32 height 10
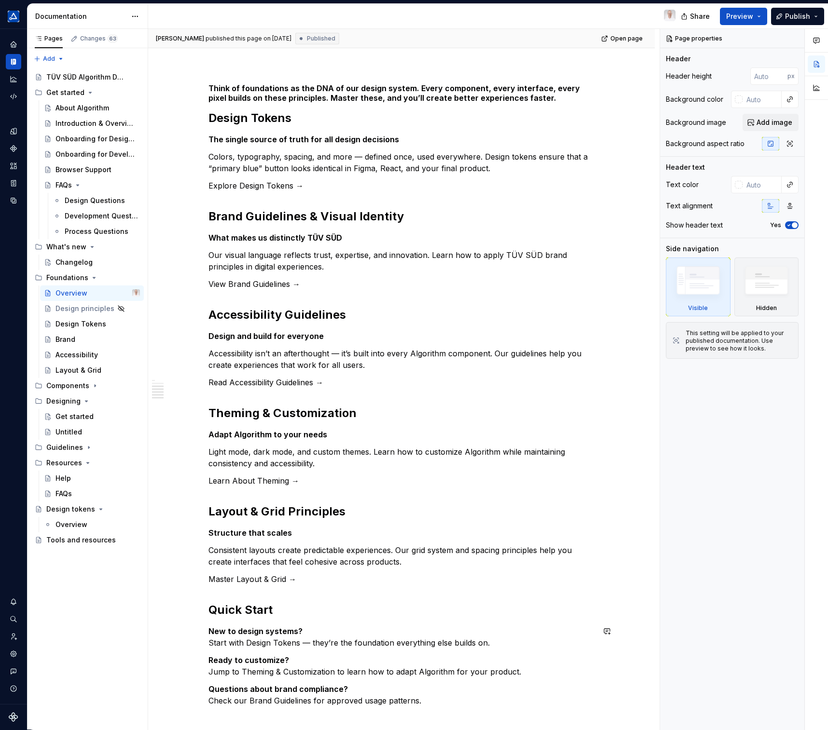
scroll to position [311, 0]
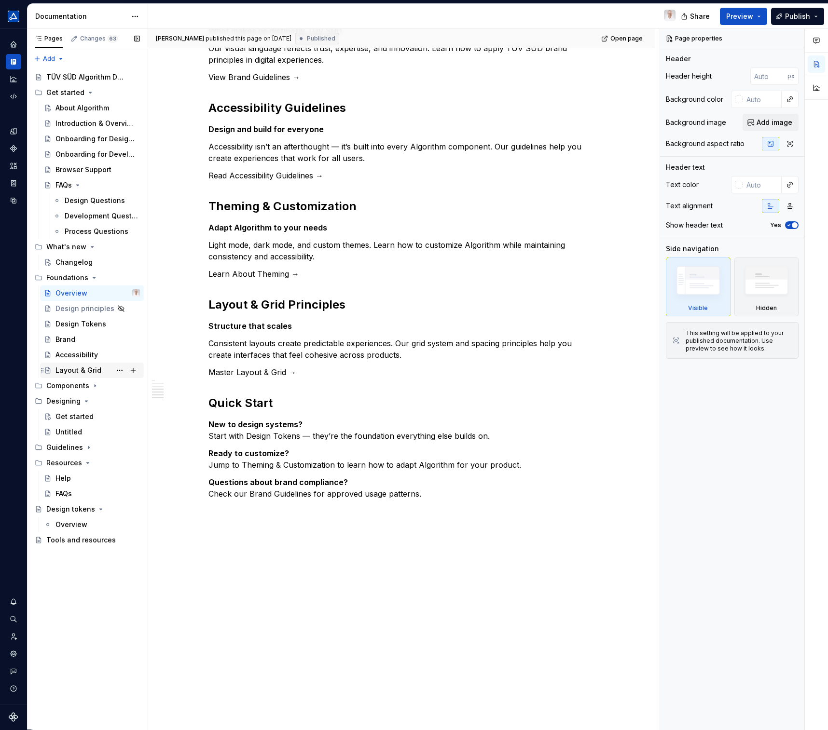
click at [72, 373] on div "Layout & Grid" at bounding box center [78, 371] width 46 height 10
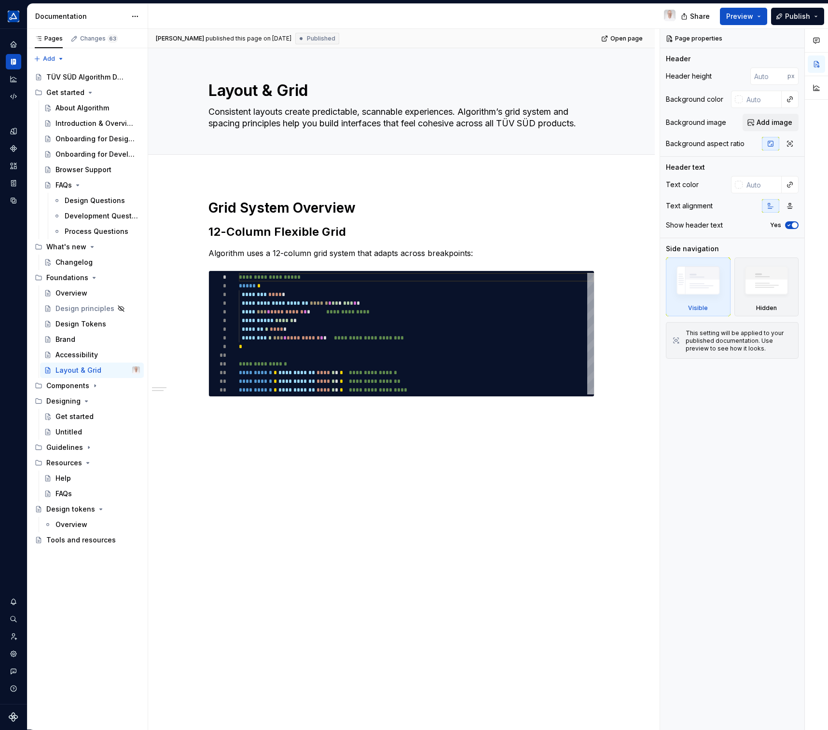
click at [246, 421] on div "**********" at bounding box center [401, 315] width 386 height 233
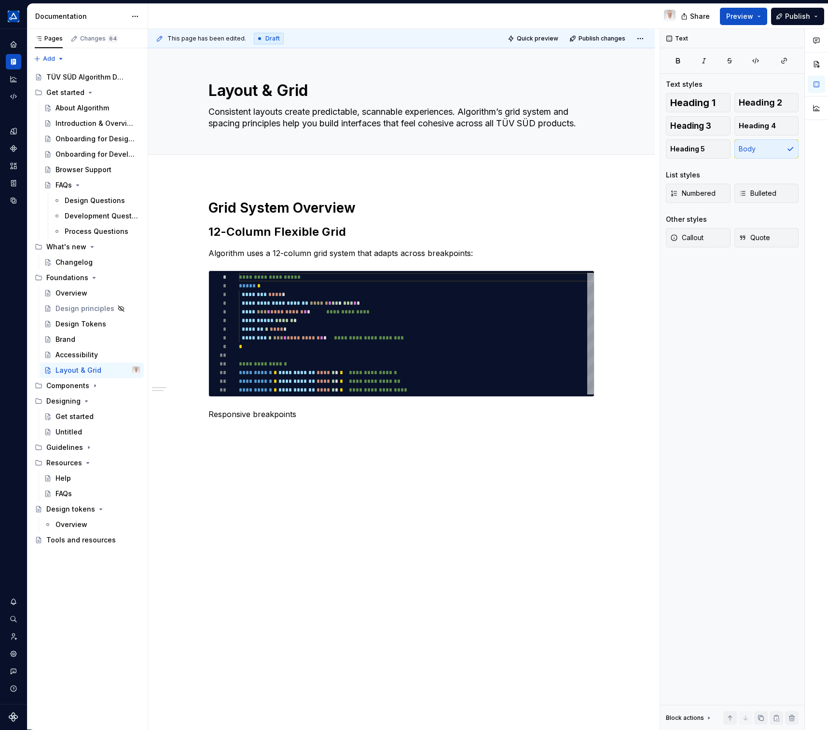
click at [261, 420] on p "Responsive breakpoints" at bounding box center [401, 415] width 386 height 12
click at [256, 414] on p "Responsive breakpoints" at bounding box center [401, 415] width 386 height 12
click at [274, 413] on p "Responsive Breakpoints" at bounding box center [401, 415] width 386 height 12
click at [309, 397] on button "button" at bounding box center [313, 397] width 14 height 14
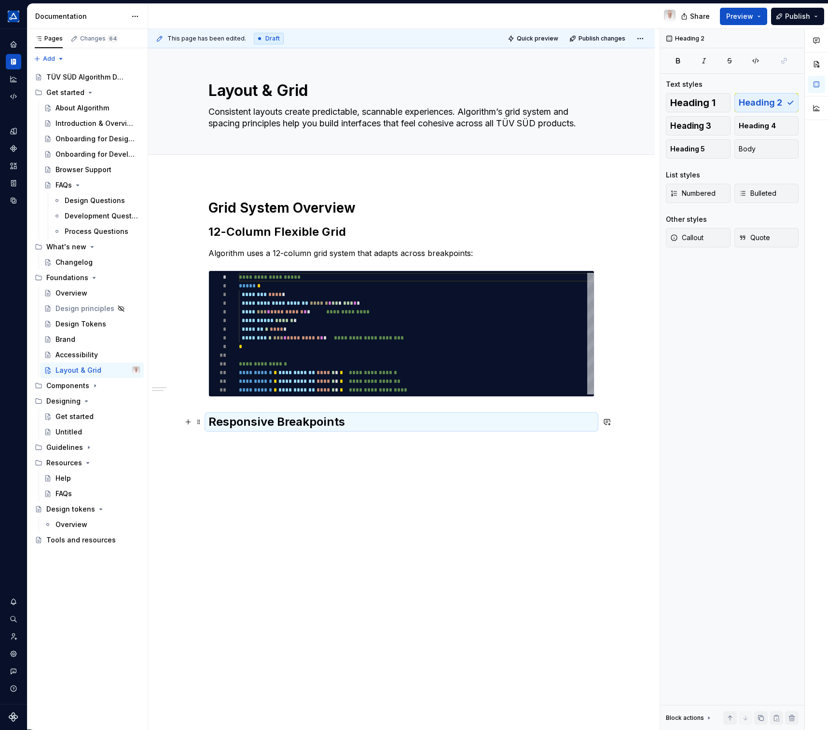
click at [345, 424] on h2 "Responsive Breakpoints" at bounding box center [401, 421] width 386 height 15
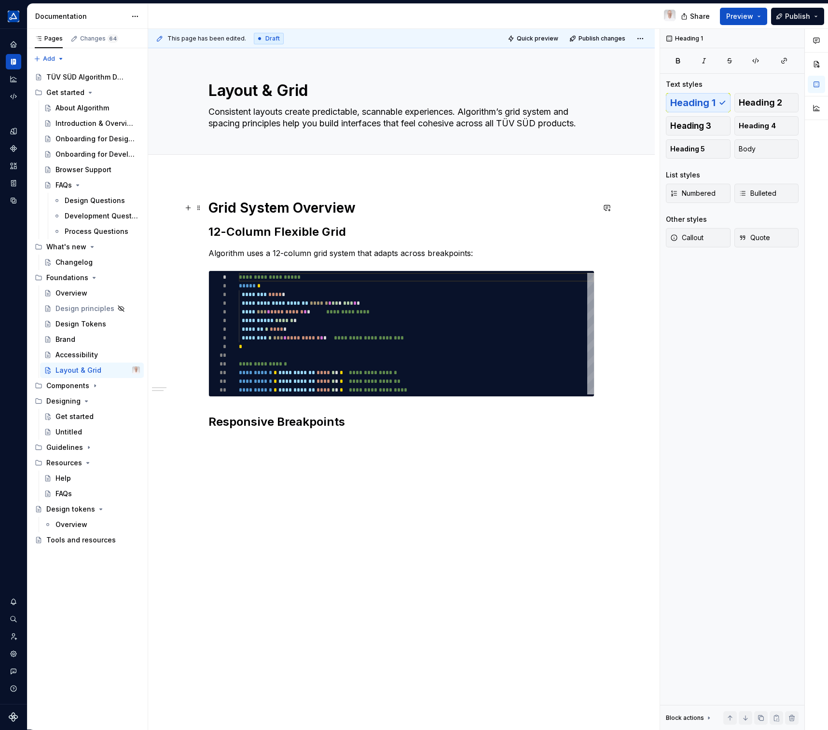
click at [317, 206] on h1 "Grid System Overview" at bounding box center [401, 207] width 386 height 17
click at [324, 228] on h2 "12-Column Flexible Grid" at bounding box center [401, 231] width 386 height 15
click at [370, 424] on h2 "Responsive Breakpoints" at bounding box center [401, 421] width 386 height 15
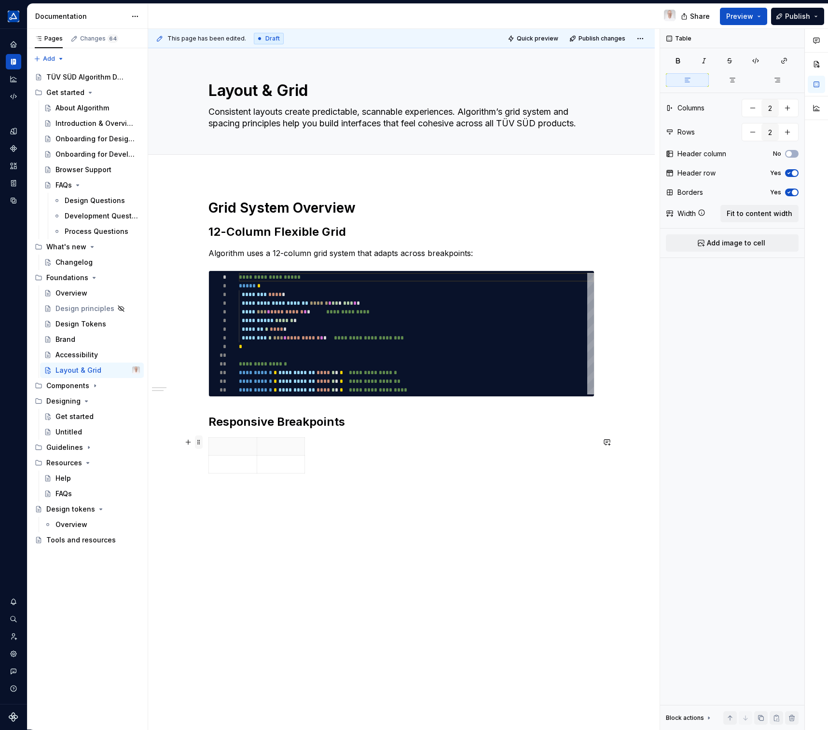
click at [201, 443] on span at bounding box center [199, 443] width 8 height 14
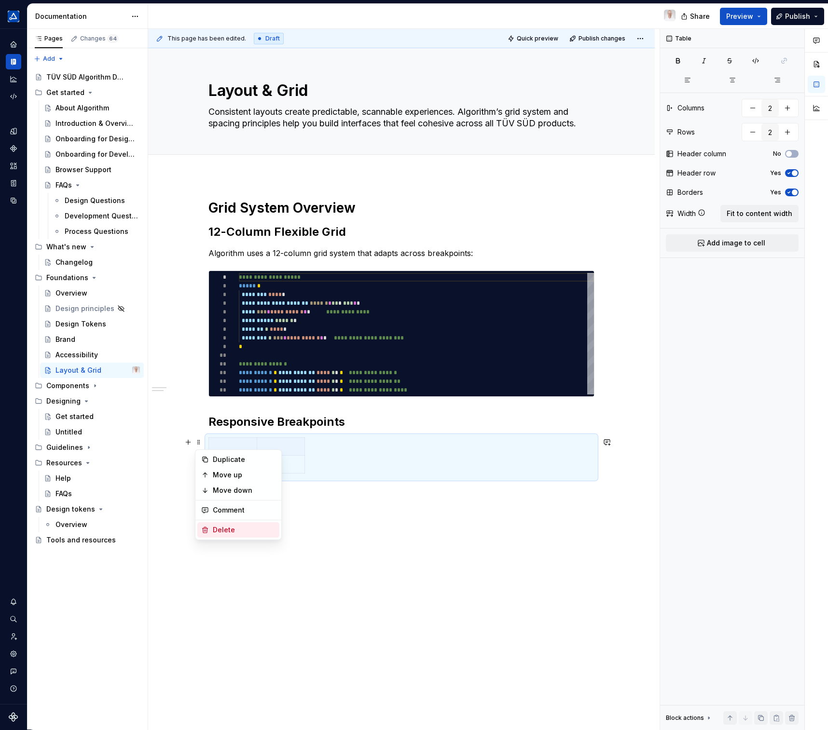
click at [214, 535] on div "Delete" at bounding box center [238, 529] width 82 height 15
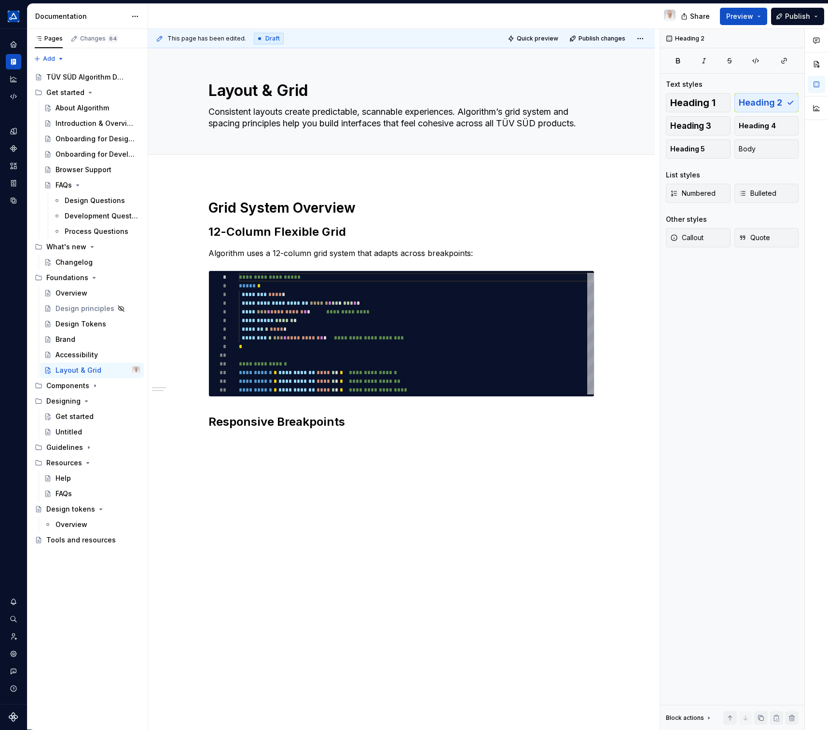
click at [218, 439] on div "**********" at bounding box center [401, 320] width 386 height 242
click at [219, 442] on div "**********" at bounding box center [401, 418] width 507 height 484
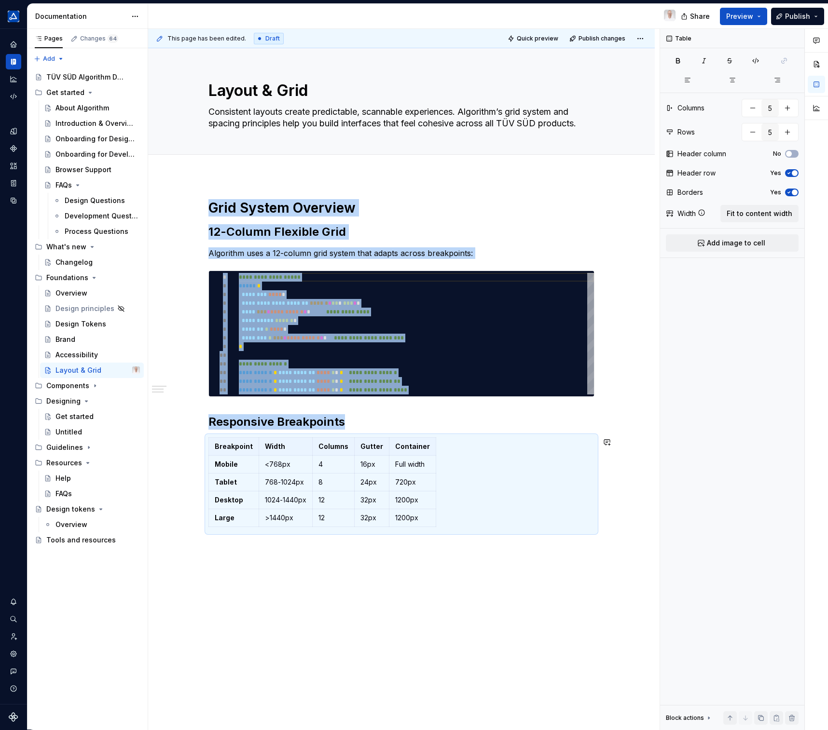
click at [406, 577] on div "**********" at bounding box center [403, 379] width 511 height 701
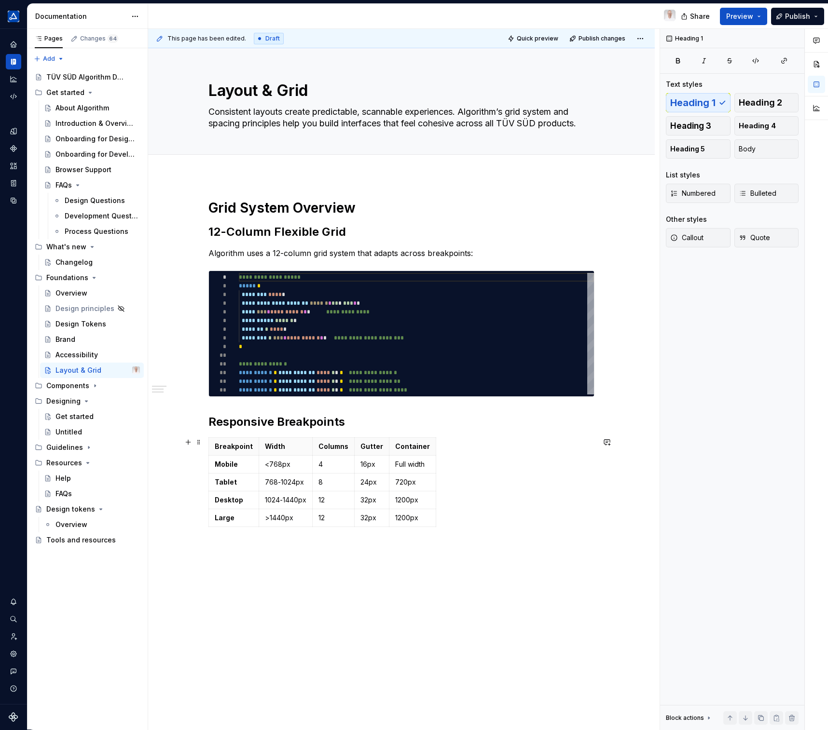
click at [463, 447] on div "Breakpoint Width Columns Gutter Container Mobile <768px 4 16px Full width Table…" at bounding box center [401, 485] width 386 height 94
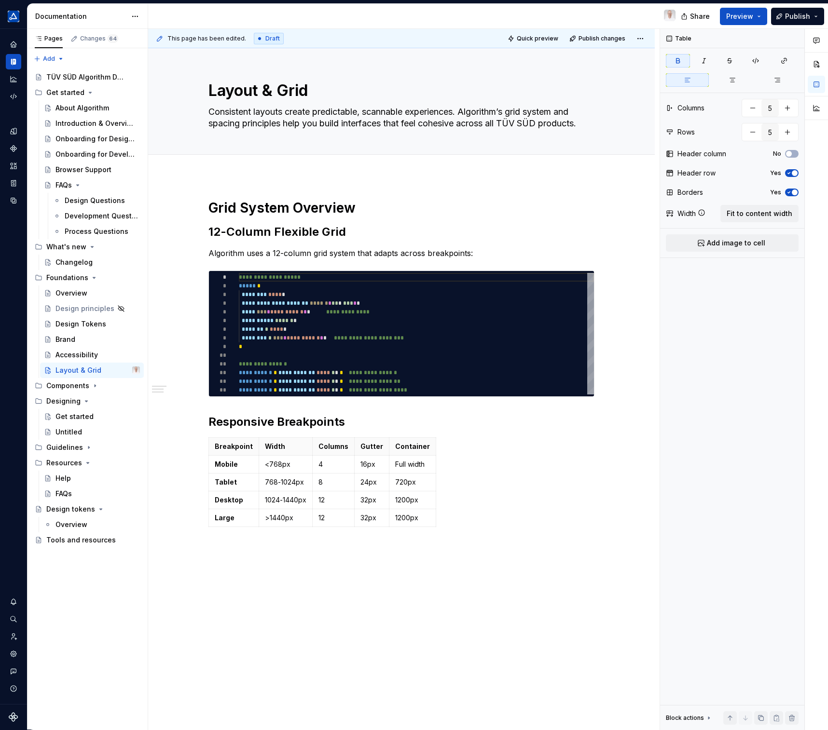
click at [255, 548] on div "**********" at bounding box center [401, 469] width 507 height 586
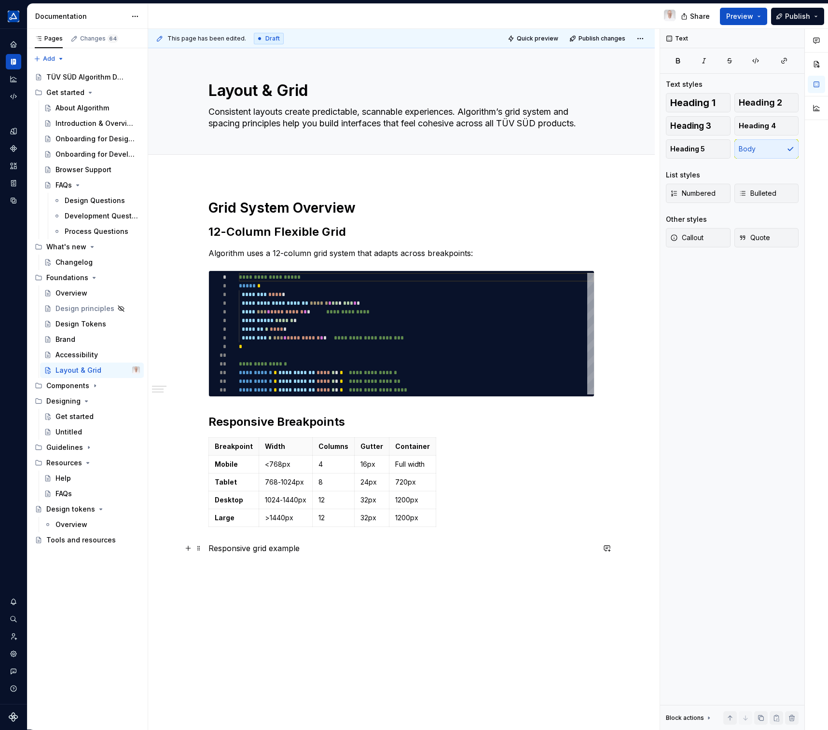
click at [279, 549] on p "Responsive grid example" at bounding box center [401, 549] width 386 height 12
click at [347, 528] on button "button" at bounding box center [345, 531] width 14 height 14
click at [339, 545] on h3 "Responsive grid example" at bounding box center [401, 550] width 386 height 14
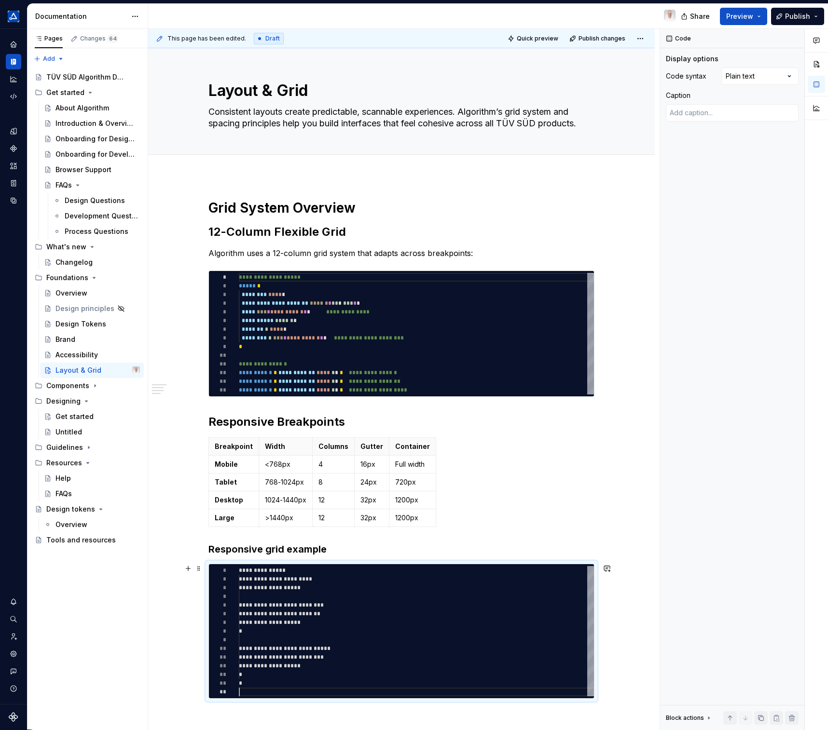
scroll to position [26, 3]
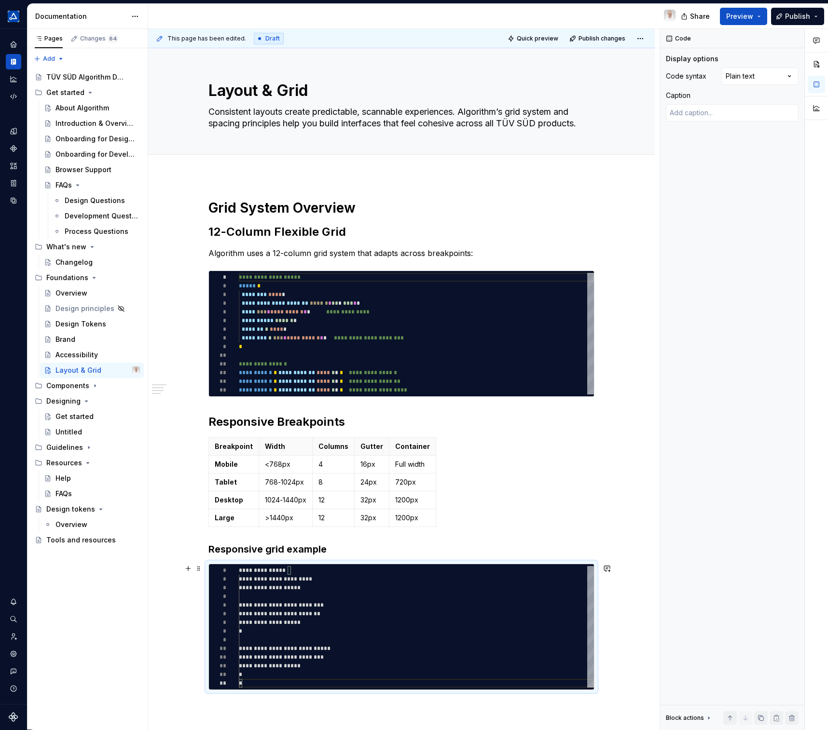
click at [635, 604] on div "**********" at bounding box center [401, 548] width 507 height 745
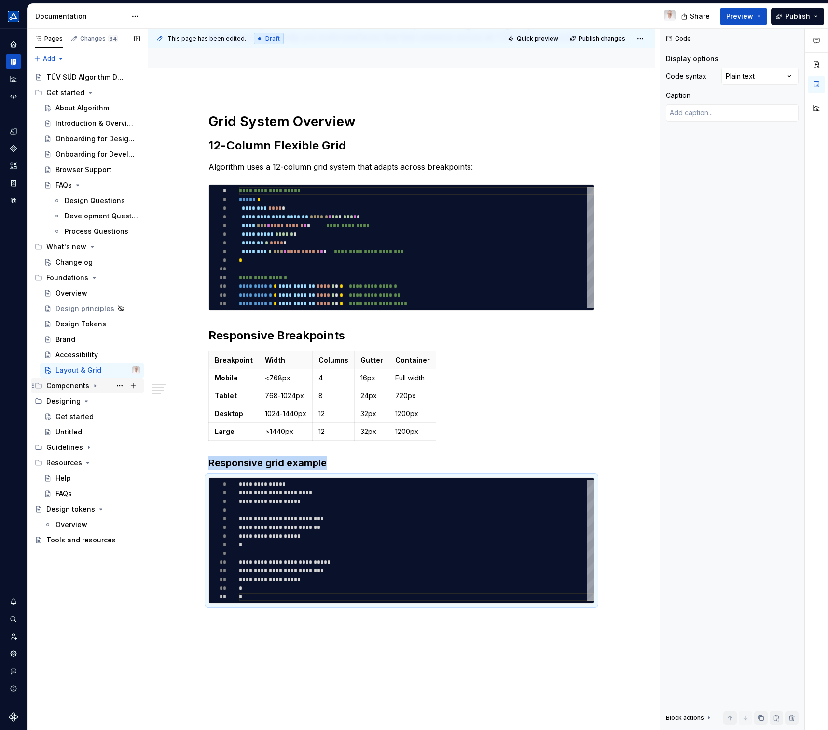
click at [76, 387] on div "Components" at bounding box center [67, 386] width 43 height 10
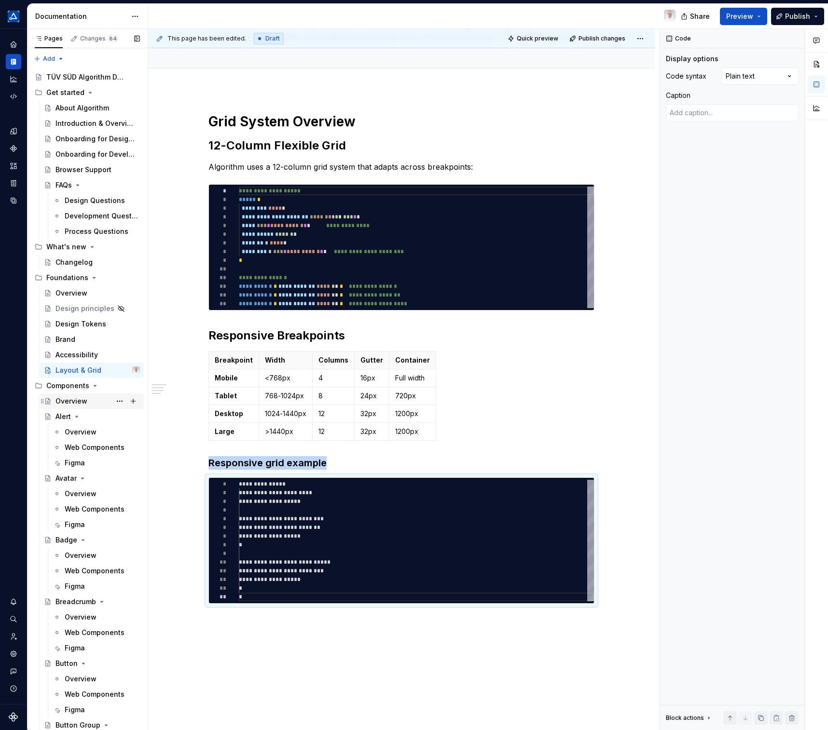
click at [62, 401] on div "Overview" at bounding box center [71, 402] width 32 height 10
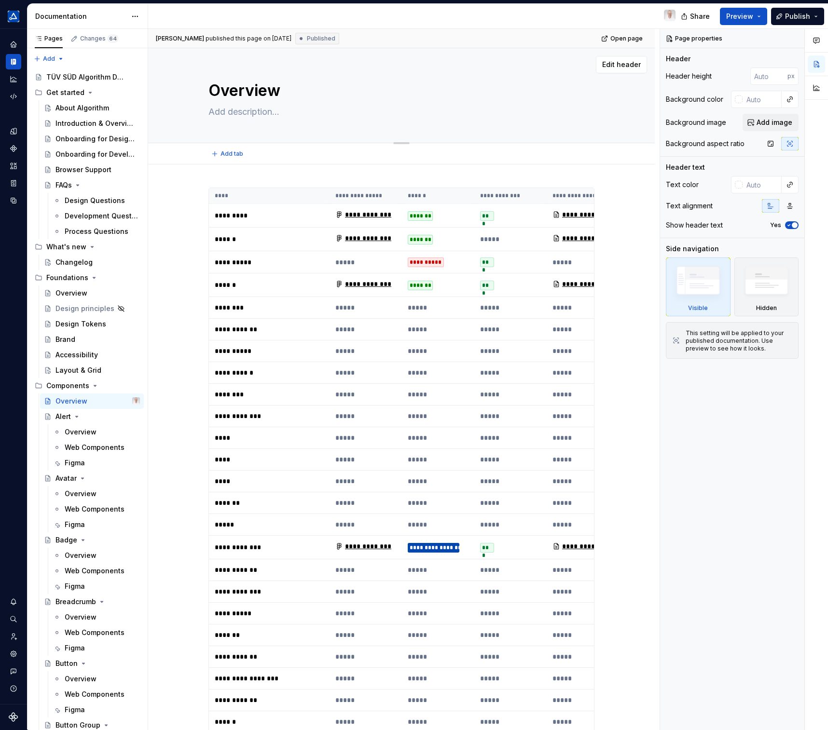
click at [240, 88] on textarea "Overview" at bounding box center [399, 90] width 386 height 23
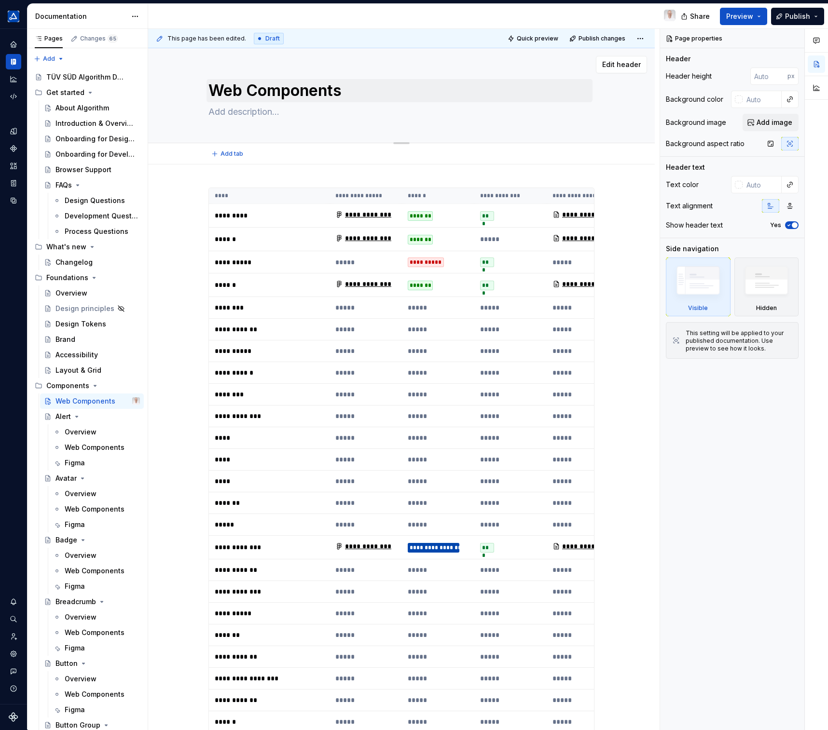
paste textarea "Algorithm's heart is its library of web components — reusable UI elements that …"
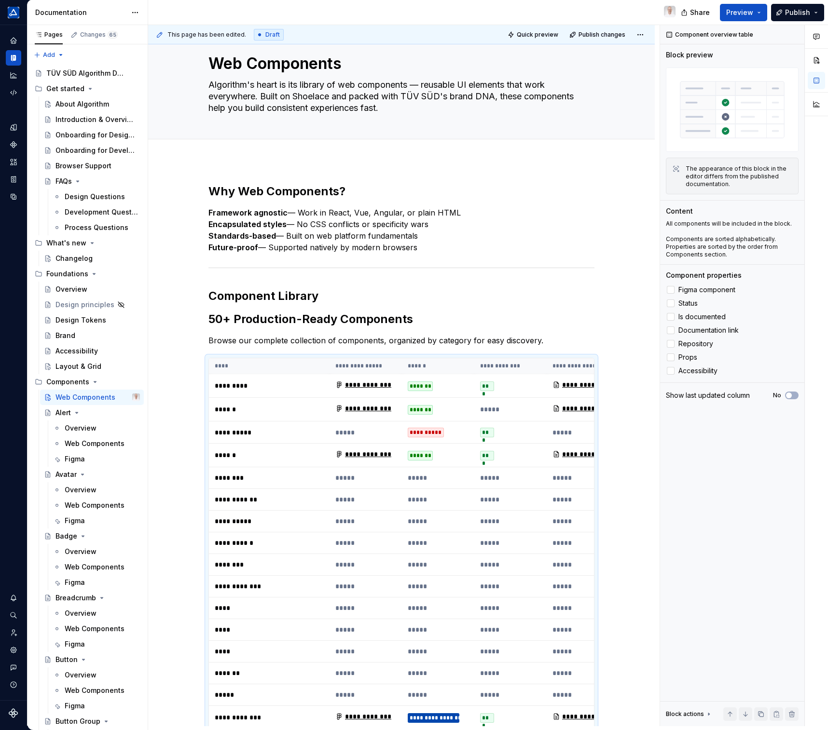
scroll to position [23, 0]
click at [272, 213] on strong "Framework agnostic" at bounding box center [247, 213] width 79 height 10
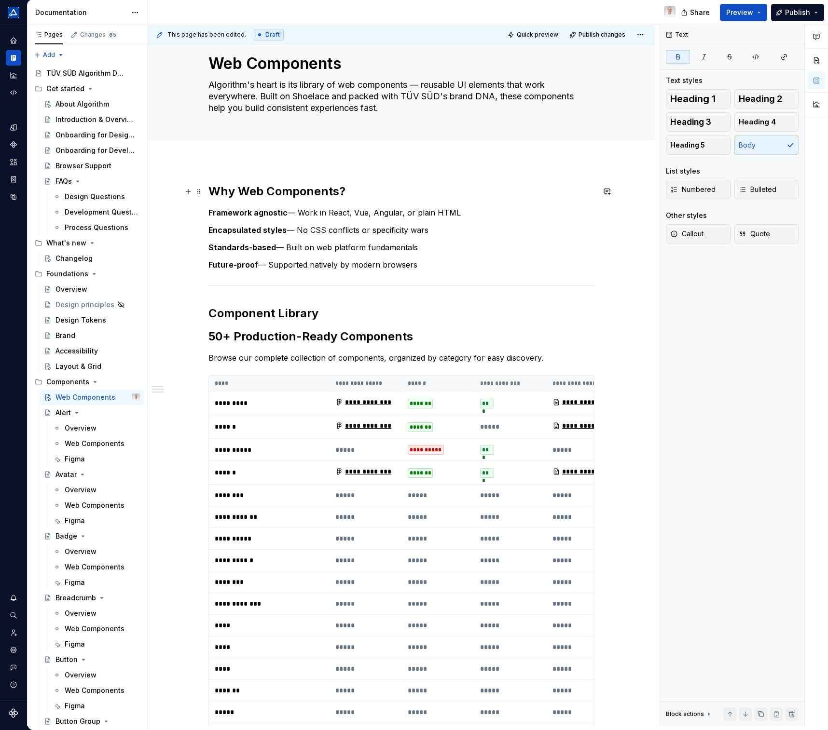
click at [303, 187] on h2 "Why Web Components?" at bounding box center [401, 191] width 386 height 15
click at [377, 193] on h2 "Why Web Components?" at bounding box center [401, 191] width 386 height 15
click at [276, 213] on strong "Framework agnostic" at bounding box center [247, 213] width 79 height 10
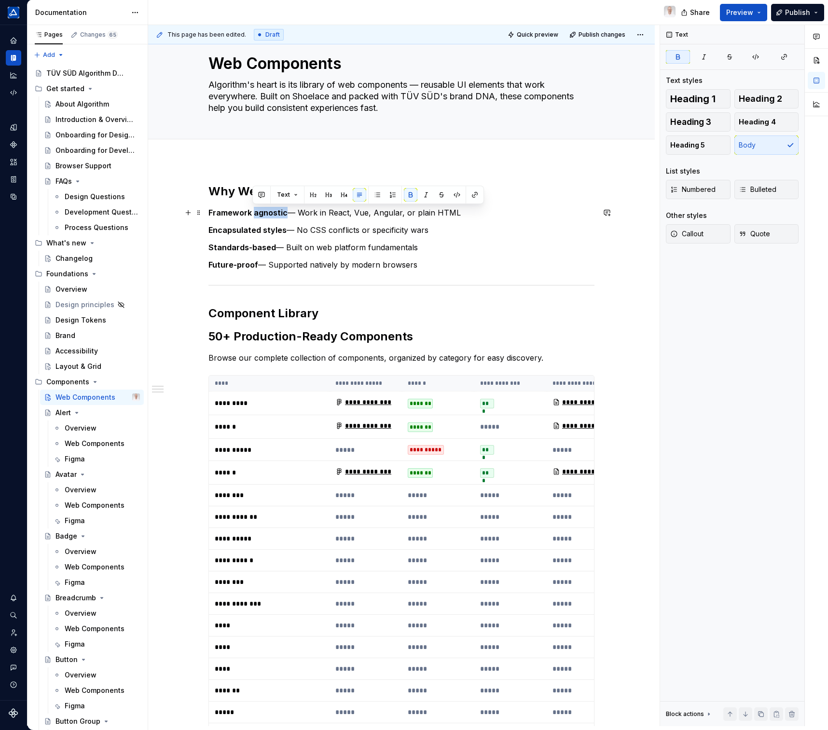
click at [276, 213] on strong "Framework agnostic" at bounding box center [247, 213] width 79 height 10
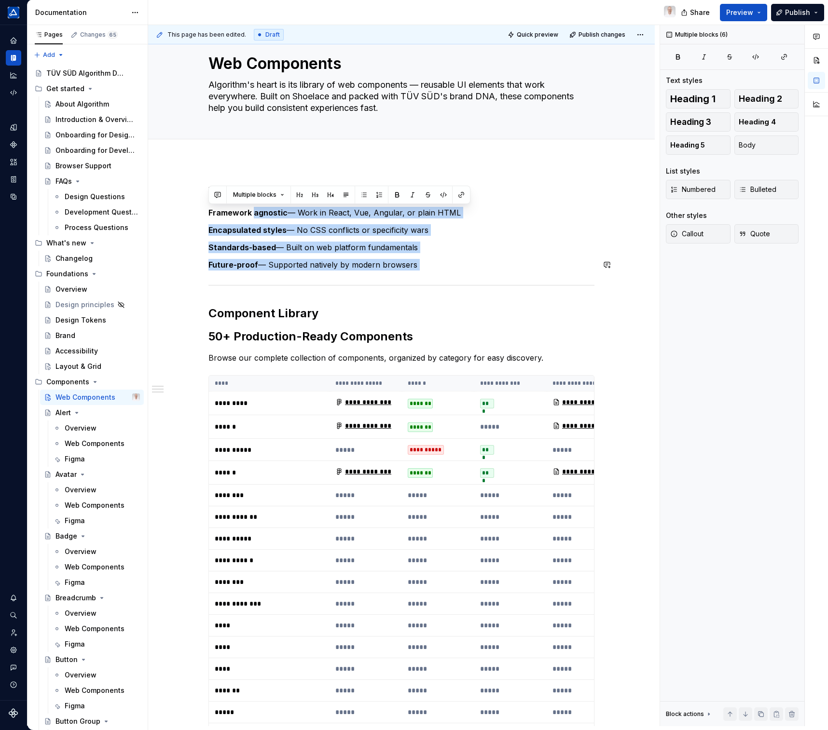
drag, startPoint x: 254, startPoint y: 215, endPoint x: 492, endPoint y: 277, distance: 246.2
click at [345, 190] on button "button" at bounding box center [346, 195] width 14 height 14
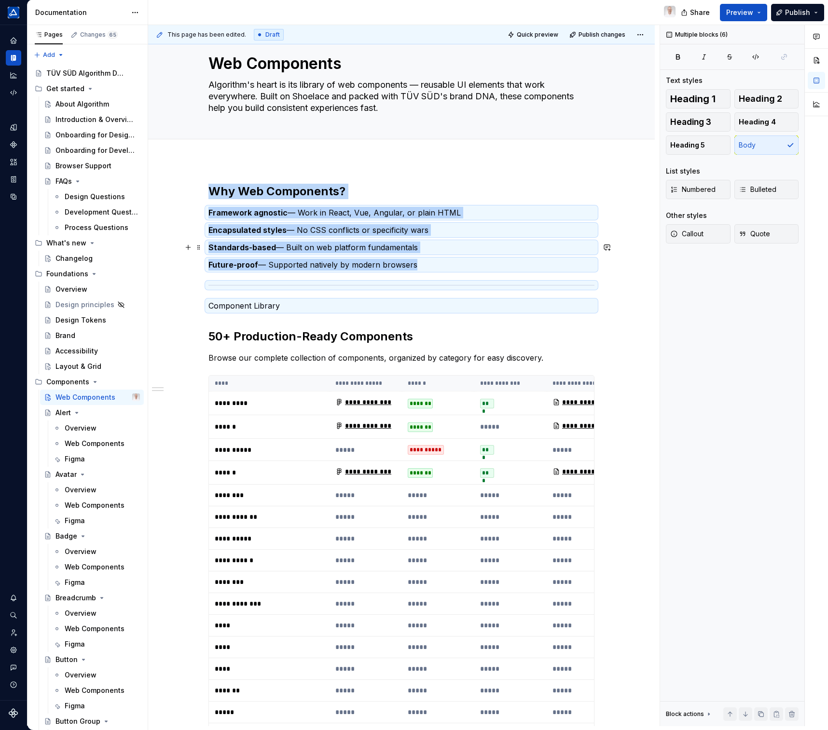
click at [422, 253] on p "Standards-based — Built on web platform fundamentals" at bounding box center [401, 248] width 386 height 12
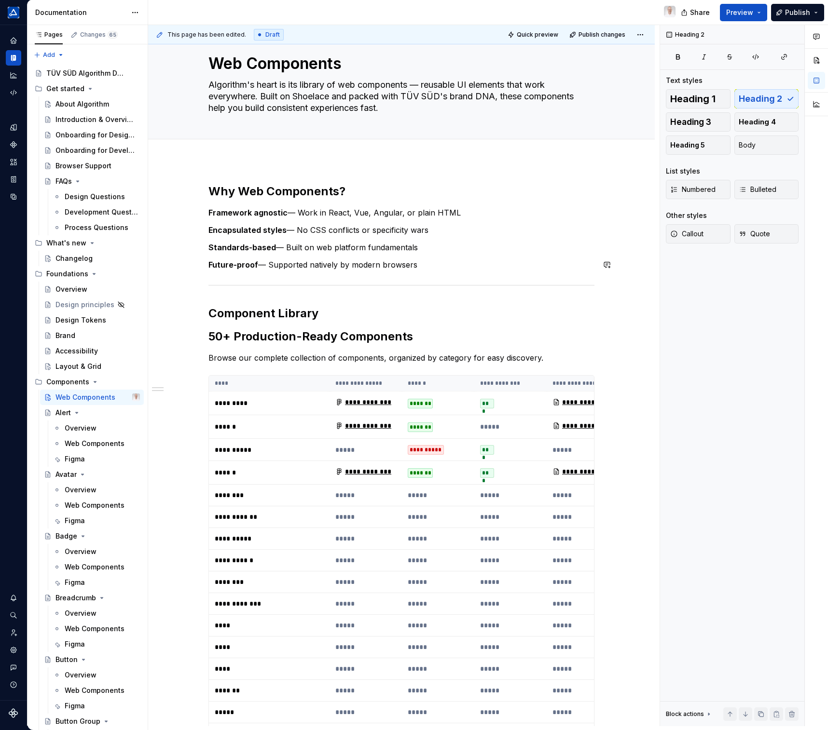
click at [264, 317] on h2 "Component Library" at bounding box center [401, 313] width 386 height 15
click at [285, 337] on h2 "50+ Production-Ready Components" at bounding box center [401, 336] width 386 height 15
click at [371, 337] on h2 "50+ Production-Ready Components" at bounding box center [401, 336] width 386 height 15
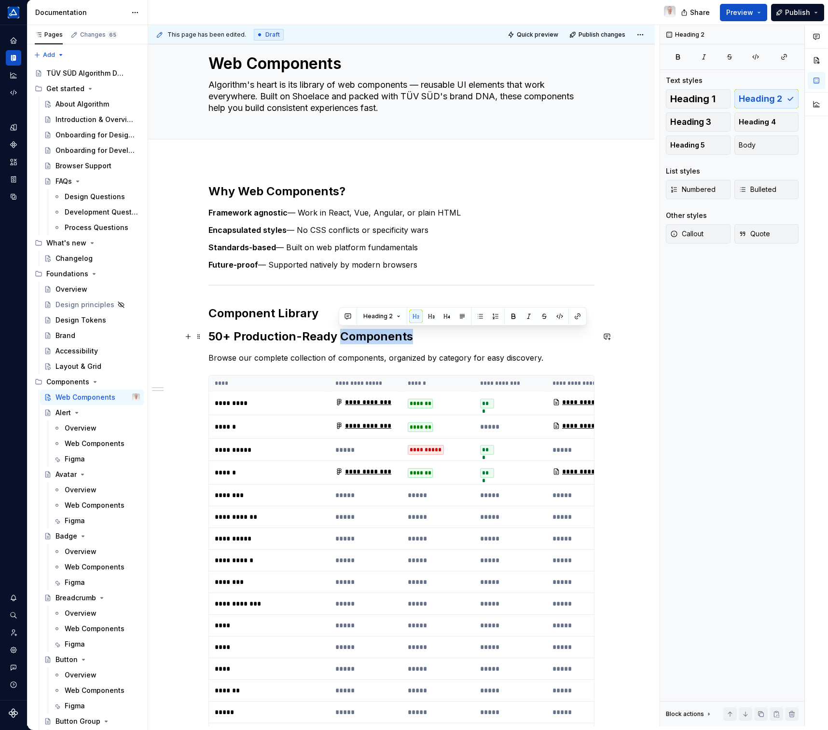
click at [371, 338] on h2 "50+ Production-Ready Components" at bounding box center [401, 336] width 386 height 15
click at [427, 316] on button "button" at bounding box center [432, 317] width 14 height 14
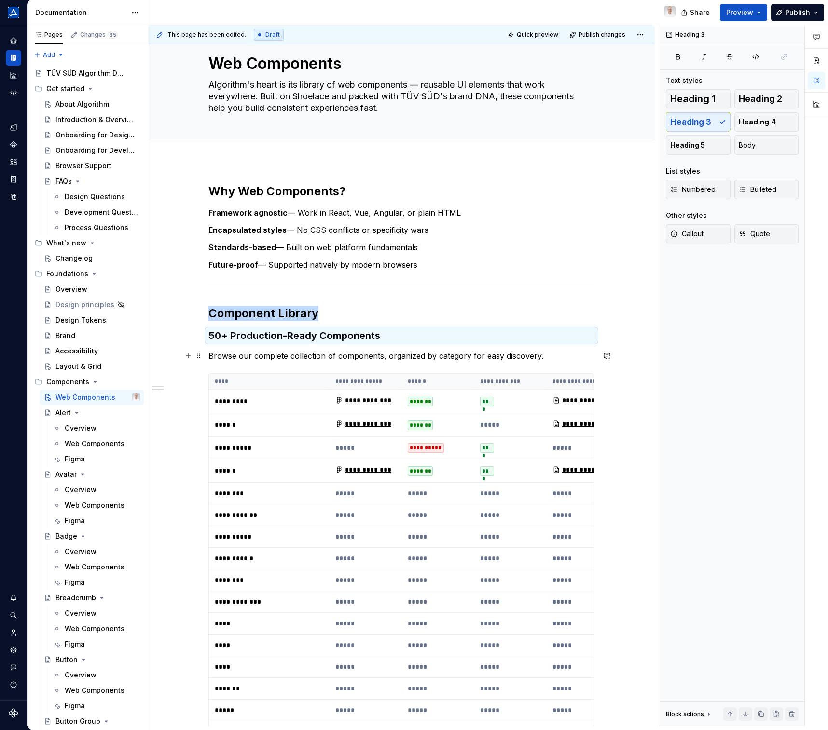
click at [546, 356] on p "Browse our complete collection of components, organized by category for easy di…" at bounding box center [401, 356] width 386 height 12
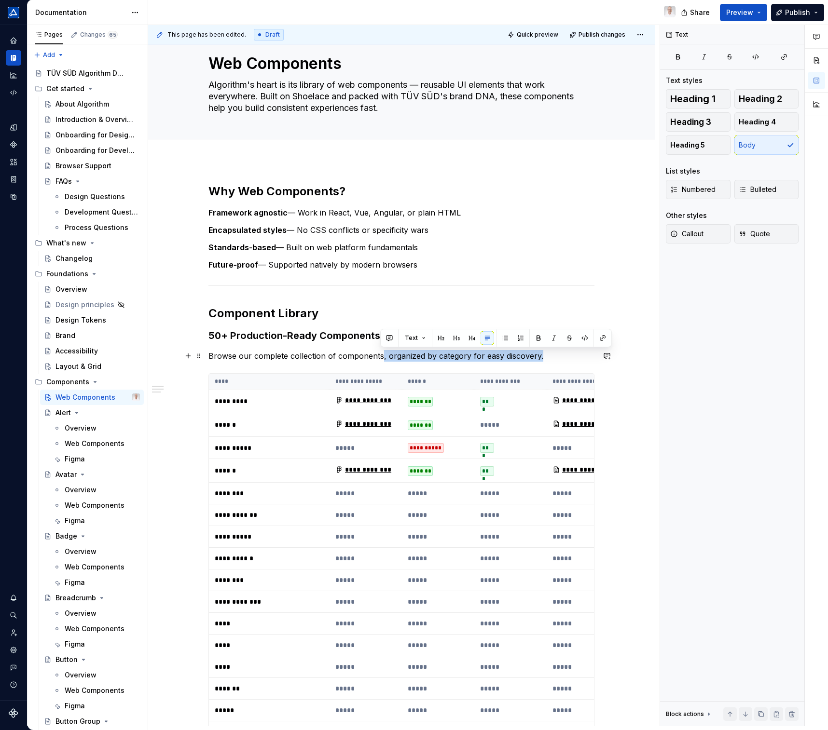
drag, startPoint x: 538, startPoint y: 353, endPoint x: 380, endPoint y: 354, distance: 158.7
click at [380, 354] on p "Browse our complete collection of components, organized by category for easy di…" at bounding box center [401, 356] width 386 height 12
click at [531, 379] on th "**********" at bounding box center [510, 382] width 72 height 16
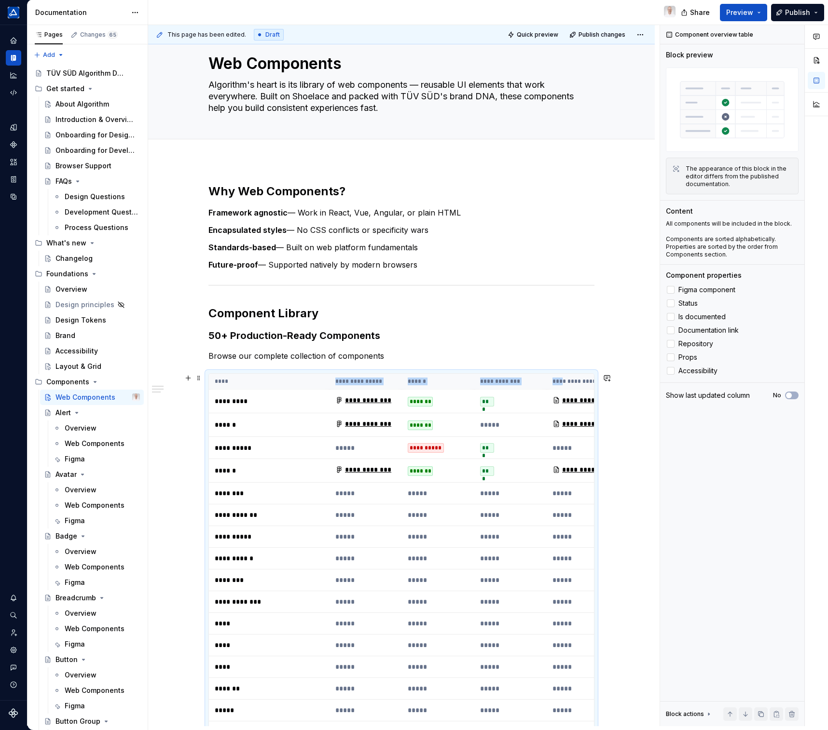
drag, startPoint x: 564, startPoint y: 381, endPoint x: 328, endPoint y: 386, distance: 236.0
click at [328, 386] on tr "**********" at bounding box center [522, 382] width 627 height 16
click at [671, 317] on polyline at bounding box center [671, 317] width 0 height 0
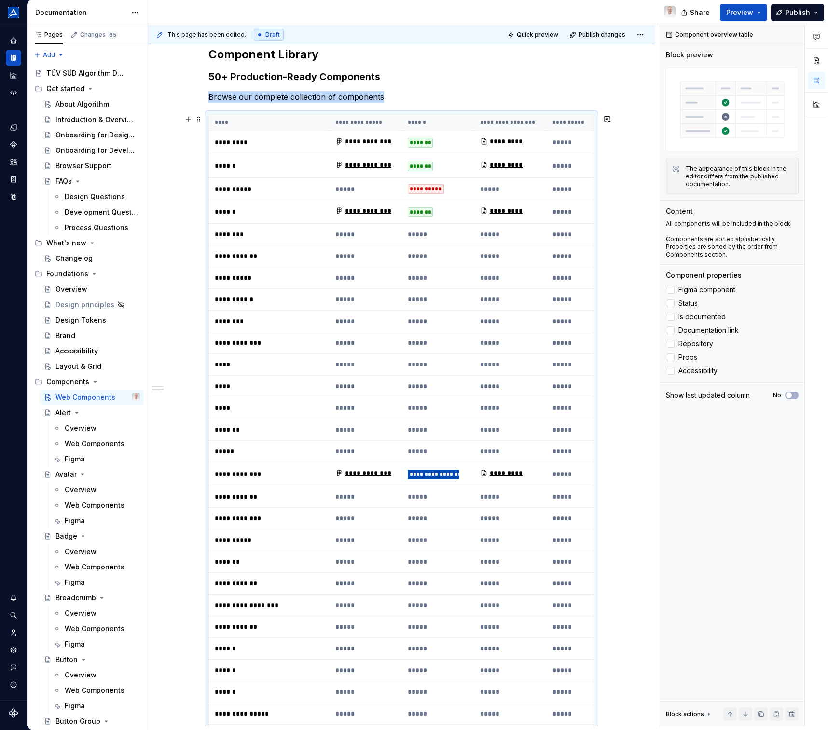
scroll to position [73, 0]
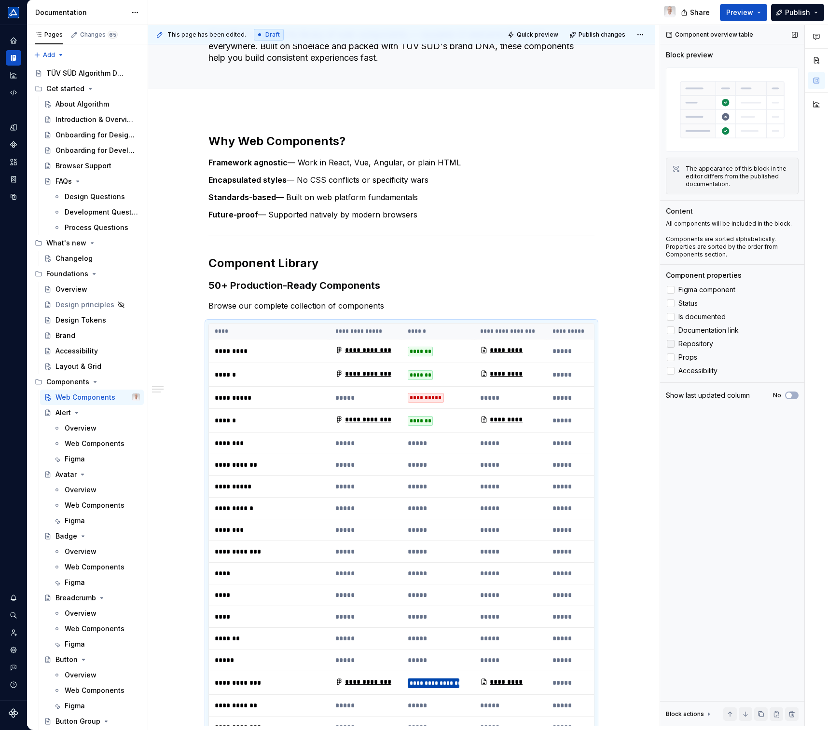
click at [671, 344] on icon at bounding box center [671, 344] width 0 height 0
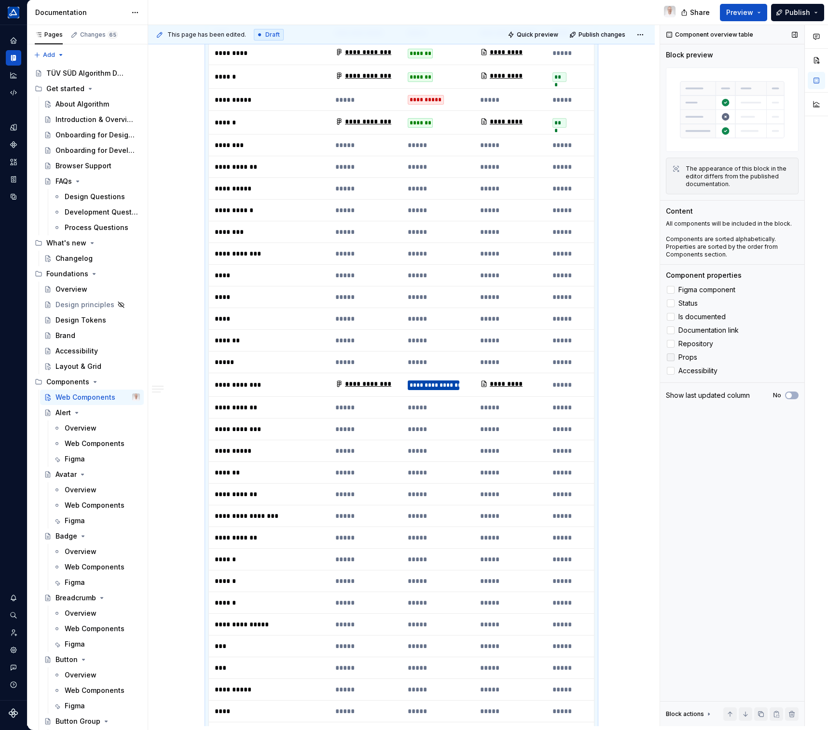
click at [671, 357] on icon at bounding box center [671, 357] width 0 height 0
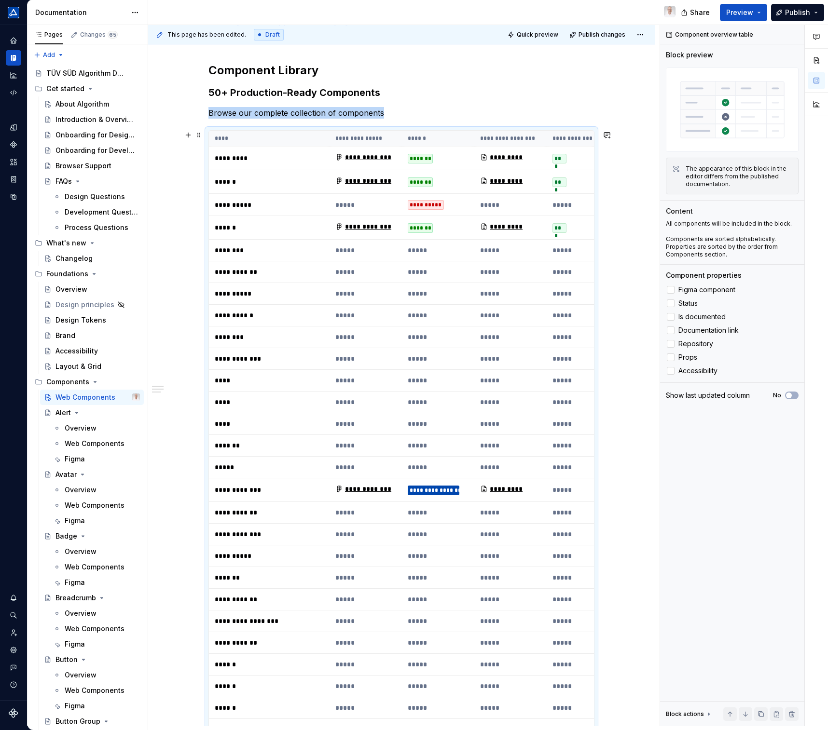
scroll to position [178, 0]
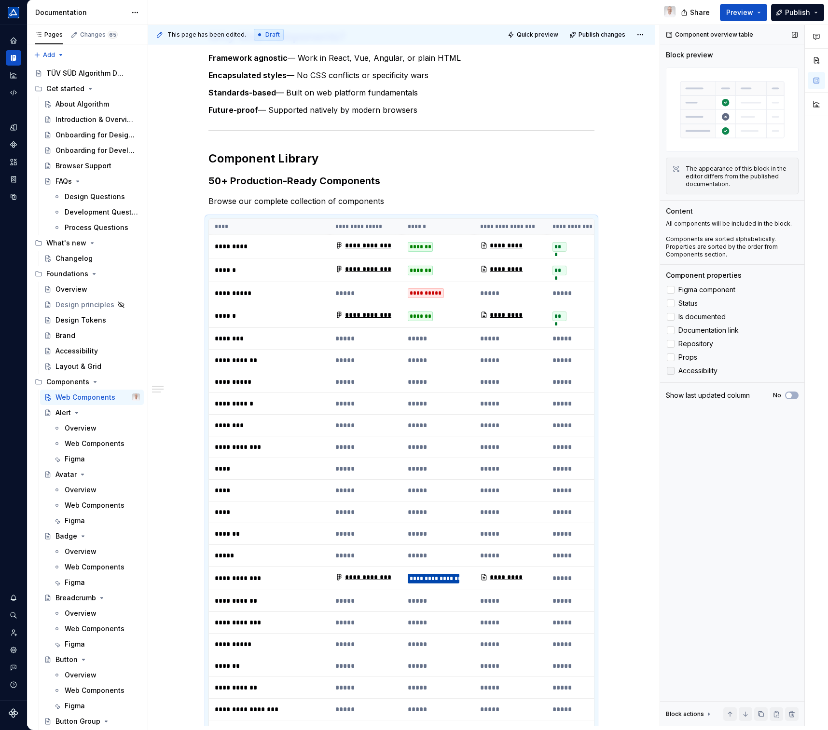
click at [671, 371] on icon at bounding box center [671, 371] width 0 height 0
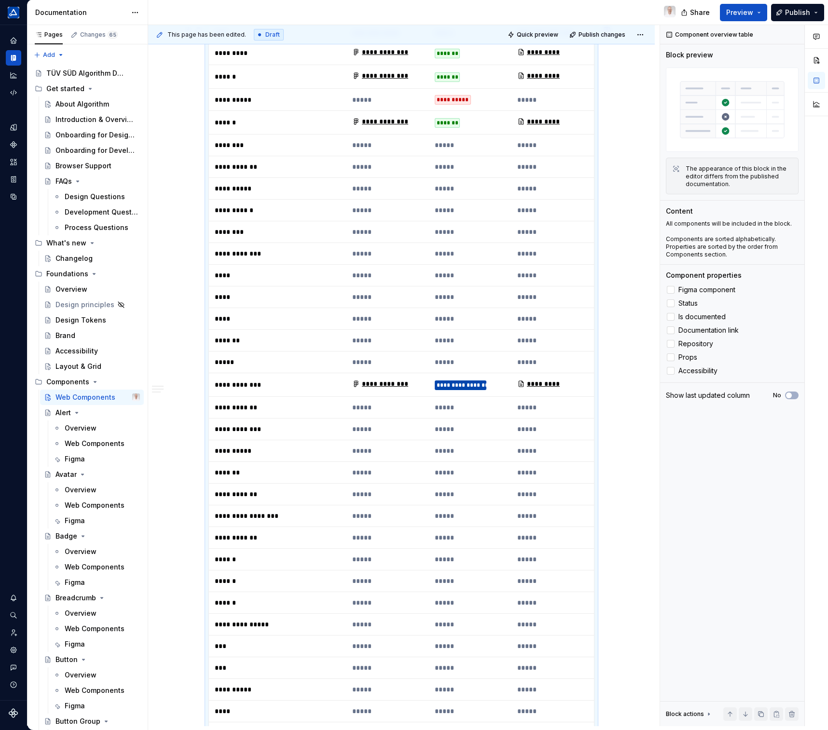
scroll to position [187, 0]
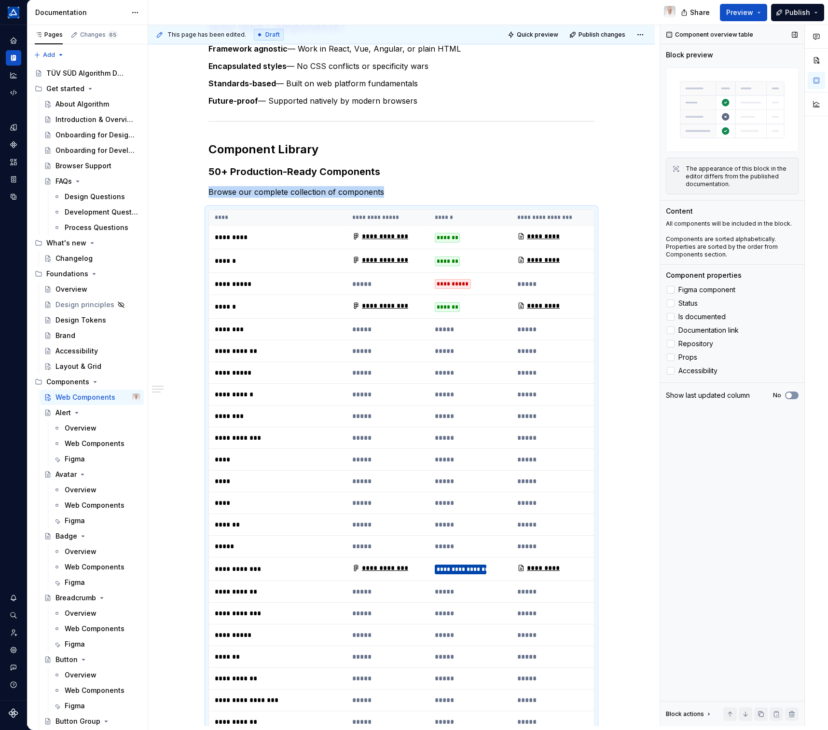
click at [789, 397] on span "button" at bounding box center [789, 396] width 6 height 6
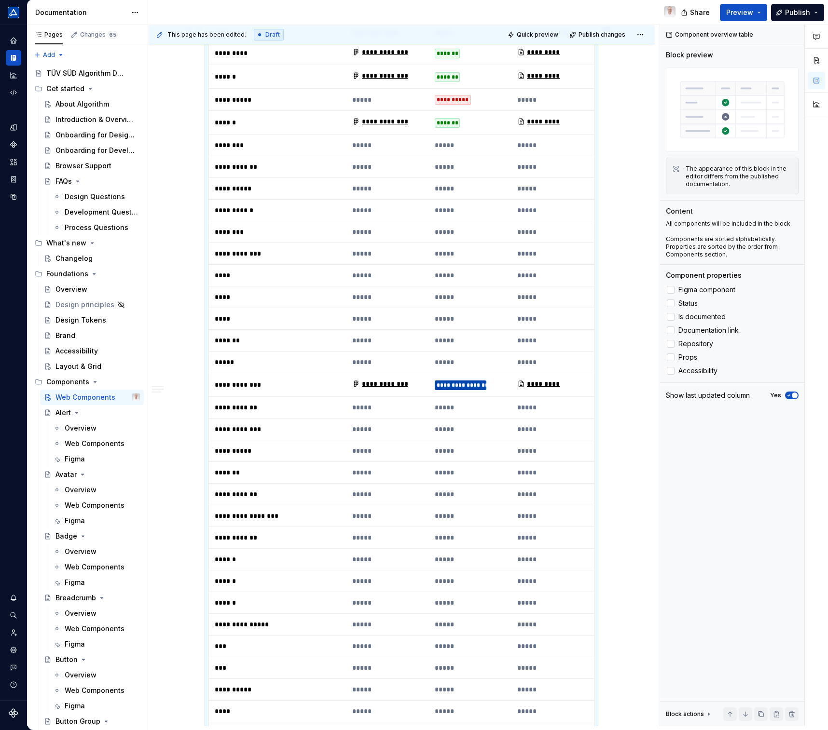
scroll to position [123, 0]
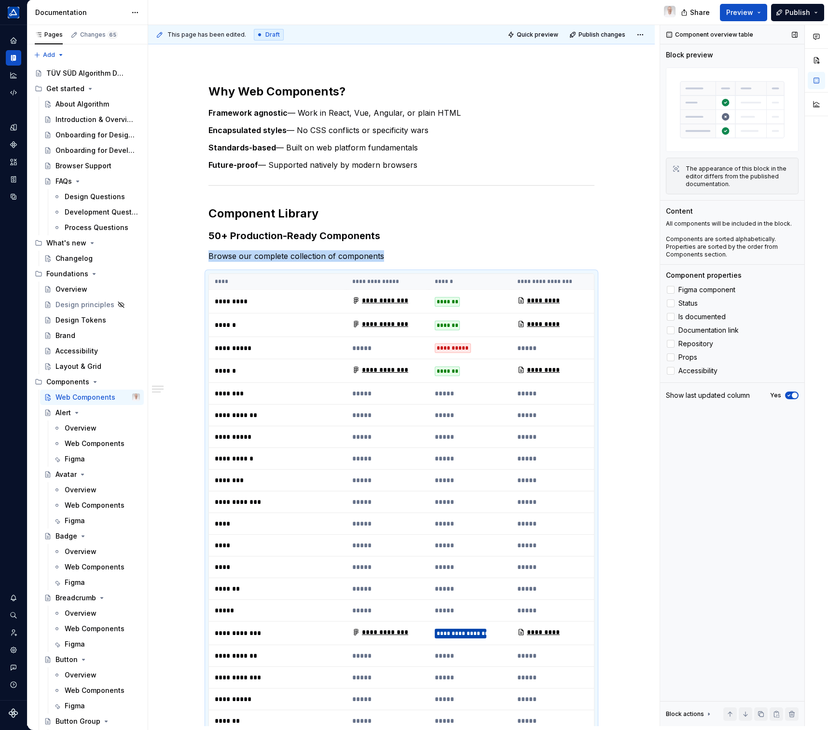
click at [794, 396] on span "button" at bounding box center [795, 396] width 6 height 6
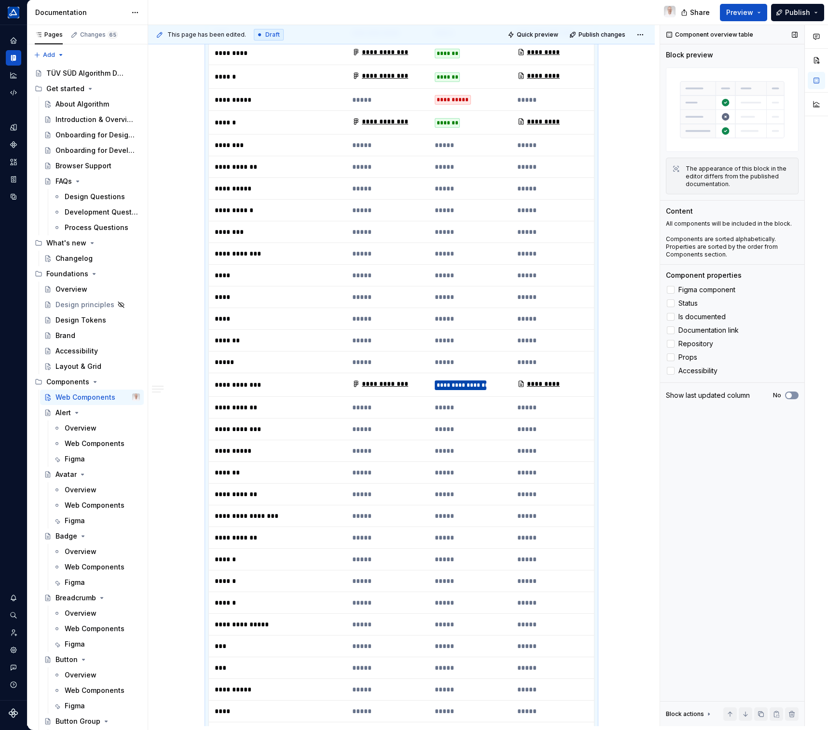
click at [794, 396] on button "No" at bounding box center [792, 396] width 14 height 8
click at [794, 396] on span "button" at bounding box center [795, 396] width 6 height 6
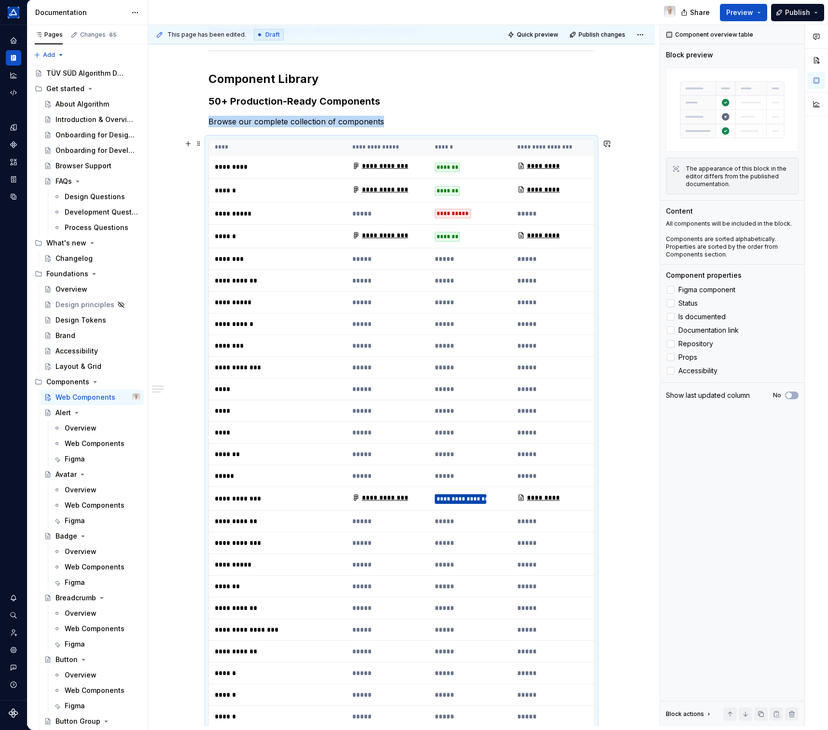
scroll to position [128, 0]
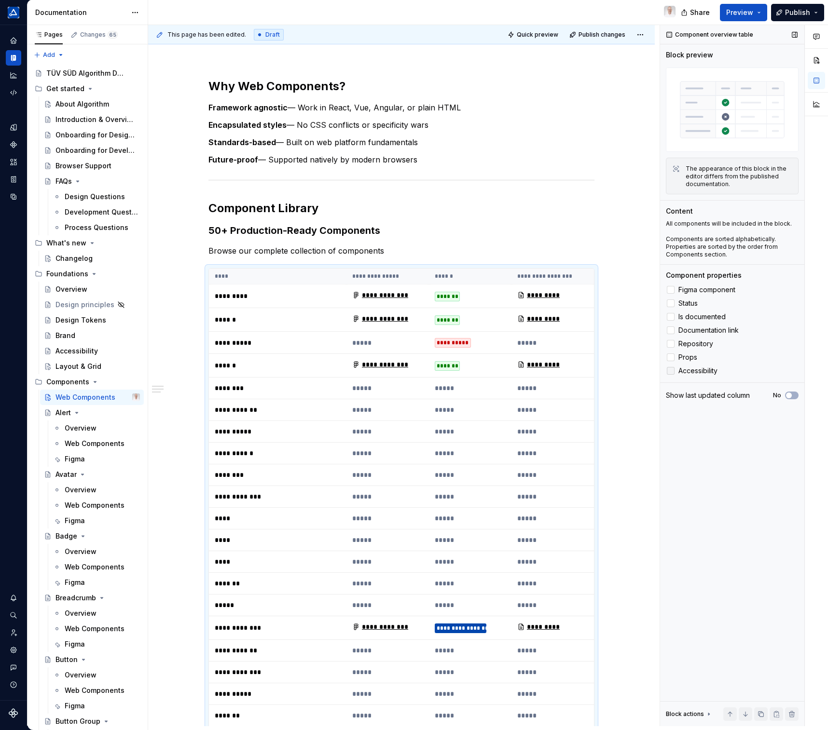
click at [671, 375] on div at bounding box center [671, 371] width 8 height 8
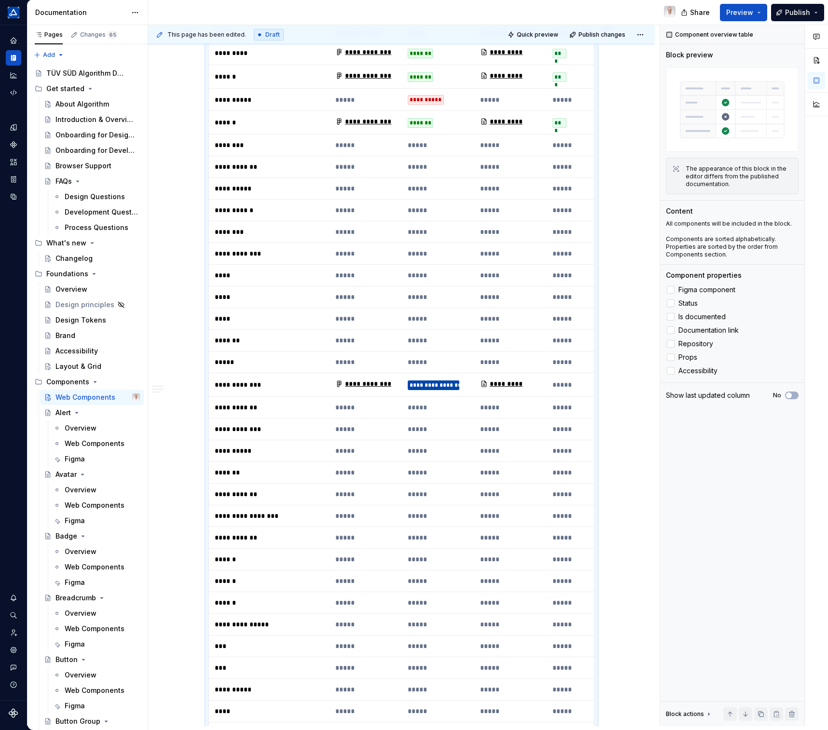
scroll to position [265, 0]
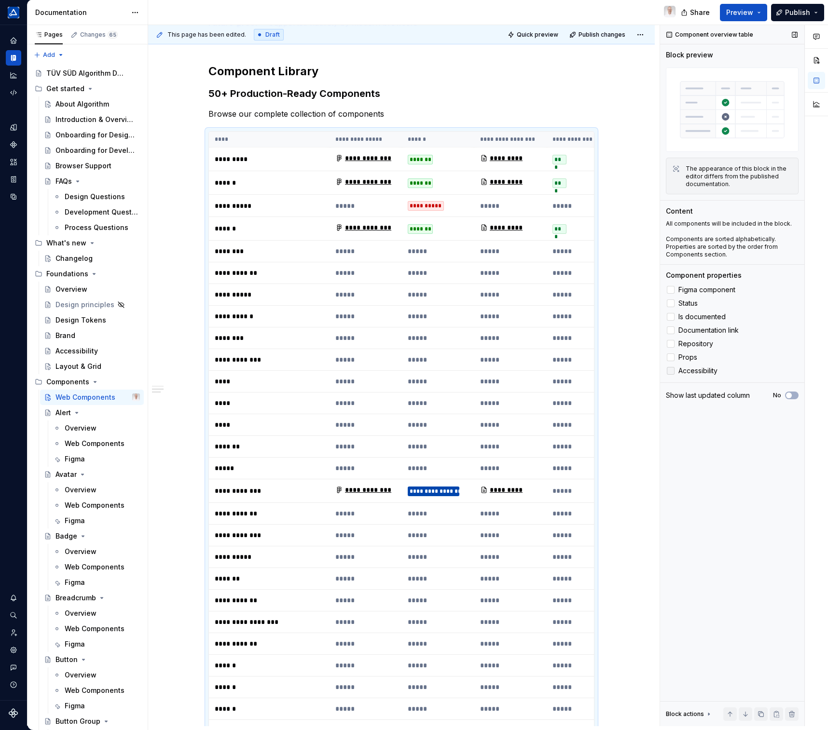
click at [671, 371] on icon at bounding box center [671, 371] width 0 height 0
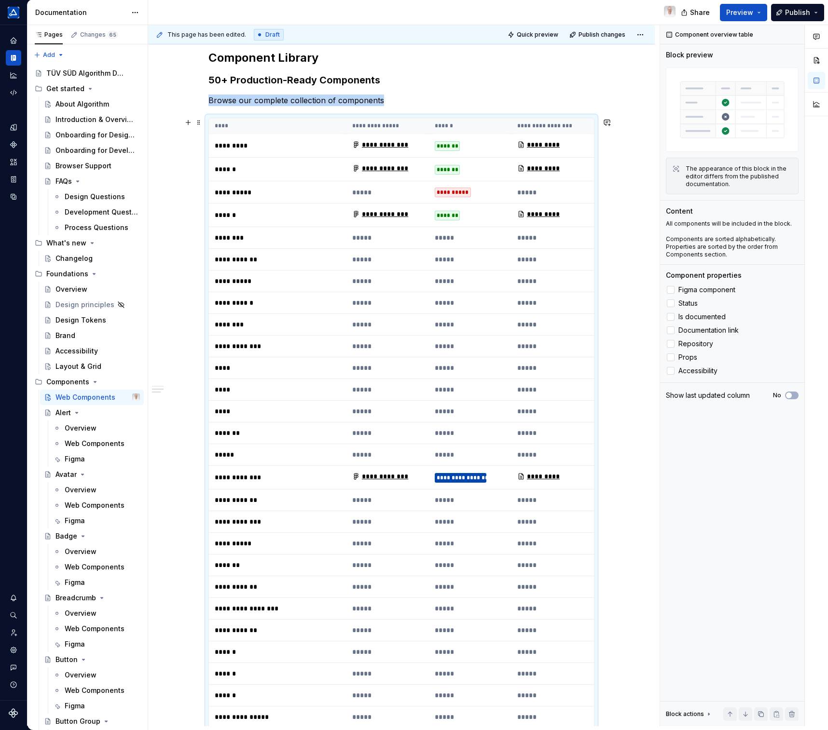
scroll to position [256, 0]
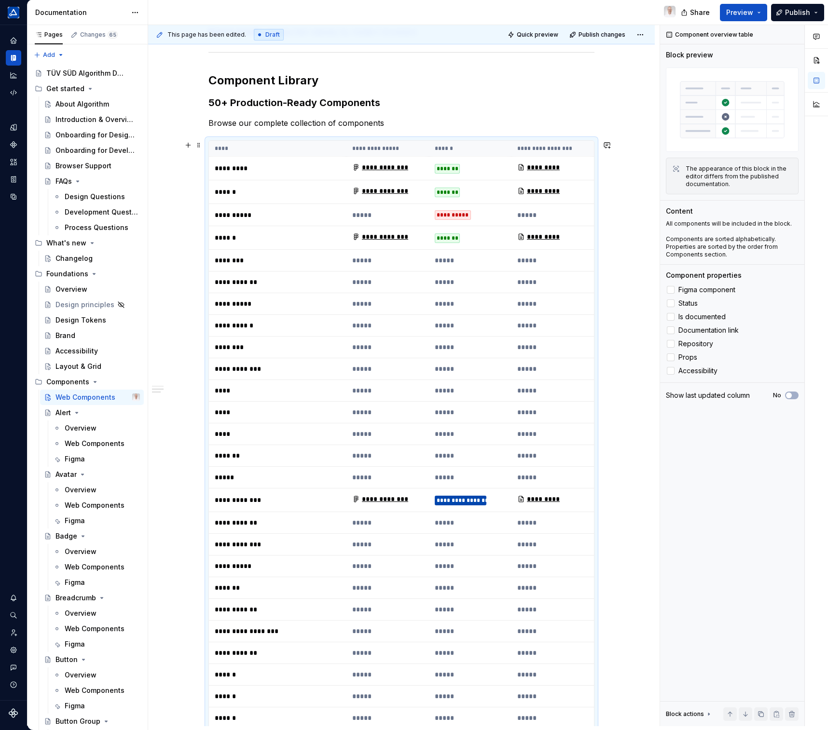
click at [402, 150] on th "**********" at bounding box center [387, 149] width 82 height 16
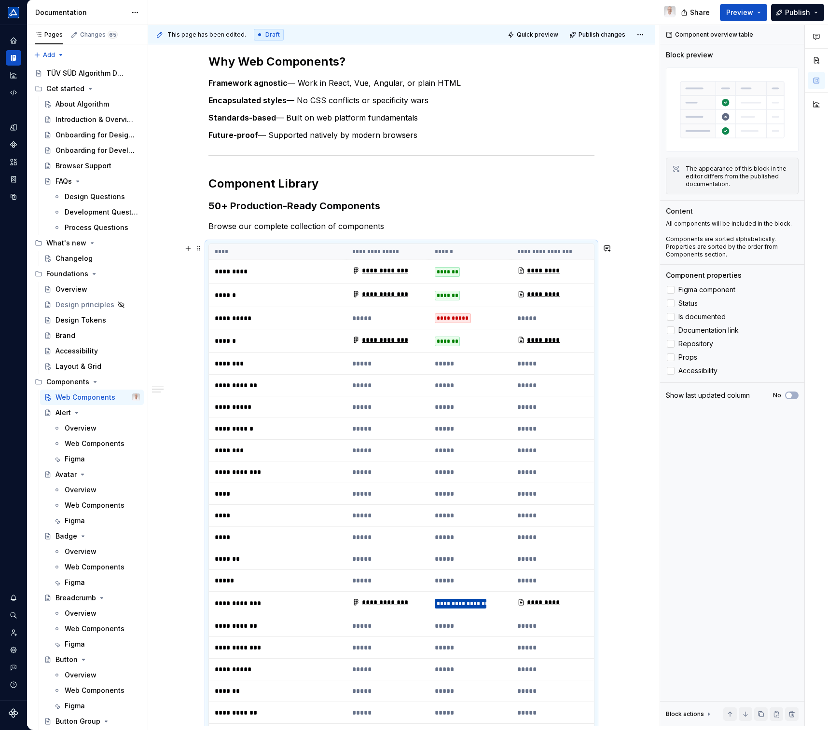
scroll to position [36, 0]
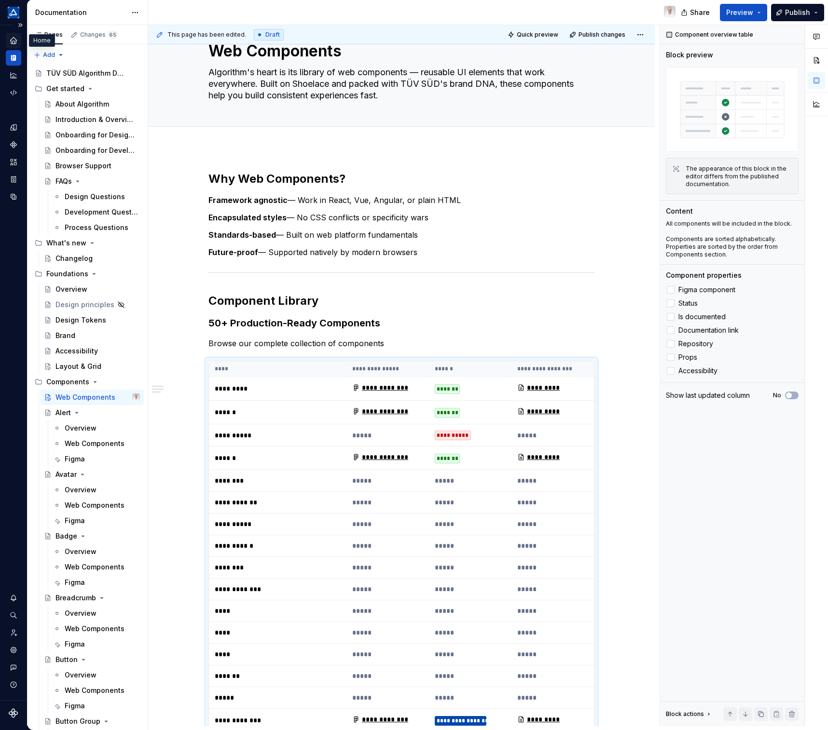
click at [13, 46] on div "Home" at bounding box center [13, 40] width 15 height 15
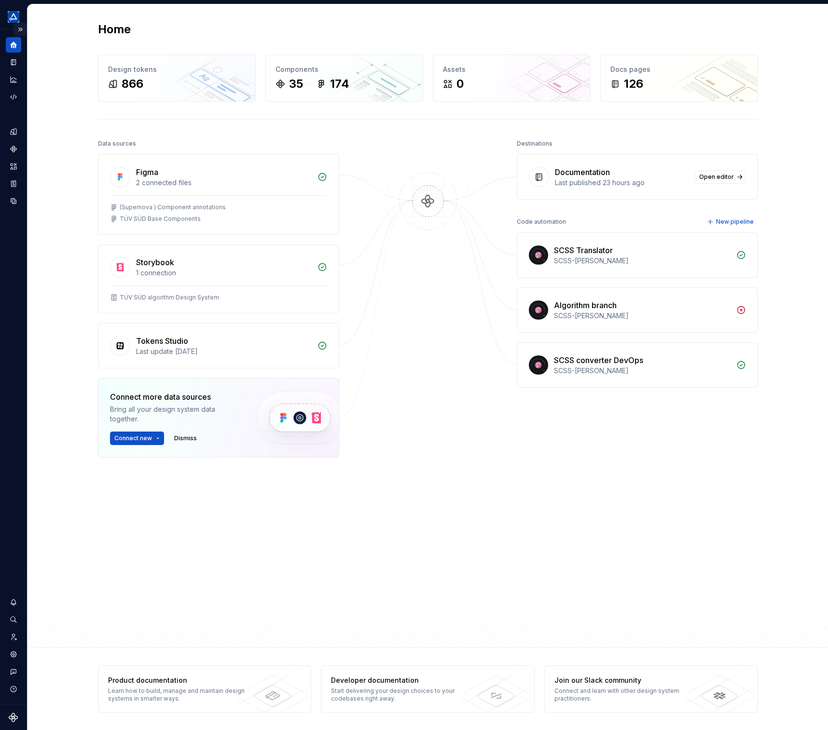
click at [20, 31] on button "Expand sidebar" at bounding box center [21, 30] width 14 height 14
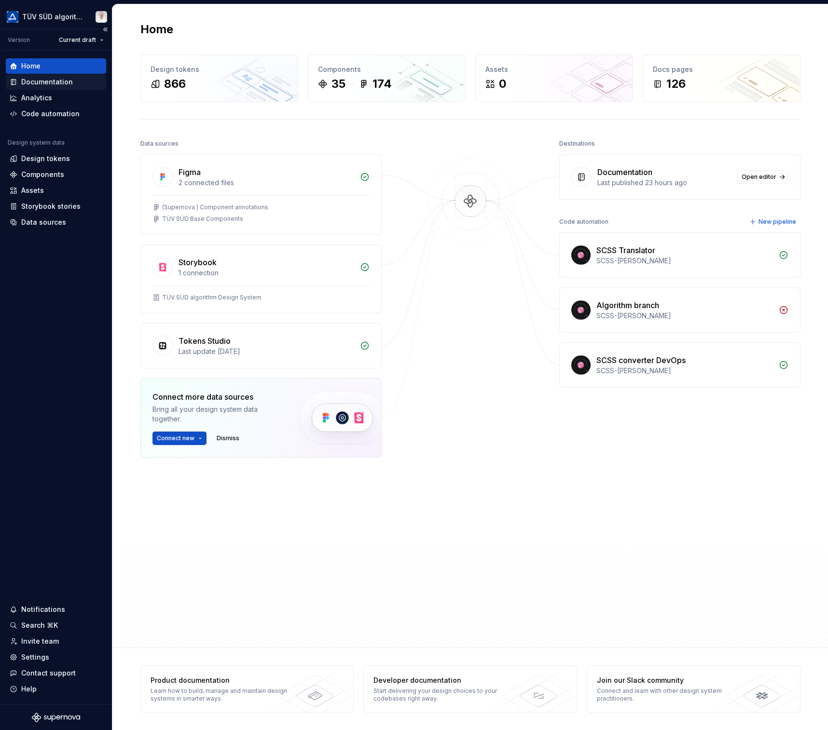
click at [36, 84] on div "Documentation" at bounding box center [47, 82] width 52 height 10
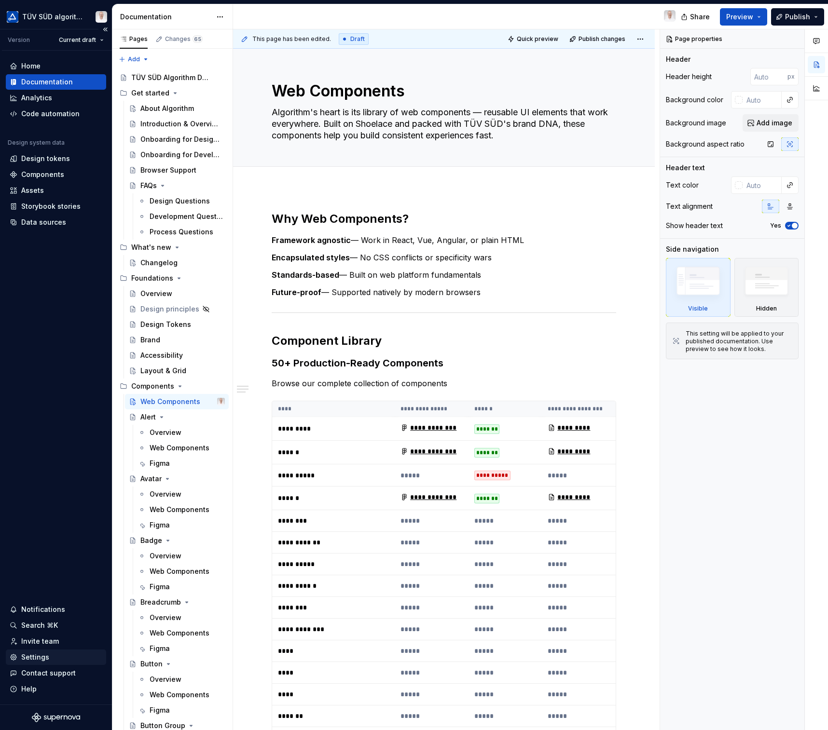
click at [34, 660] on div "Settings" at bounding box center [35, 658] width 28 height 10
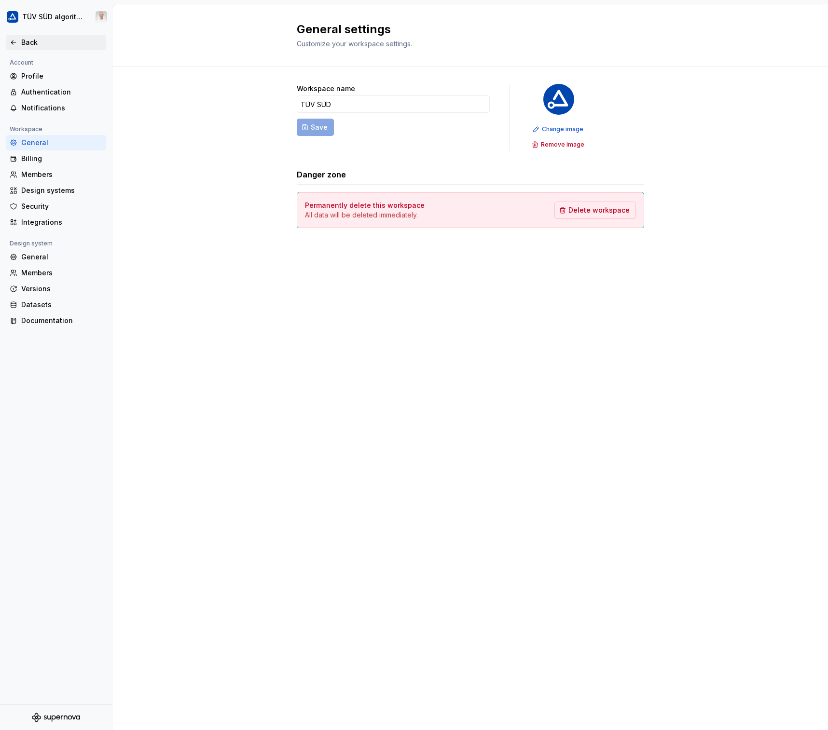
click at [29, 40] on div "Back" at bounding box center [61, 43] width 81 height 10
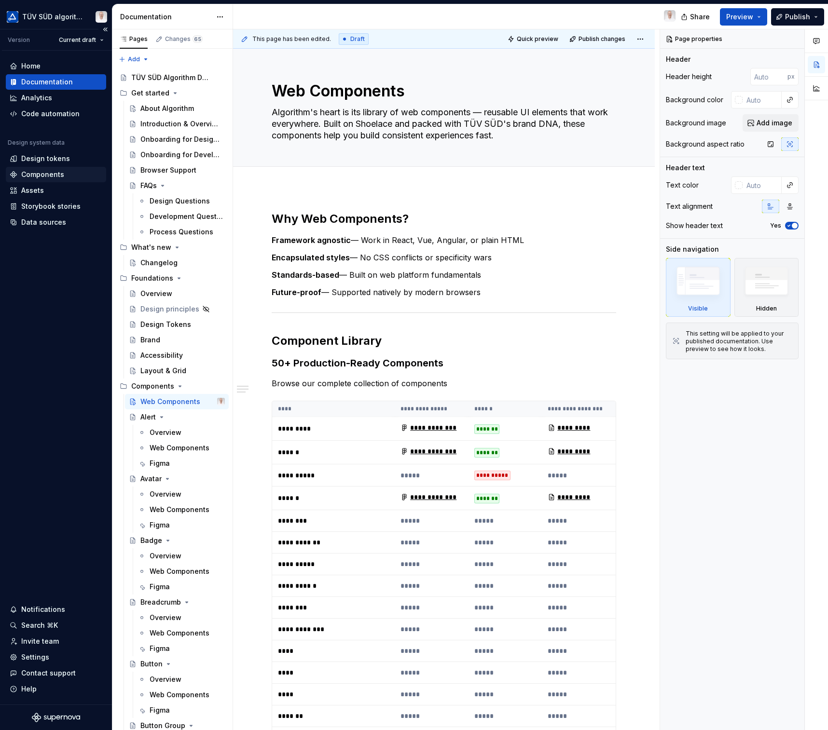
click at [41, 178] on div "Components" at bounding box center [42, 175] width 43 height 10
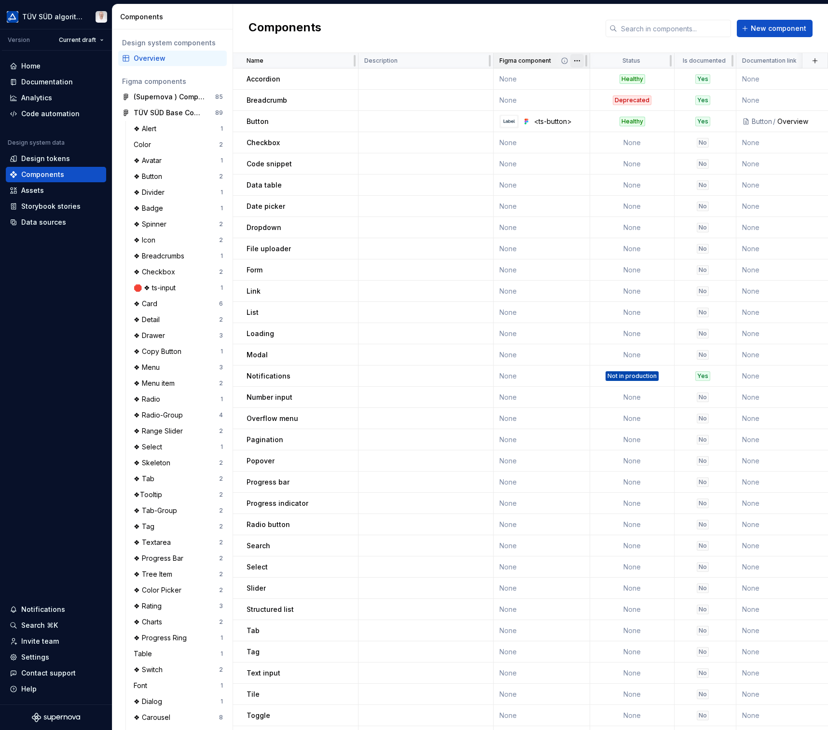
click at [578, 61] on html "TÜV SÜD algorithm Version Current draft Home Documentation Analytics Code autom…" at bounding box center [414, 365] width 828 height 730
click at [593, 78] on span "Edit property" at bounding box center [619, 80] width 63 height 10
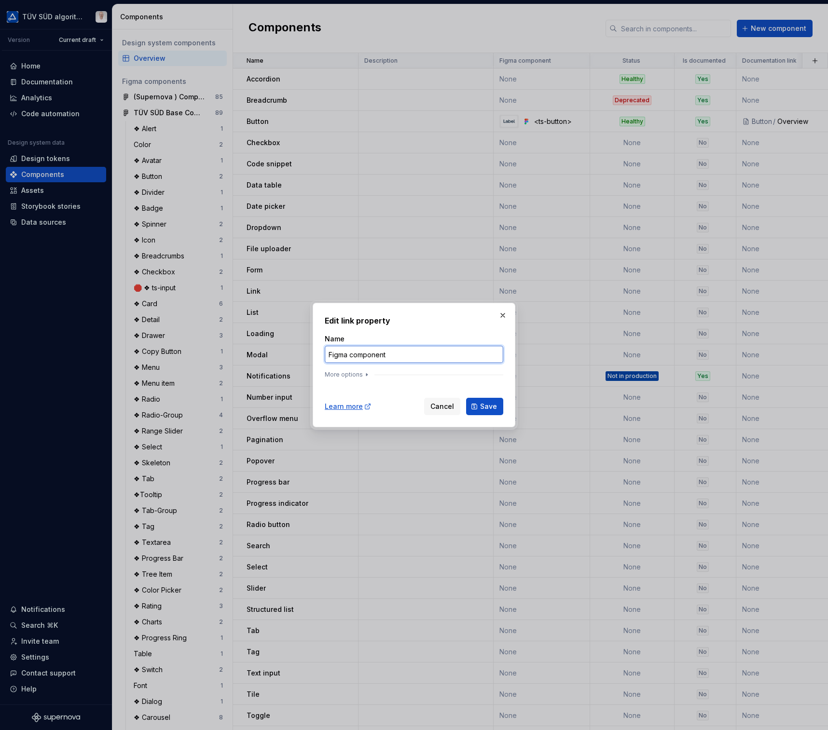
click at [401, 353] on input "Figma component" at bounding box center [414, 354] width 179 height 17
drag, startPoint x: 350, startPoint y: 356, endPoint x: 467, endPoint y: 373, distance: 118.0
click at [467, 373] on div "Name Figma component More options" at bounding box center [414, 358] width 179 height 48
drag, startPoint x: 476, startPoint y: 375, endPoint x: 483, endPoint y: 409, distance: 34.5
click at [483, 409] on span "Save" at bounding box center [488, 407] width 17 height 10
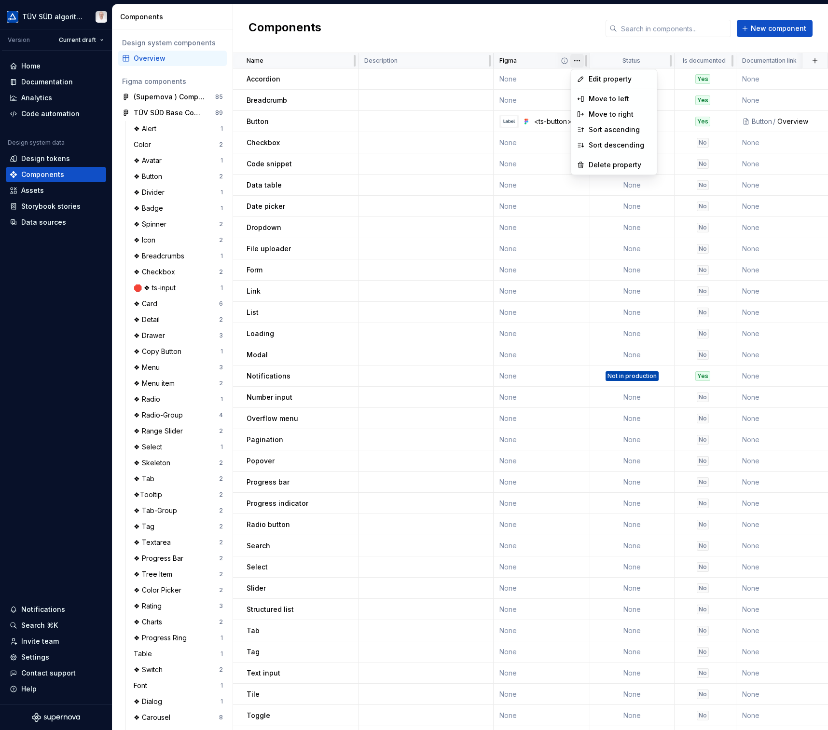
click at [577, 63] on html "TÜV SÜD algorithm Version Current draft Home Documentation Analytics Code autom…" at bounding box center [414, 365] width 828 height 730
click at [583, 76] on icon at bounding box center [581, 80] width 8 height 8
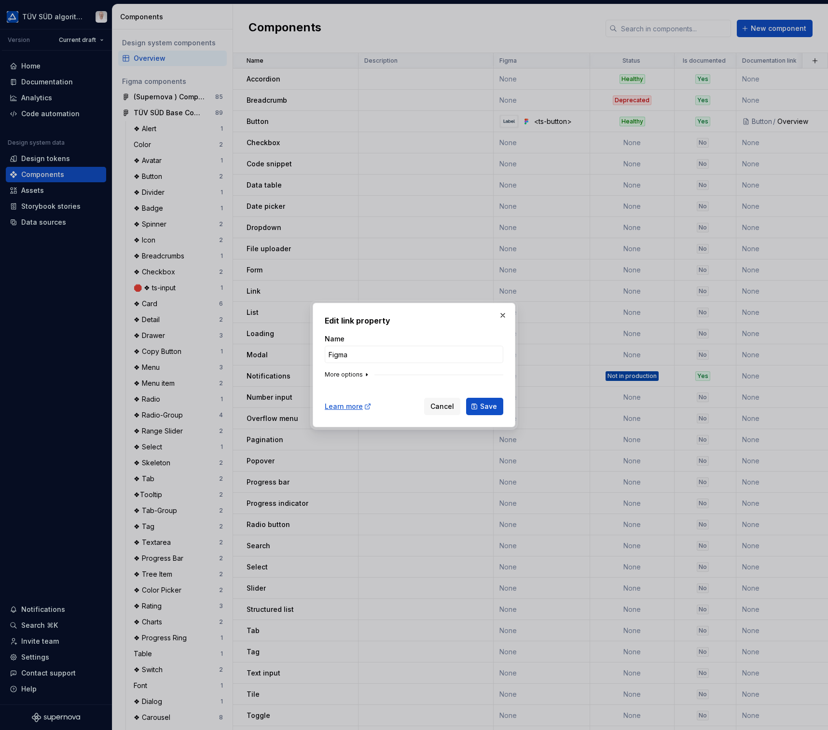
click at [366, 375] on icon "button" at bounding box center [366, 375] width 1 height 2
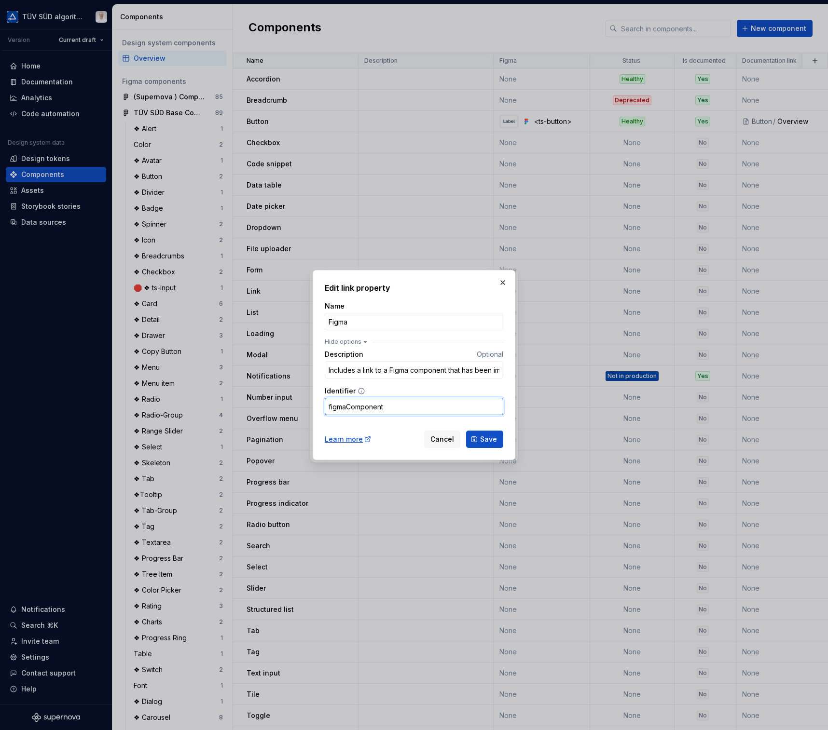
drag, startPoint x: 404, startPoint y: 408, endPoint x: 324, endPoint y: 408, distance: 79.6
click at [323, 408] on div "Edit link property Name Figma Hide options Description Optional Includes a link…" at bounding box center [414, 365] width 203 height 190
click at [375, 373] on input "Includes a link to a Figma component that has been imported to Supernova" at bounding box center [414, 369] width 179 height 17
drag, startPoint x: 365, startPoint y: 372, endPoint x: 517, endPoint y: 371, distance: 151.5
click at [517, 371] on div "Edit link property Name Figma Hide options Description Optional Includes a link…" at bounding box center [413, 365] width 207 height 195
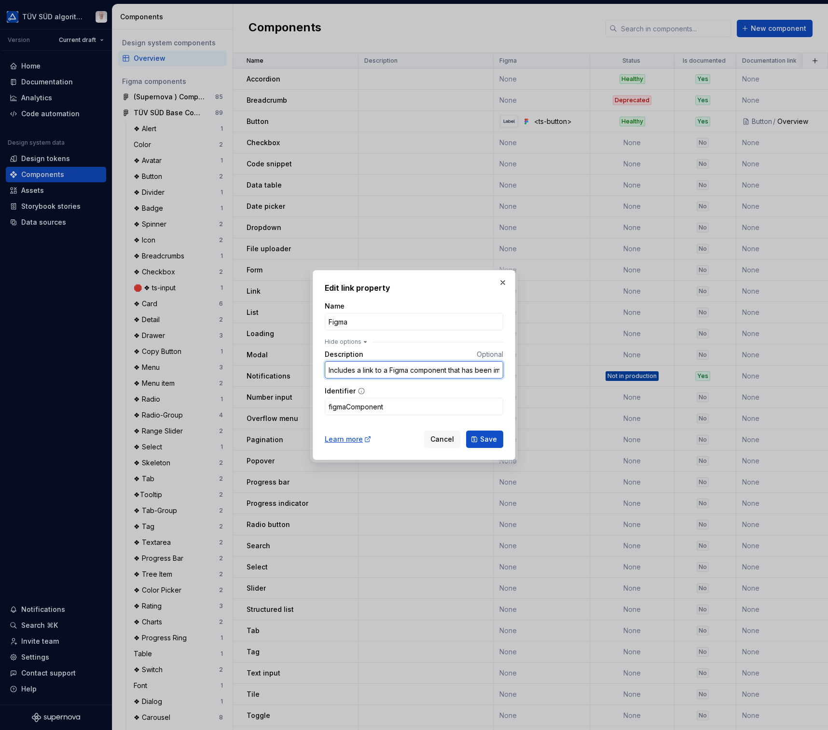
click at [447, 373] on input "Includes a link to a Figma component that has been imported to Supernova" at bounding box center [414, 369] width 179 height 17
drag, startPoint x: 421, startPoint y: 372, endPoint x: 281, endPoint y: 378, distance: 140.1
click at [275, 381] on div "Edit link property Name Figma Hide options Description Optional Includes a link…" at bounding box center [414, 365] width 828 height 730
click at [451, 441] on span "Cancel" at bounding box center [442, 440] width 24 height 10
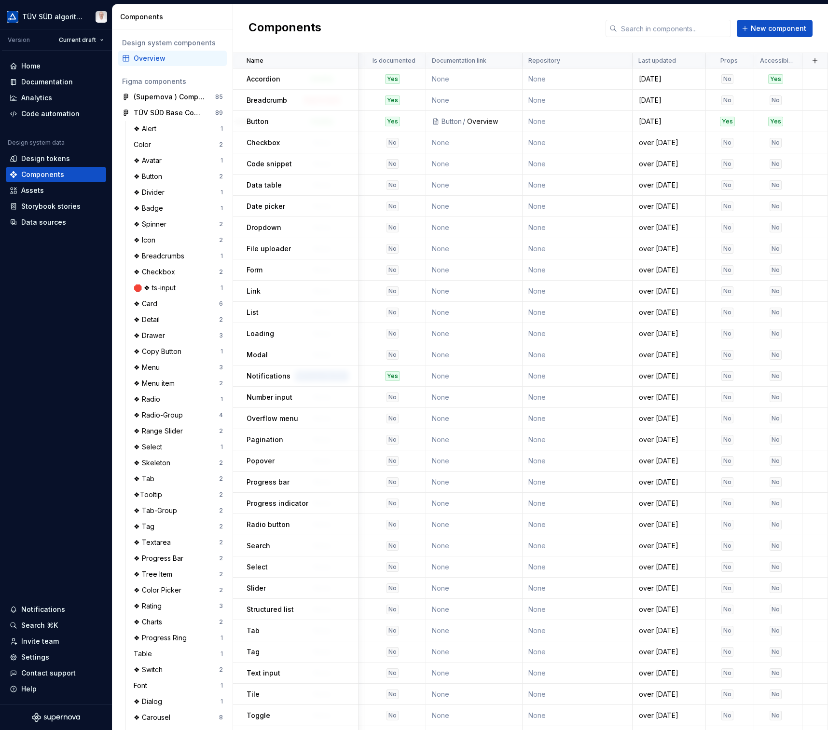
scroll to position [0, 315]
click at [503, 61] on html "TÜV SÜD algorithm Version Current draft Home Documentation Analytics Code autom…" at bounding box center [414, 365] width 828 height 730
click at [529, 79] on span "Edit property" at bounding box center [547, 80] width 63 height 10
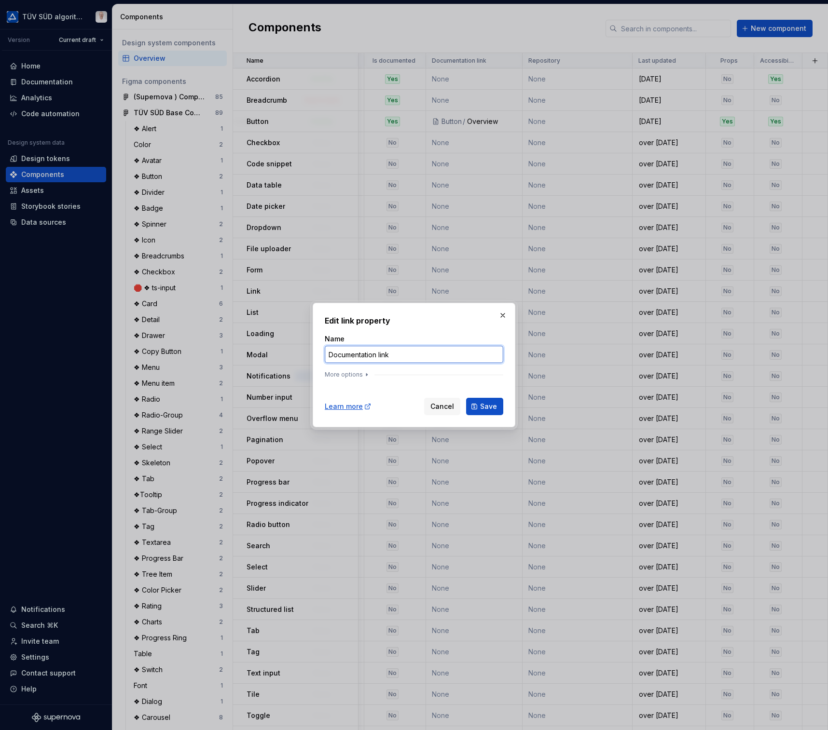
drag, startPoint x: 400, startPoint y: 354, endPoint x: 377, endPoint y: 353, distance: 22.7
click at [377, 353] on input "Documentation link" at bounding box center [414, 354] width 179 height 17
click at [488, 409] on span "Save" at bounding box center [488, 407] width 17 height 10
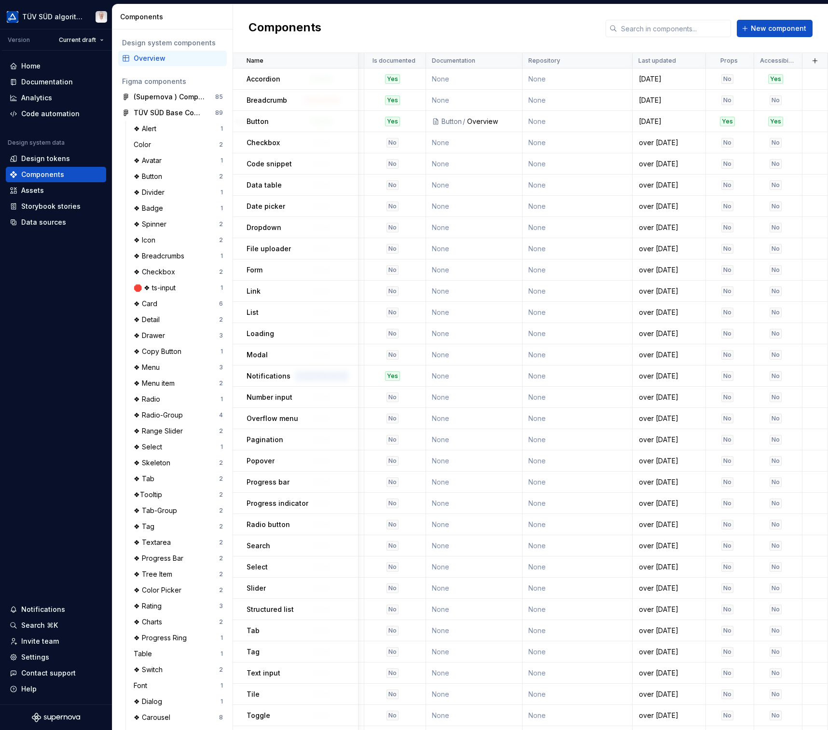
scroll to position [0, 0]
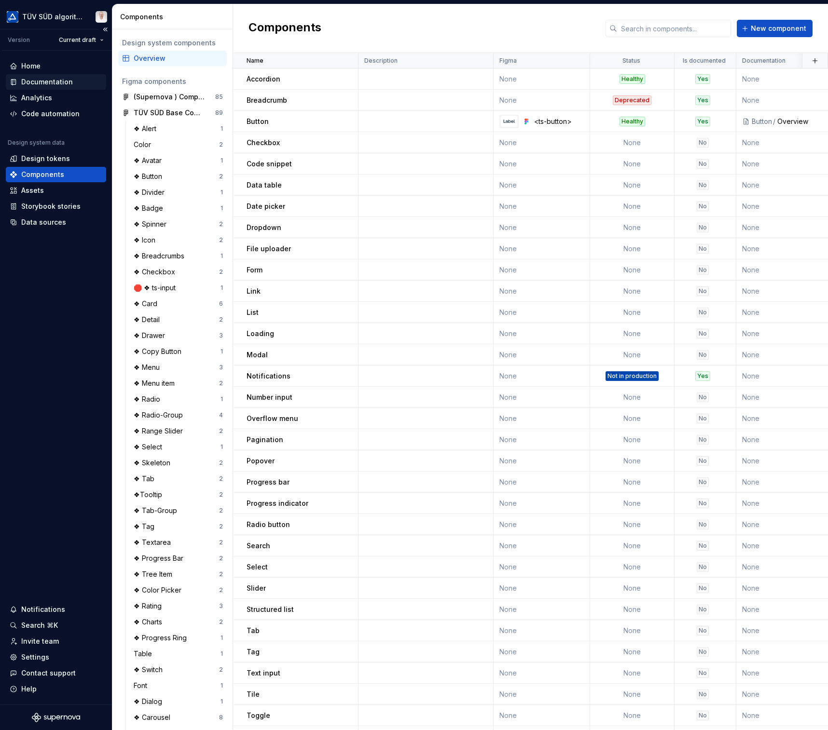
click at [35, 84] on div "Documentation" at bounding box center [47, 82] width 52 height 10
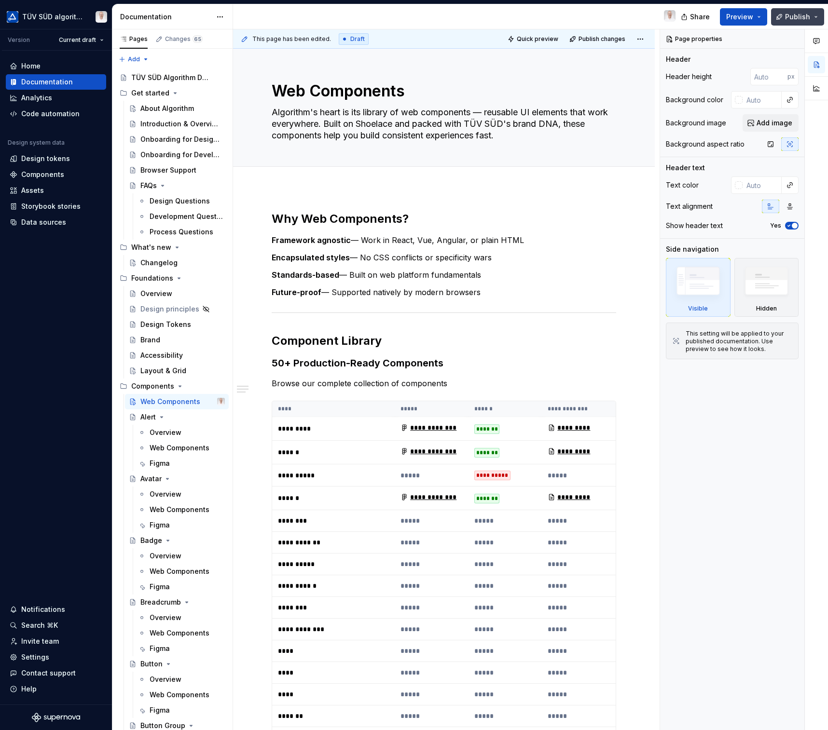
click at [806, 15] on span "Publish" at bounding box center [797, 17] width 25 height 10
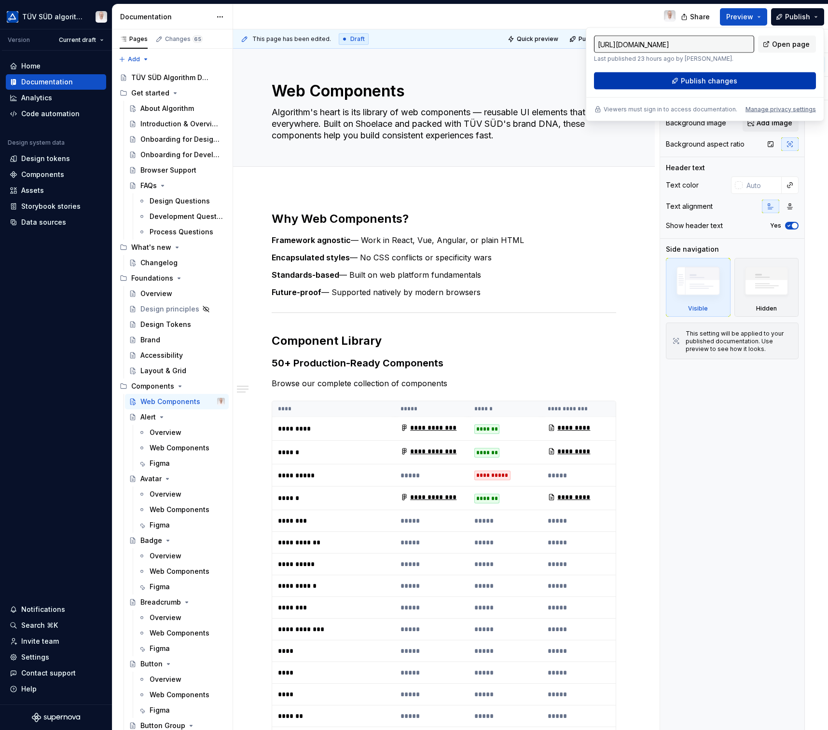
click at [719, 83] on span "Publish changes" at bounding box center [709, 81] width 56 height 10
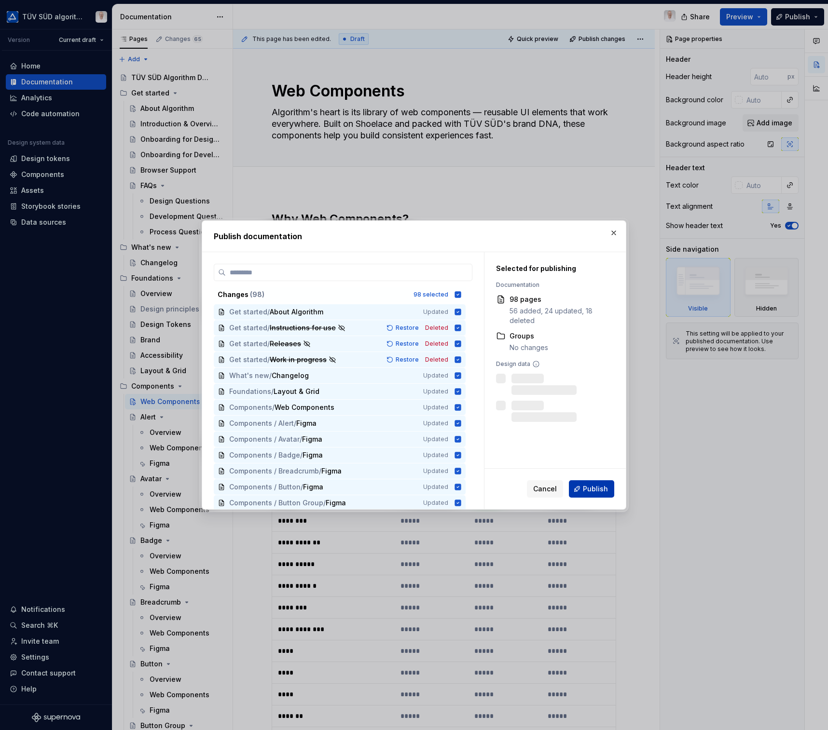
click at [588, 493] on span "Publish" at bounding box center [595, 489] width 25 height 10
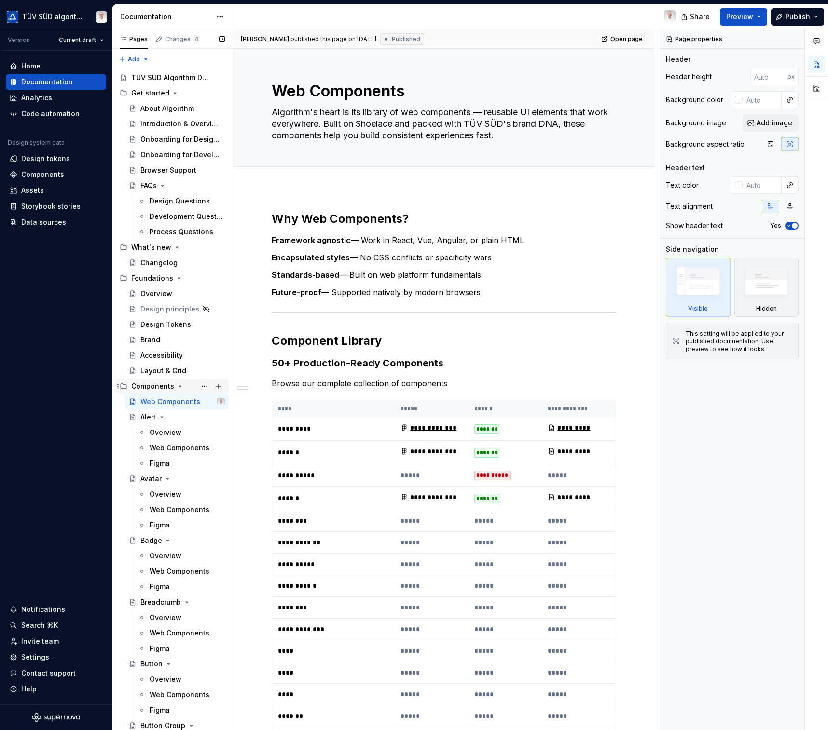
click at [177, 389] on icon "Page tree" at bounding box center [180, 387] width 8 height 8
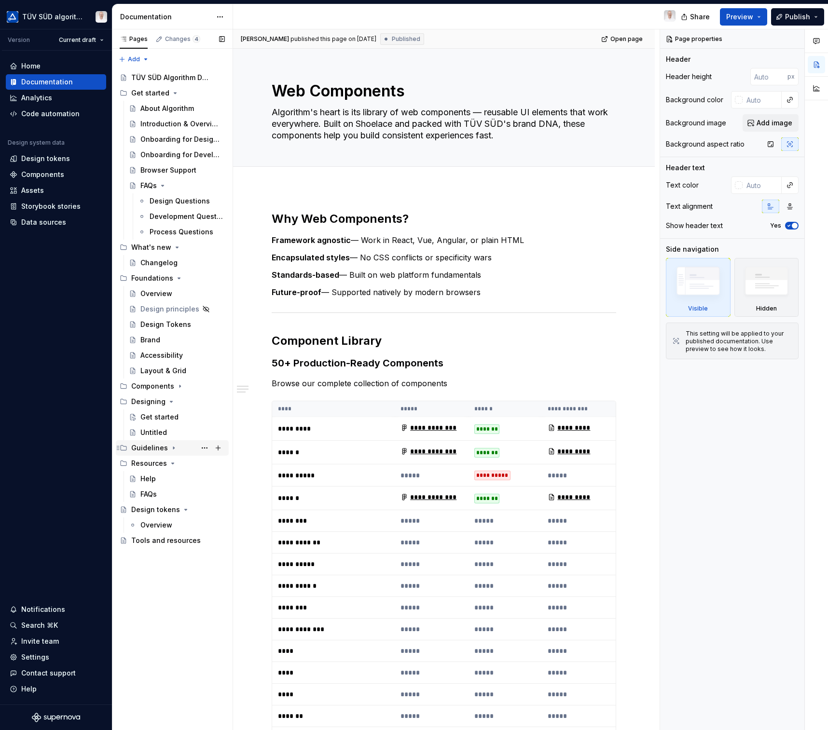
click at [163, 446] on div "Guidelines" at bounding box center [149, 448] width 37 height 10
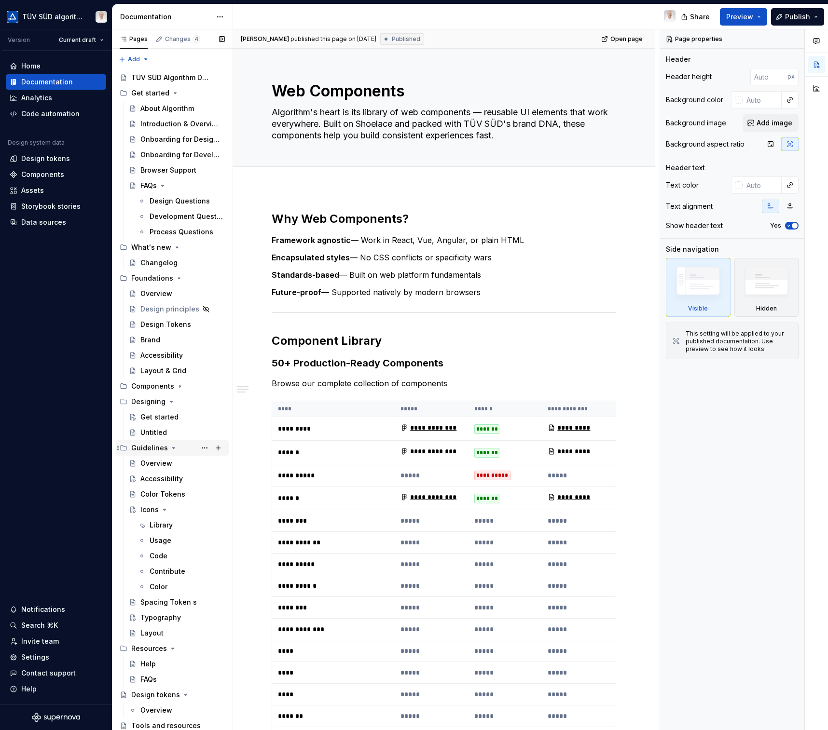
click at [164, 446] on div "Guidelines" at bounding box center [149, 448] width 37 height 10
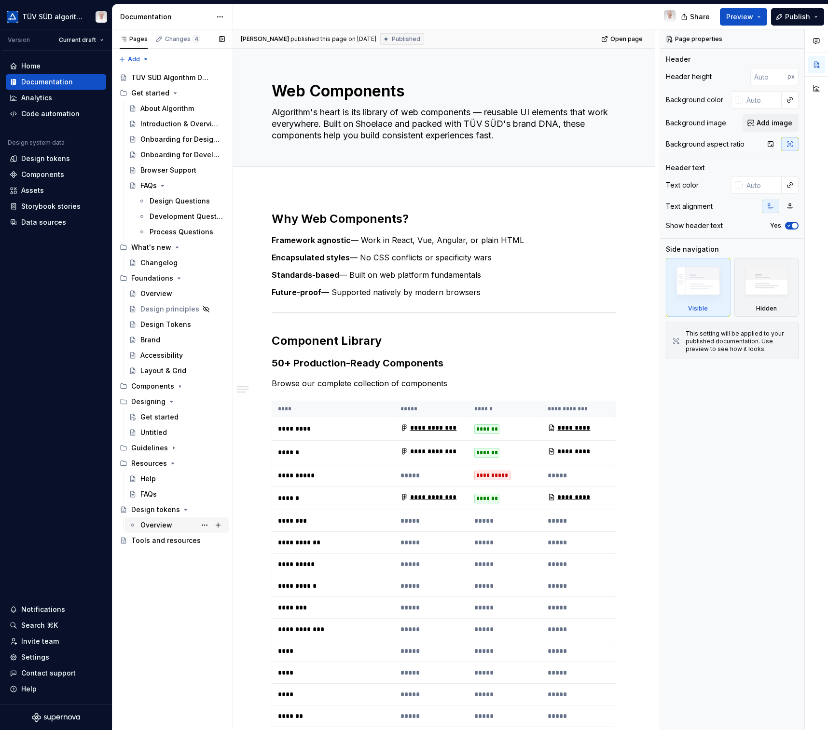
click at [166, 525] on div "Overview" at bounding box center [156, 526] width 32 height 10
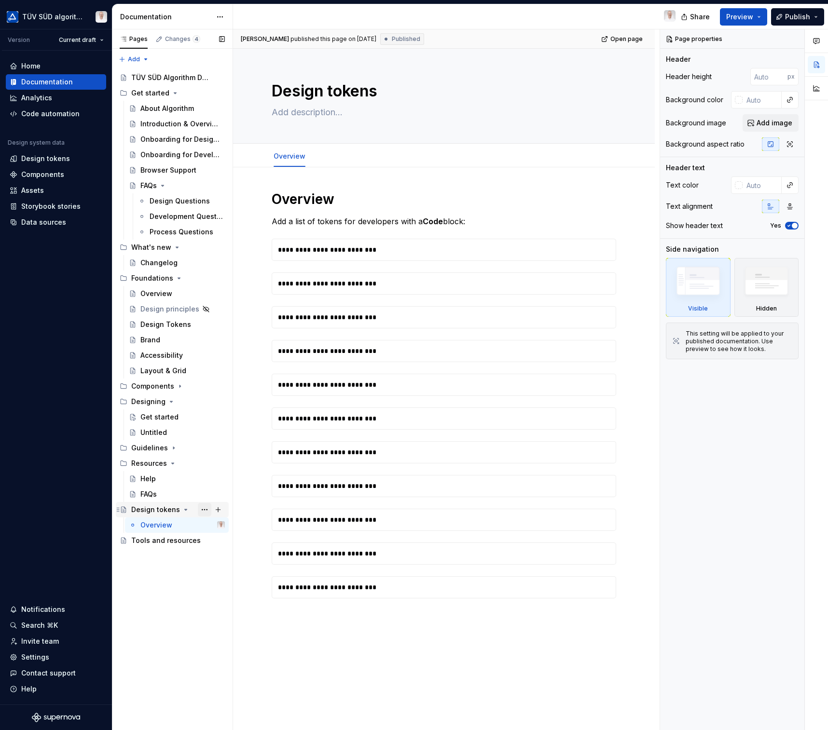
click at [206, 512] on button "Page tree" at bounding box center [205, 510] width 14 height 14
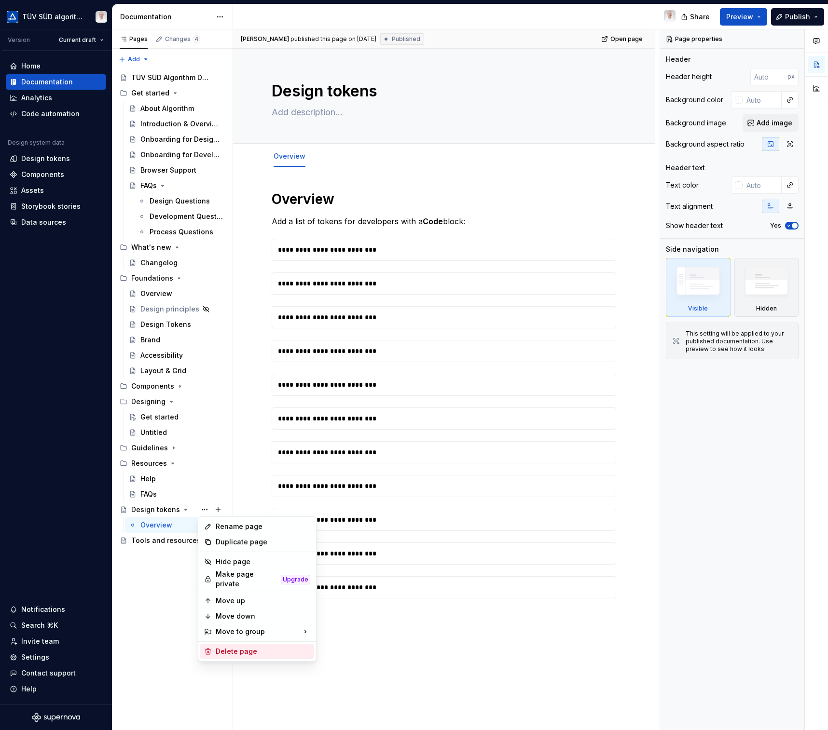
click at [253, 647] on div "Delete page" at bounding box center [263, 652] width 95 height 10
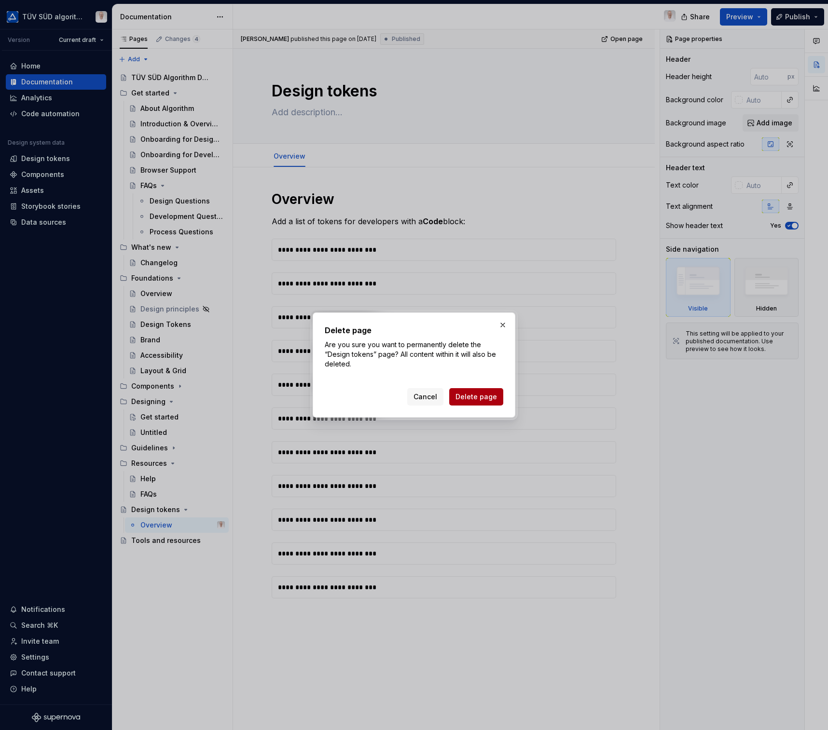
click at [473, 400] on span "Delete page" at bounding box center [475, 397] width 41 height 10
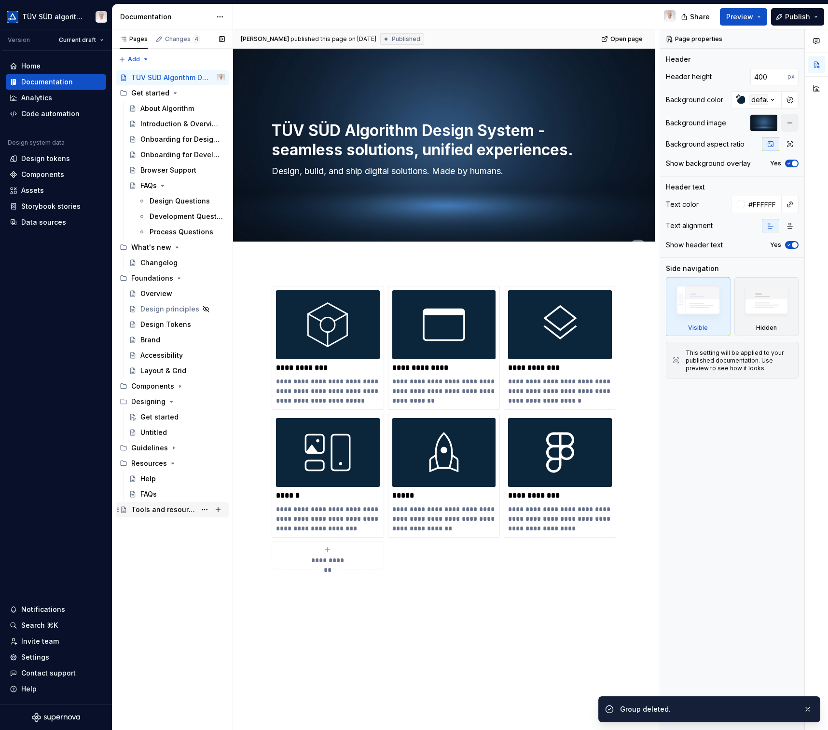
click at [167, 510] on div "Tools and resources" at bounding box center [163, 510] width 65 height 10
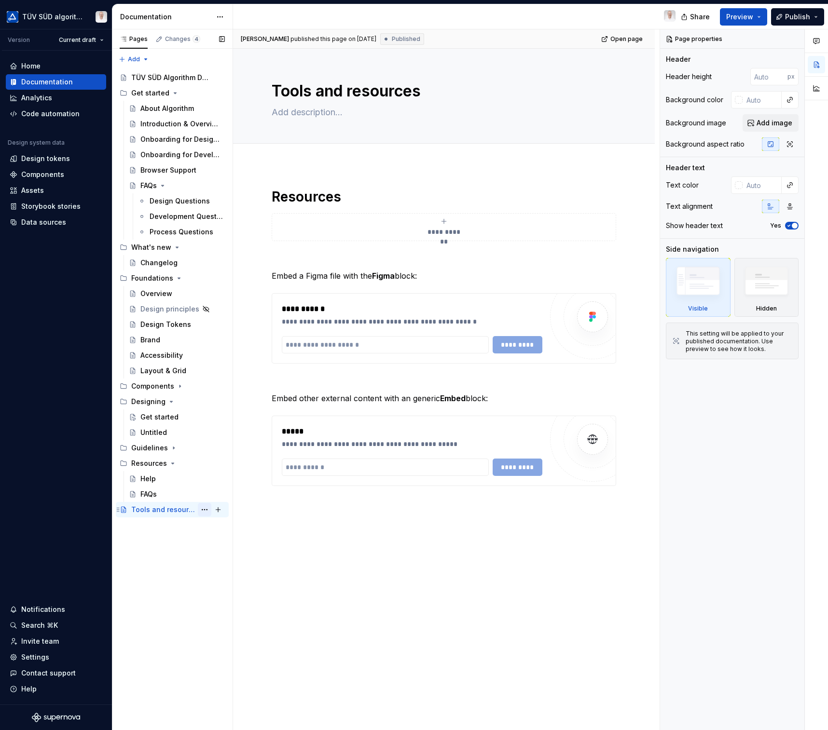
click at [206, 511] on button "Page tree" at bounding box center [205, 510] width 14 height 14
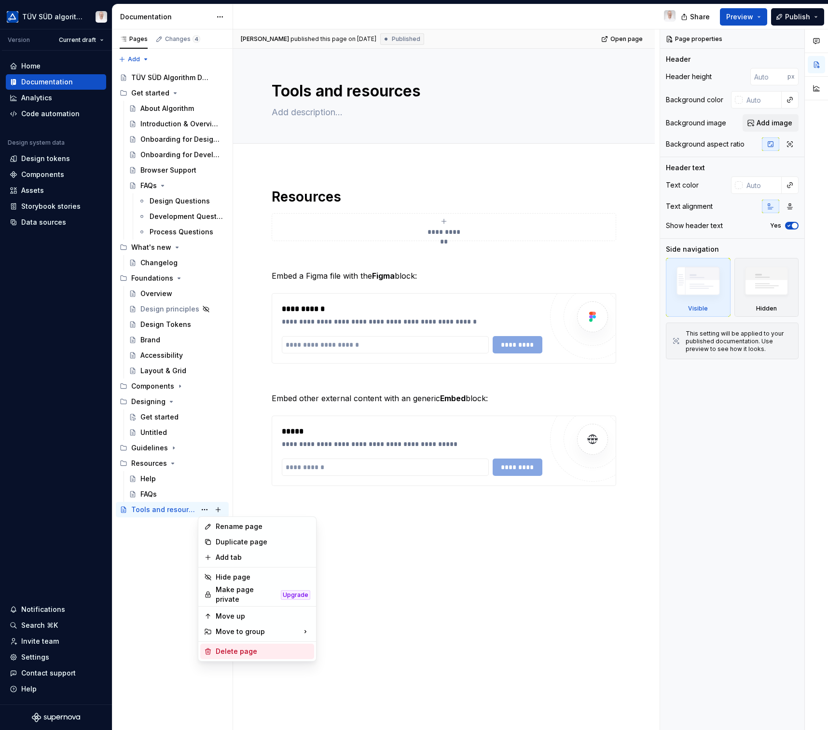
click at [254, 651] on div "Delete page" at bounding box center [263, 652] width 95 height 10
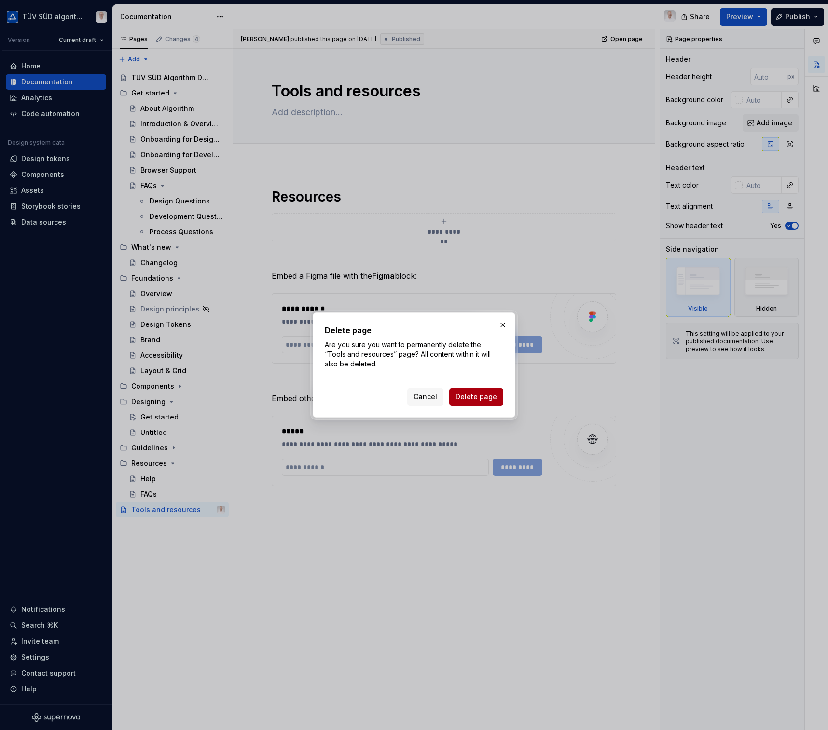
click at [459, 397] on span "Delete page" at bounding box center [475, 397] width 41 height 10
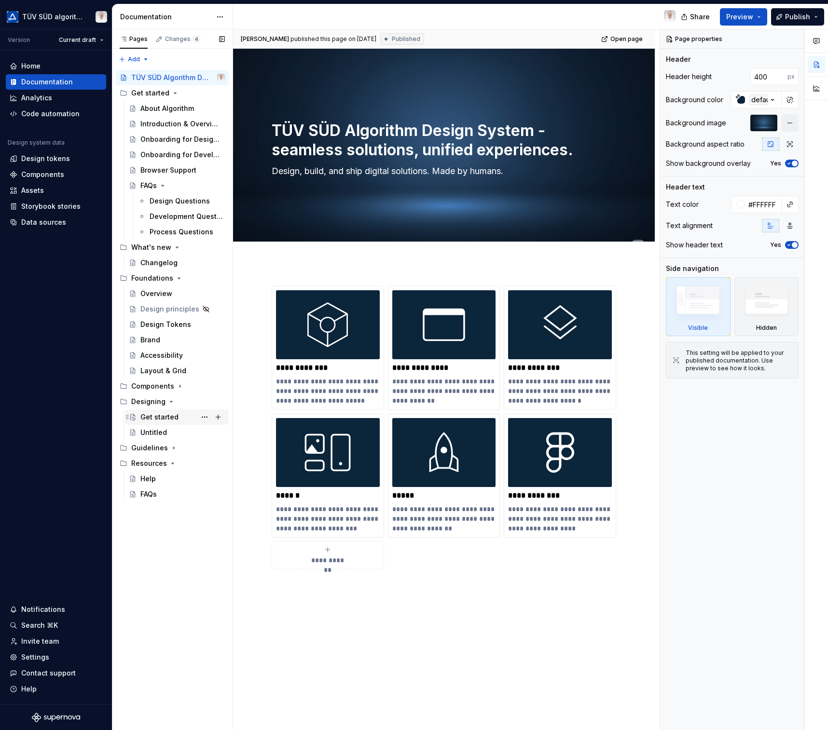
click at [163, 414] on div "Get started" at bounding box center [159, 417] width 38 height 10
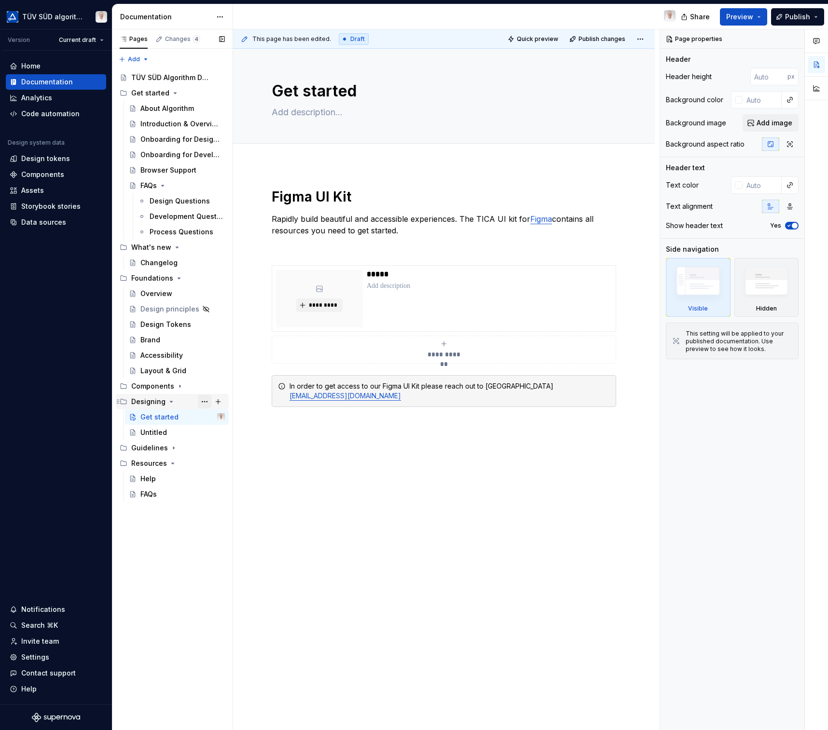
click at [203, 401] on button "Page tree" at bounding box center [205, 402] width 14 height 14
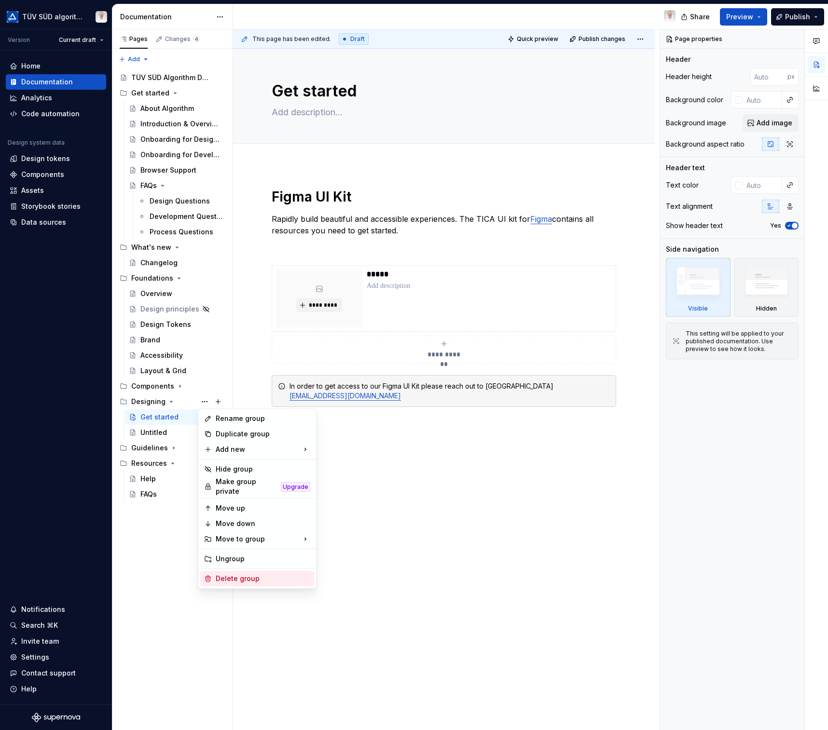
click at [243, 577] on div "Delete group" at bounding box center [263, 579] width 95 height 10
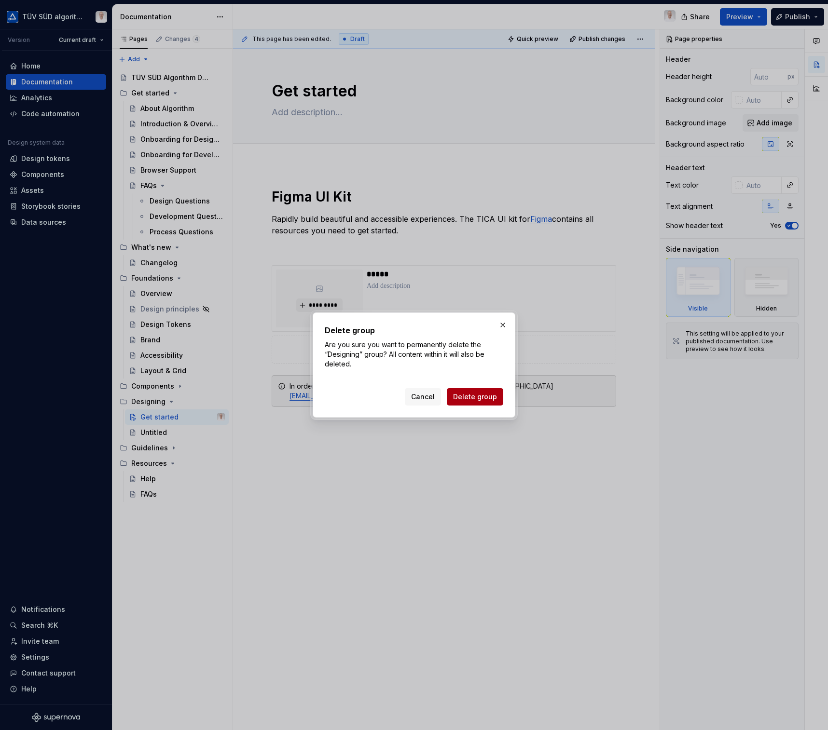
click at [490, 398] on span "Delete group" at bounding box center [475, 397] width 44 height 10
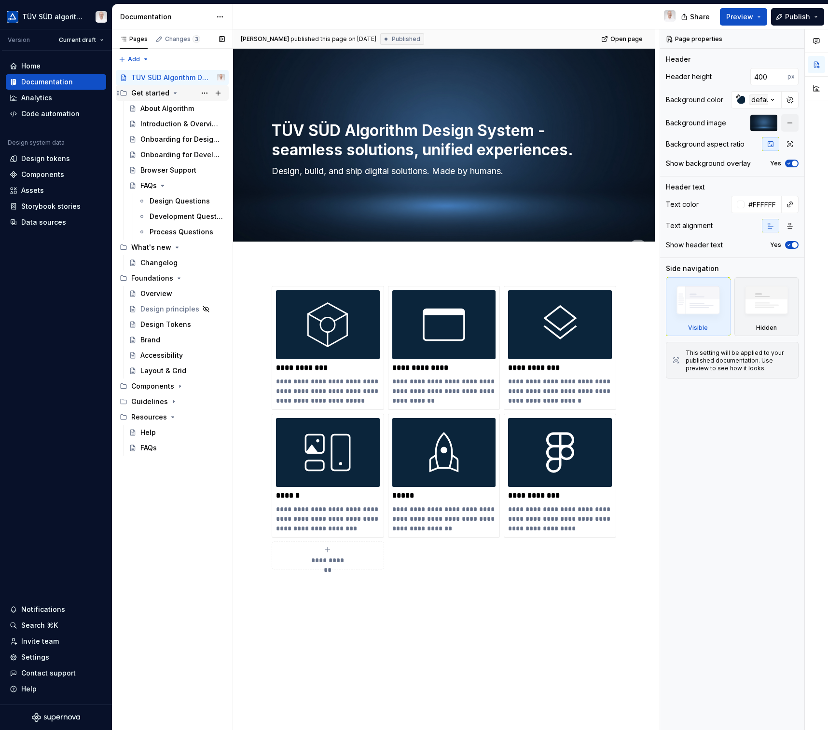
click at [173, 92] on icon "Page tree" at bounding box center [175, 93] width 8 height 8
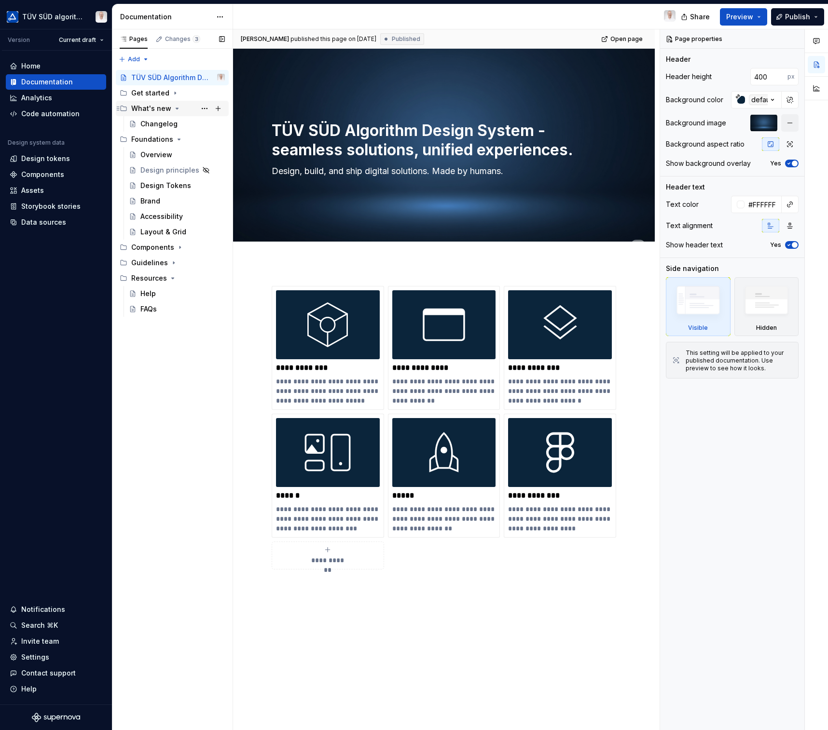
click at [176, 109] on icon "Page tree" at bounding box center [177, 108] width 2 height 1
click at [178, 124] on icon "Page tree" at bounding box center [179, 124] width 2 height 1
click at [170, 153] on icon "Page tree" at bounding box center [174, 155] width 8 height 8
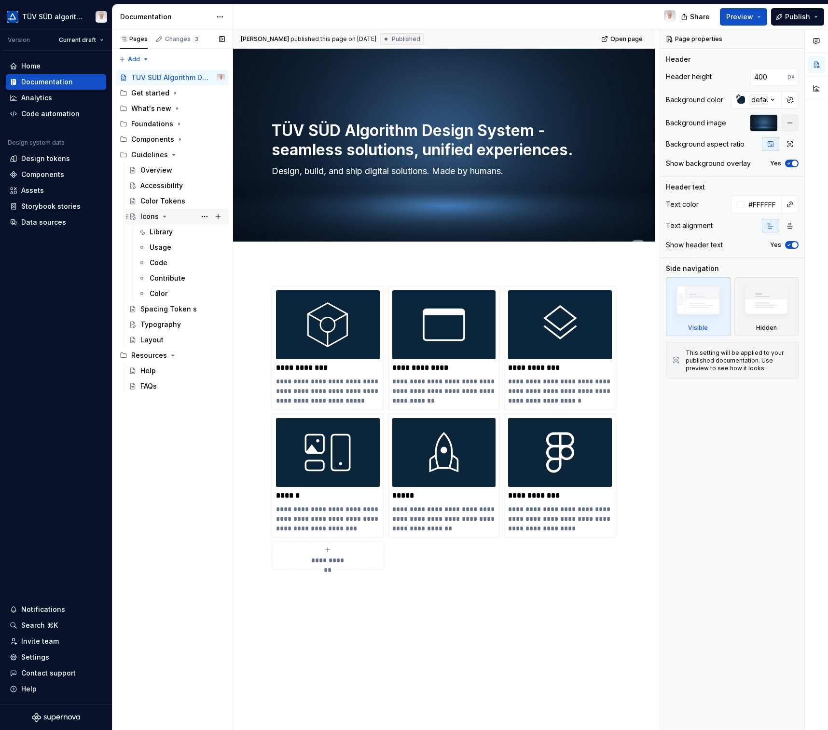
click at [164, 215] on icon "Page tree" at bounding box center [165, 217] width 8 height 8
click at [170, 237] on div "Spacing Token s" at bounding box center [182, 232] width 84 height 14
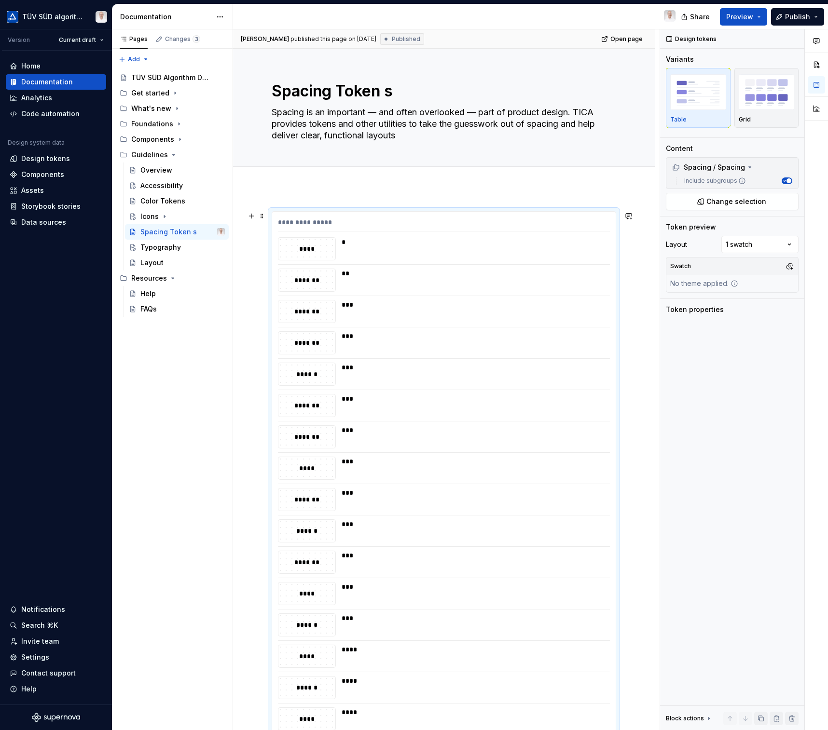
drag, startPoint x: 311, startPoint y: 310, endPoint x: 304, endPoint y: 309, distance: 7.3
click at [302, 310] on div "*******" at bounding box center [306, 311] width 57 height 11
click at [305, 249] on div "****" at bounding box center [306, 249] width 57 height 11
click at [206, 157] on button "Page tree" at bounding box center [205, 155] width 14 height 14
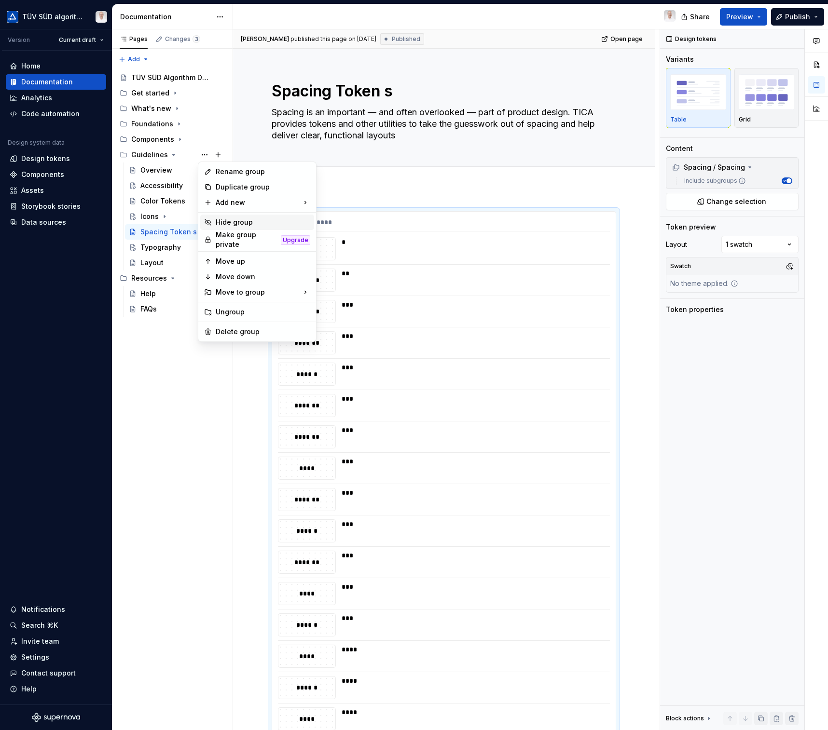
click at [241, 225] on div "Hide group" at bounding box center [263, 223] width 95 height 10
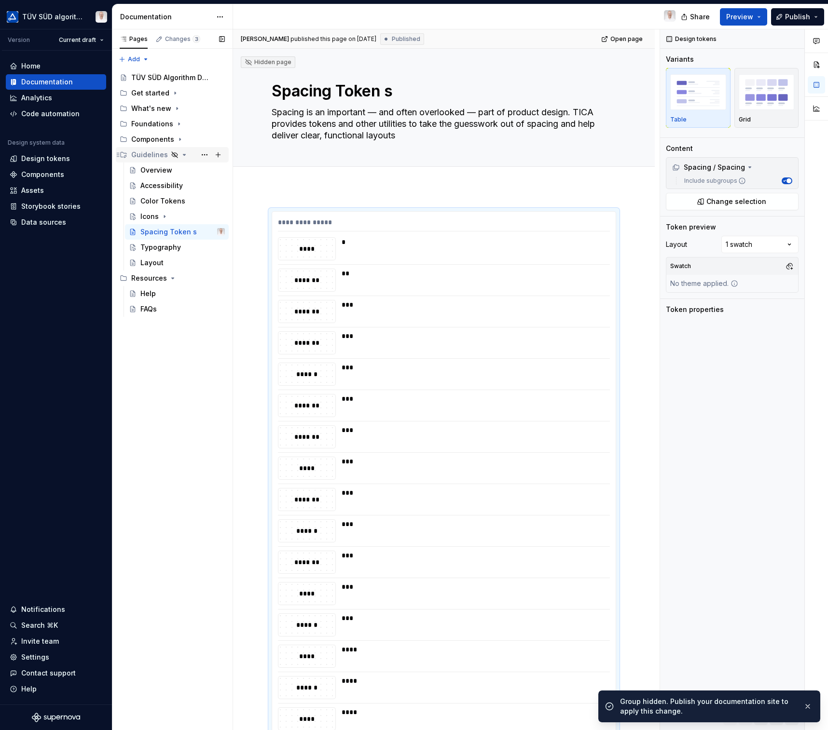
click at [180, 155] on icon "Page tree" at bounding box center [184, 155] width 8 height 8
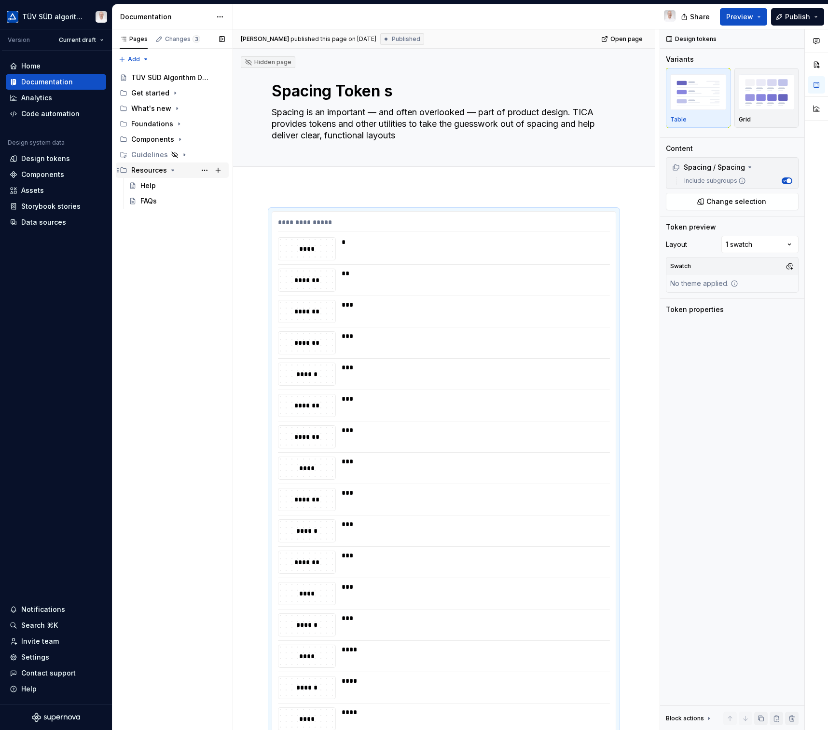
click at [170, 169] on icon "Page tree" at bounding box center [173, 170] width 8 height 8
click at [799, 18] on span "Publish" at bounding box center [797, 17] width 25 height 10
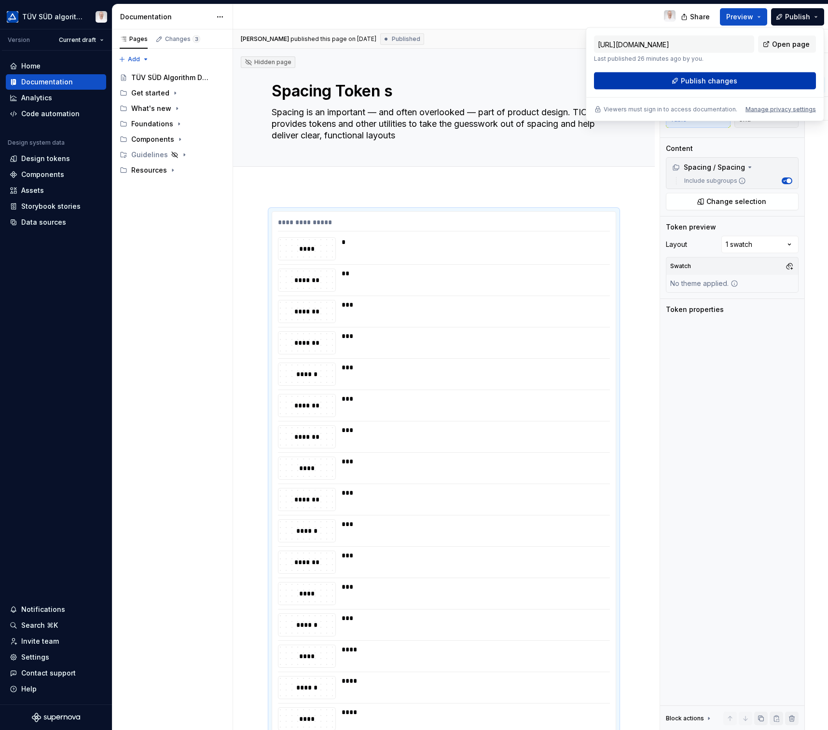
click at [716, 82] on span "Publish changes" at bounding box center [709, 81] width 56 height 10
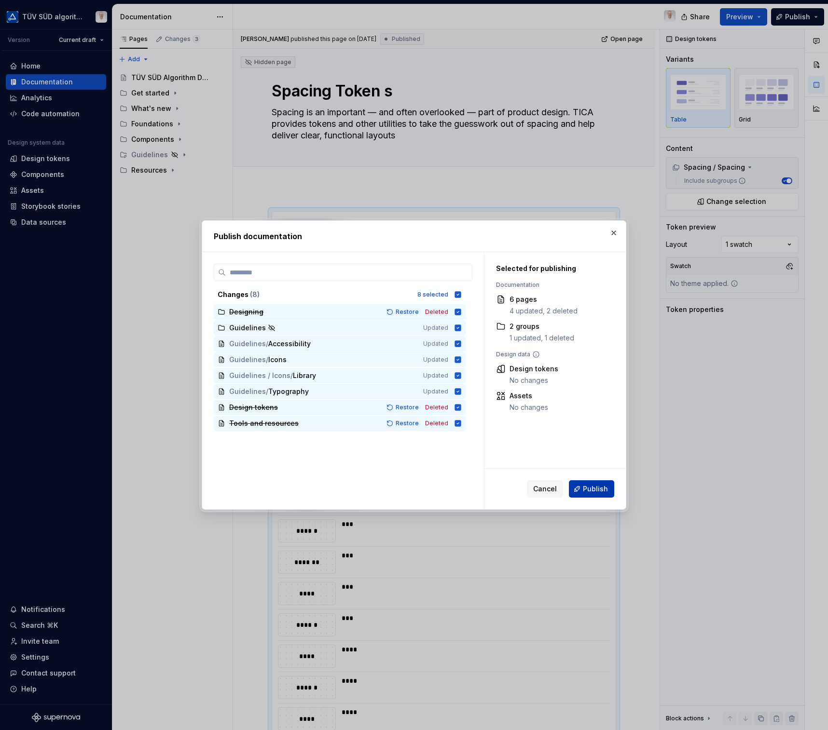
click at [588, 486] on span "Publish" at bounding box center [595, 489] width 25 height 10
